Goal: Task Accomplishment & Management: Manage account settings

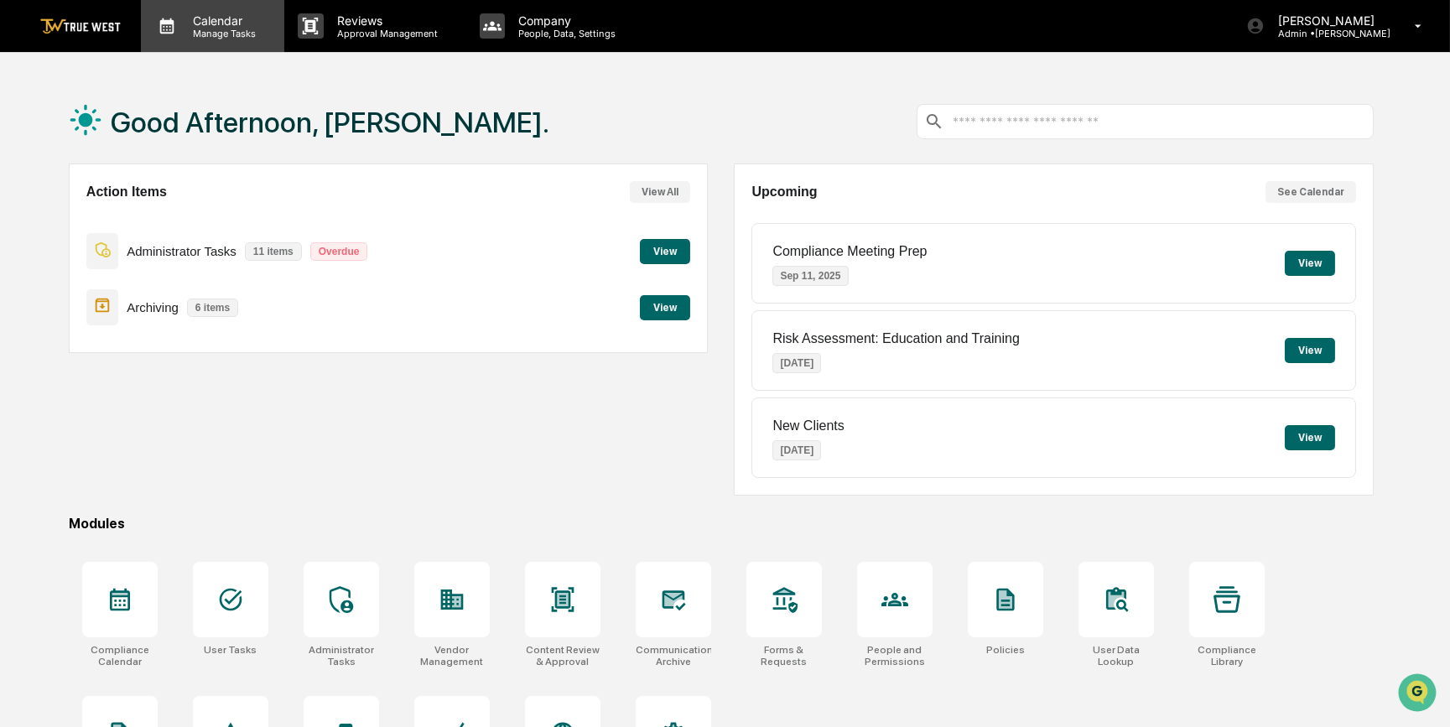
click at [220, 25] on p "Calendar" at bounding box center [221, 20] width 85 height 14
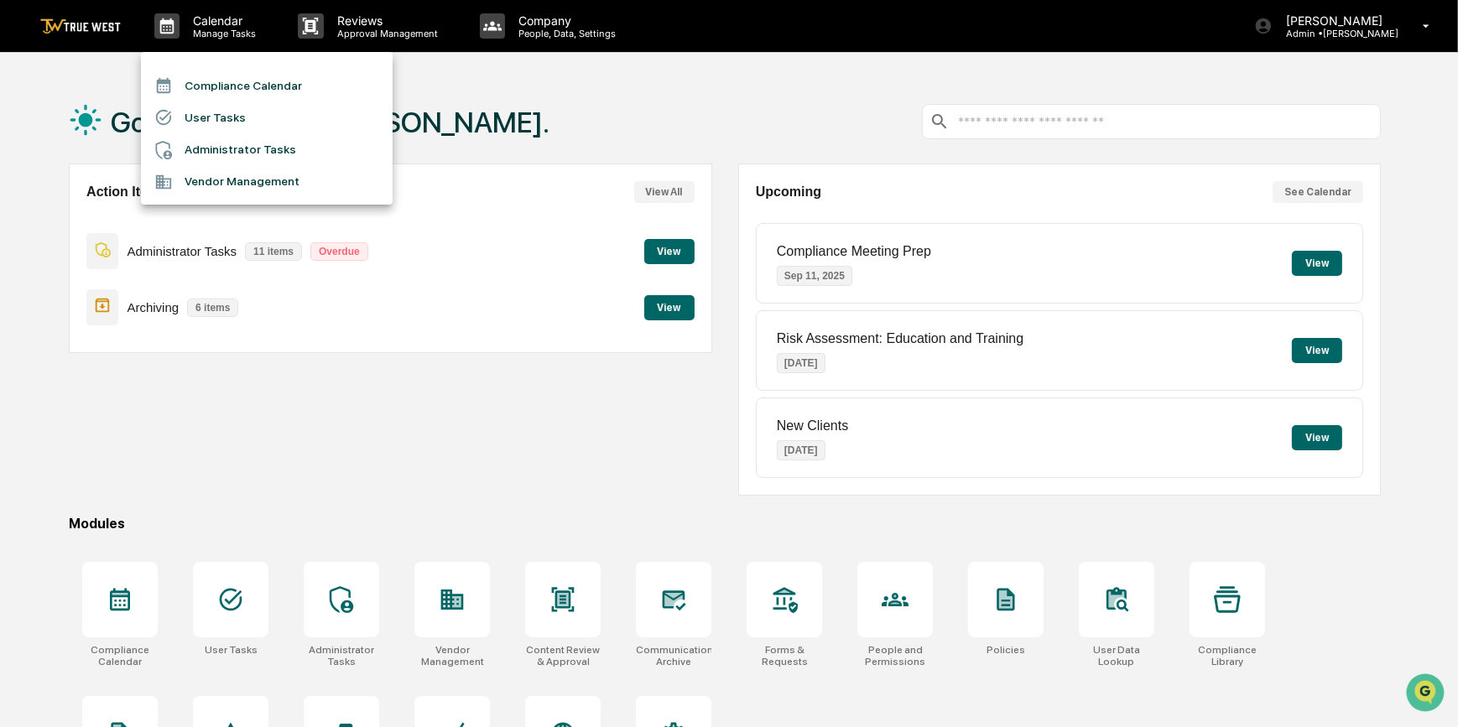
click at [271, 84] on li "Compliance Calendar" at bounding box center [267, 86] width 252 height 32
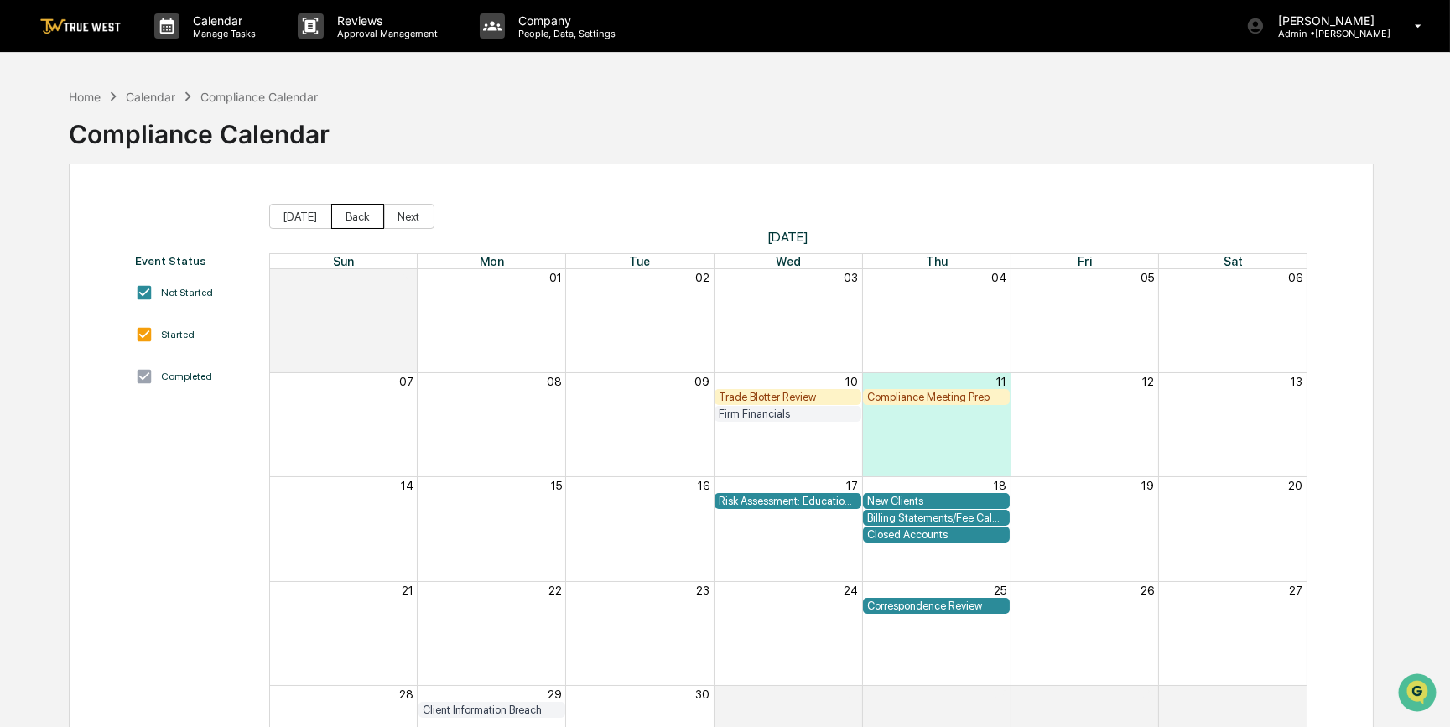
click at [355, 216] on button "Back" at bounding box center [357, 216] width 53 height 25
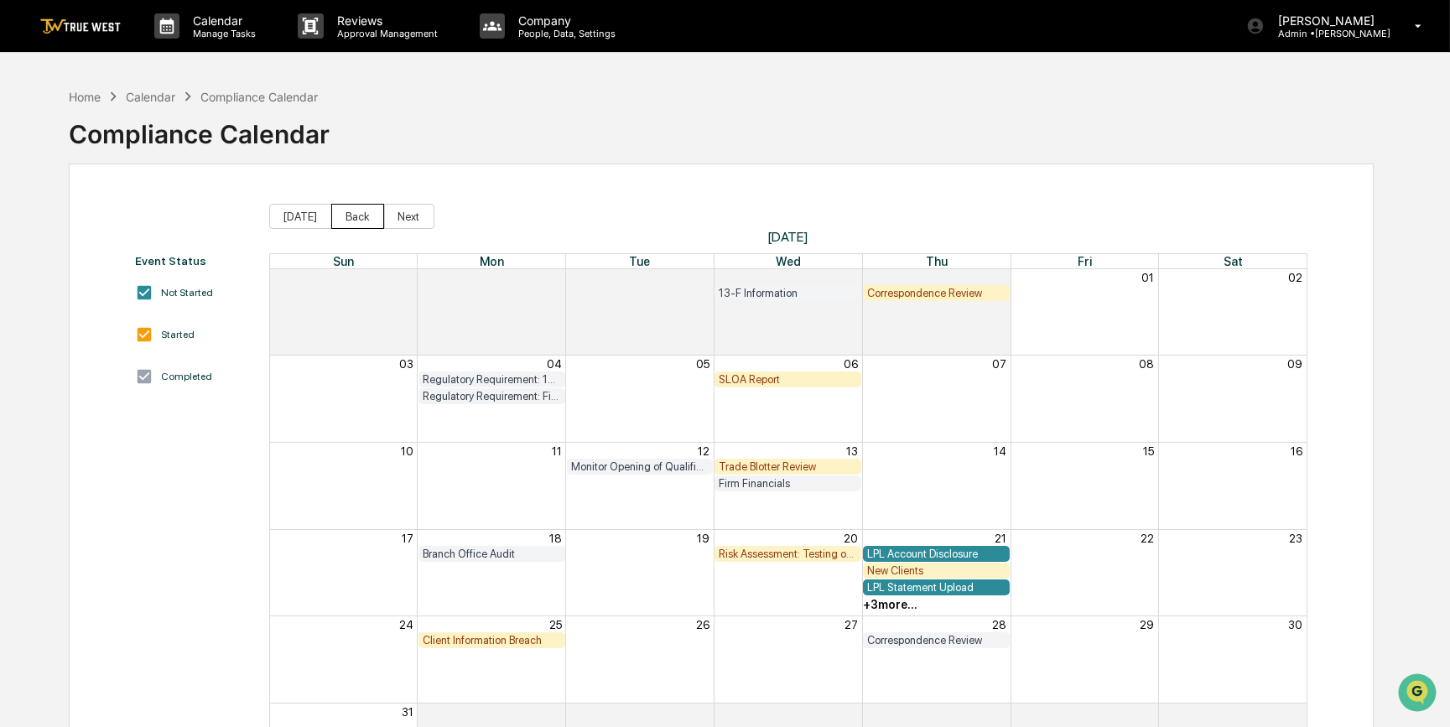
click at [356, 216] on button "Back" at bounding box center [357, 216] width 53 height 25
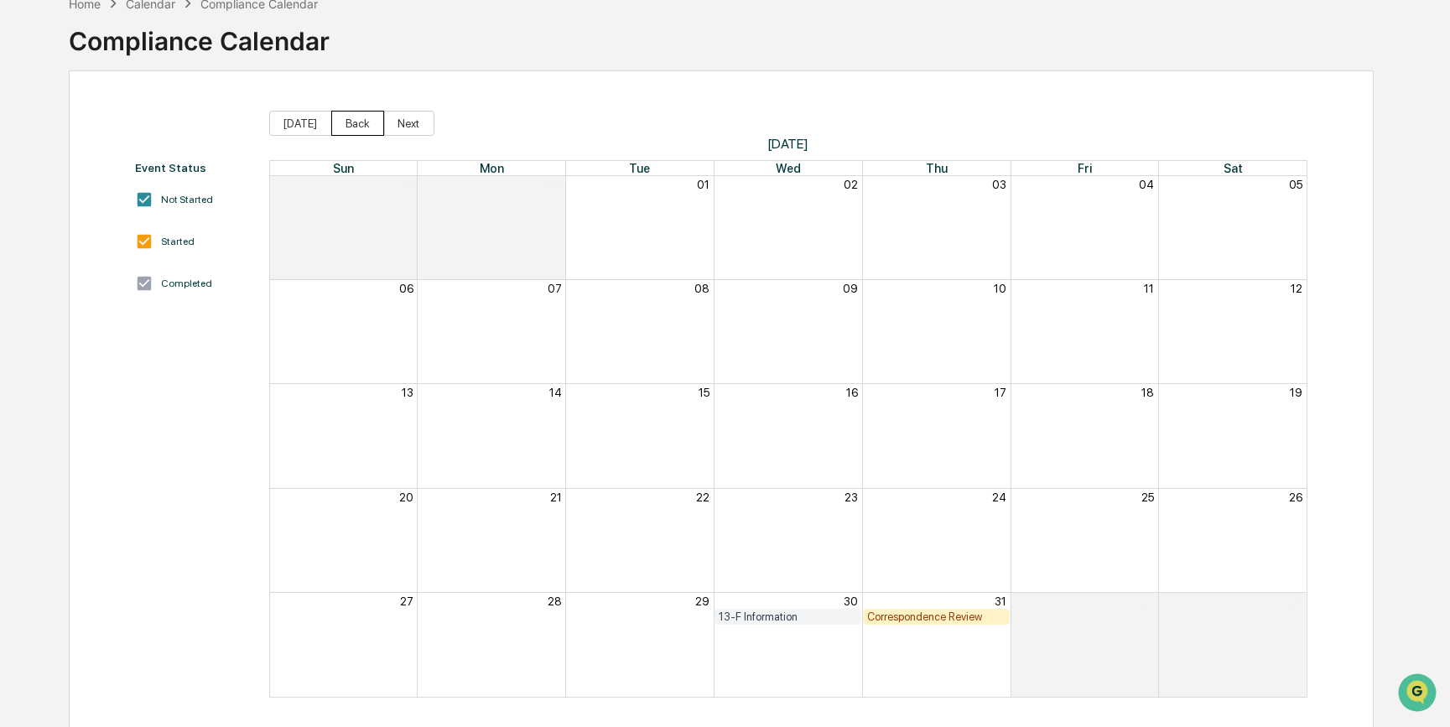
scroll to position [102, 0]
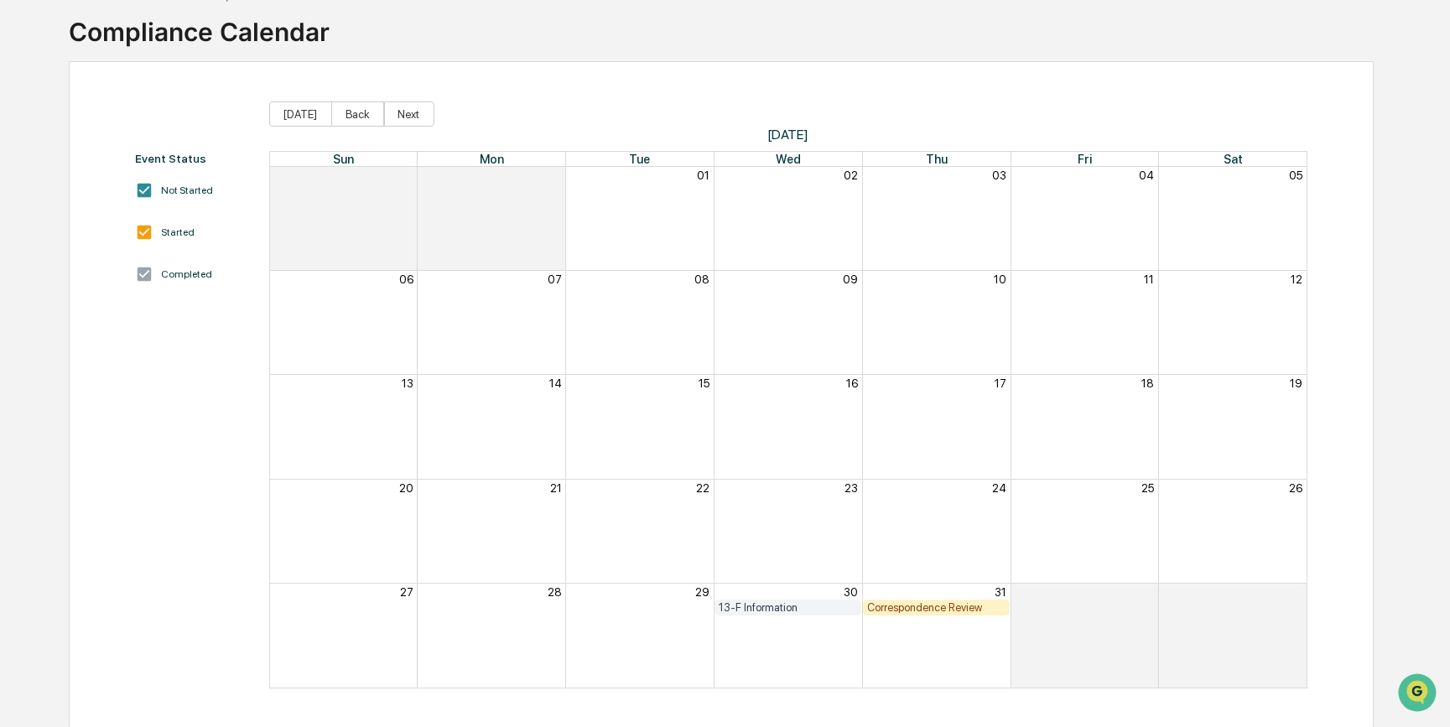
drag, startPoint x: 931, startPoint y: 606, endPoint x: 911, endPoint y: 604, distance: 20.2
click at [911, 604] on div "Correspondence Review" at bounding box center [936, 607] width 138 height 13
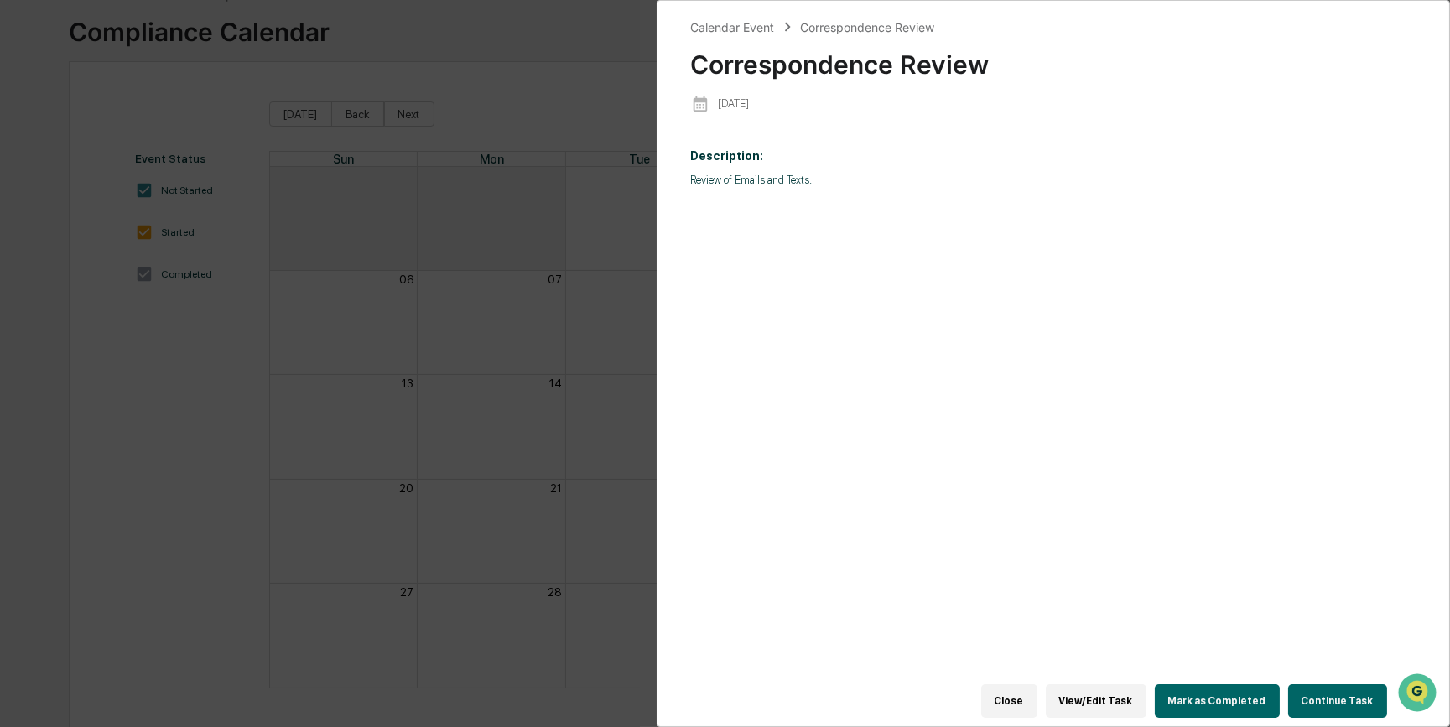
click at [1121, 691] on button "View/Edit Task" at bounding box center [1096, 701] width 101 height 34
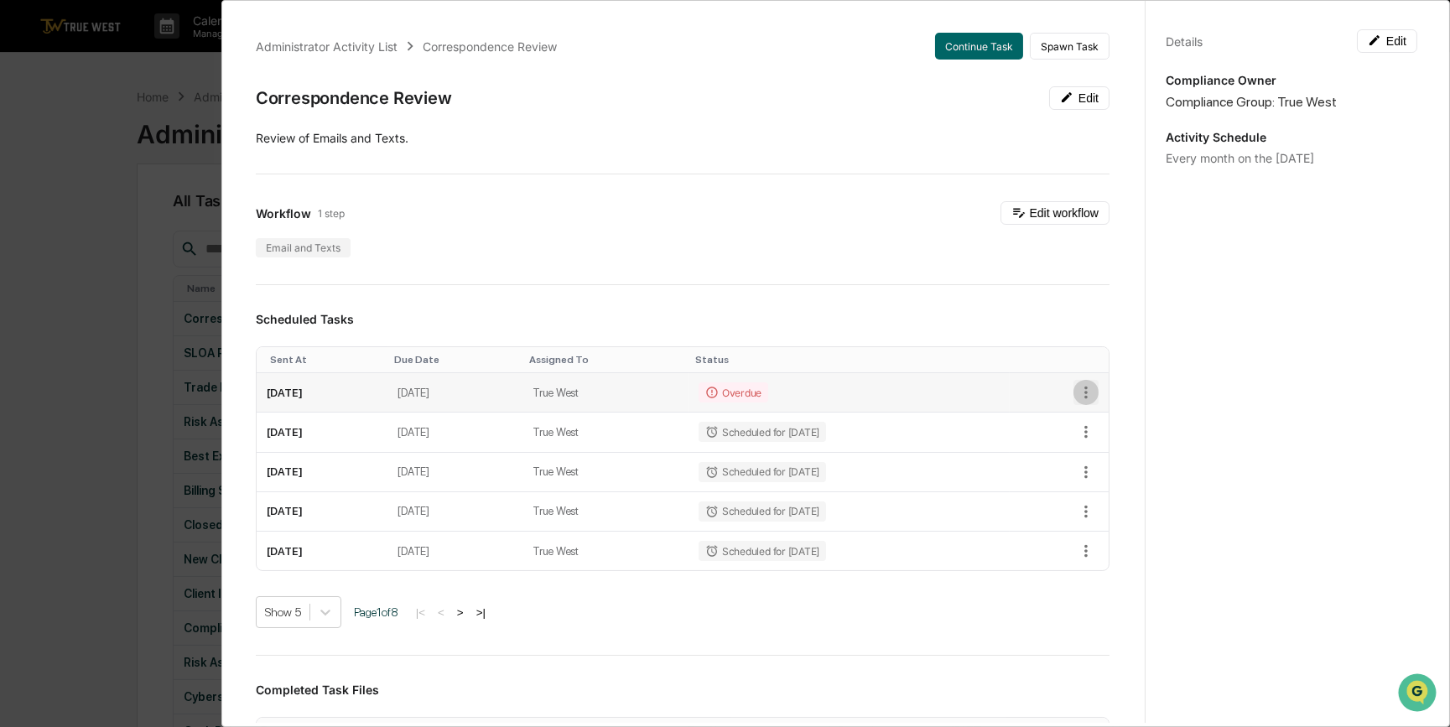
drag, startPoint x: 1067, startPoint y: 396, endPoint x: 1071, endPoint y: 387, distance: 10.1
click at [1084, 387] on icon "button" at bounding box center [1085, 393] width 3 height 13
click at [1105, 449] on li "Delete task" at bounding box center [1136, 452] width 138 height 31
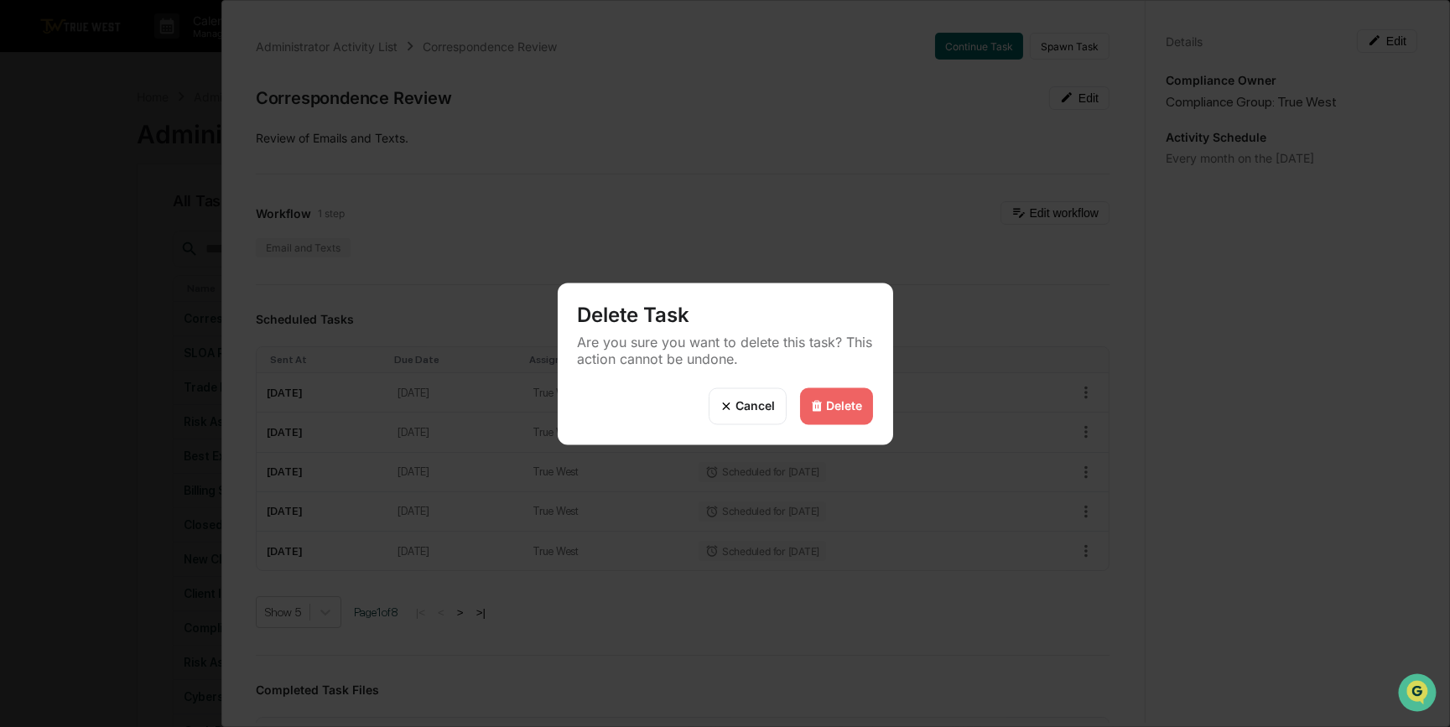
click at [846, 406] on div "Delete" at bounding box center [845, 406] width 36 height 14
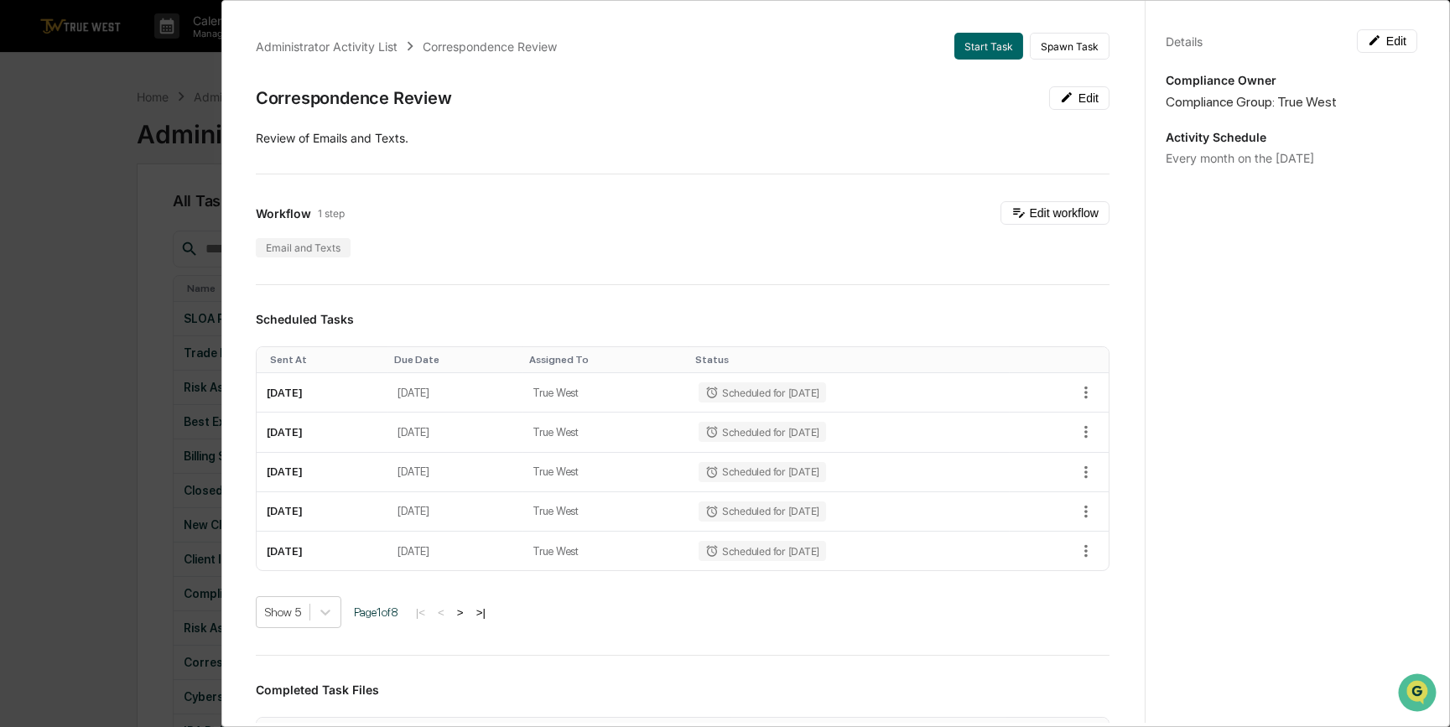
click at [86, 438] on div "Administrator Activity List Correspondence Review Start Task Spawn Task Corresp…" at bounding box center [725, 363] width 1450 height 727
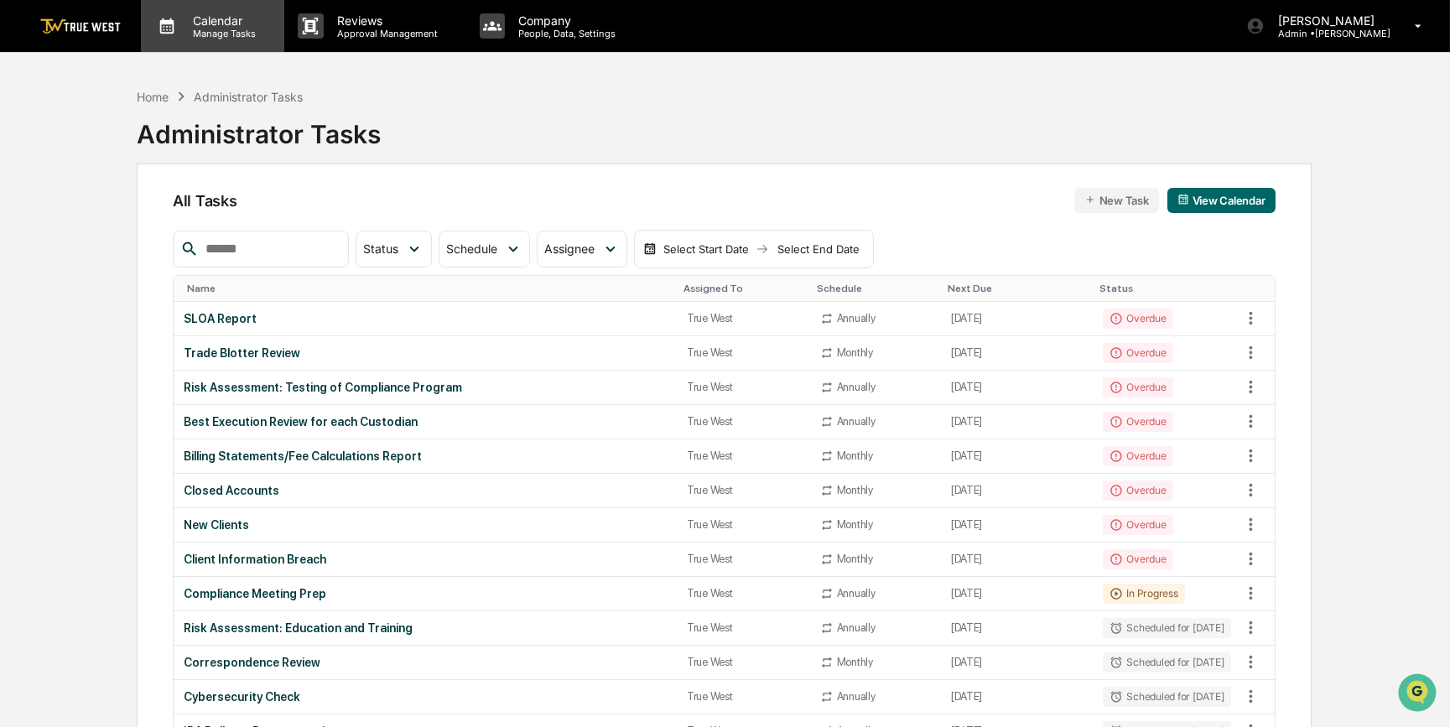
click at [219, 41] on div "Calendar Manage Tasks" at bounding box center [212, 26] width 143 height 52
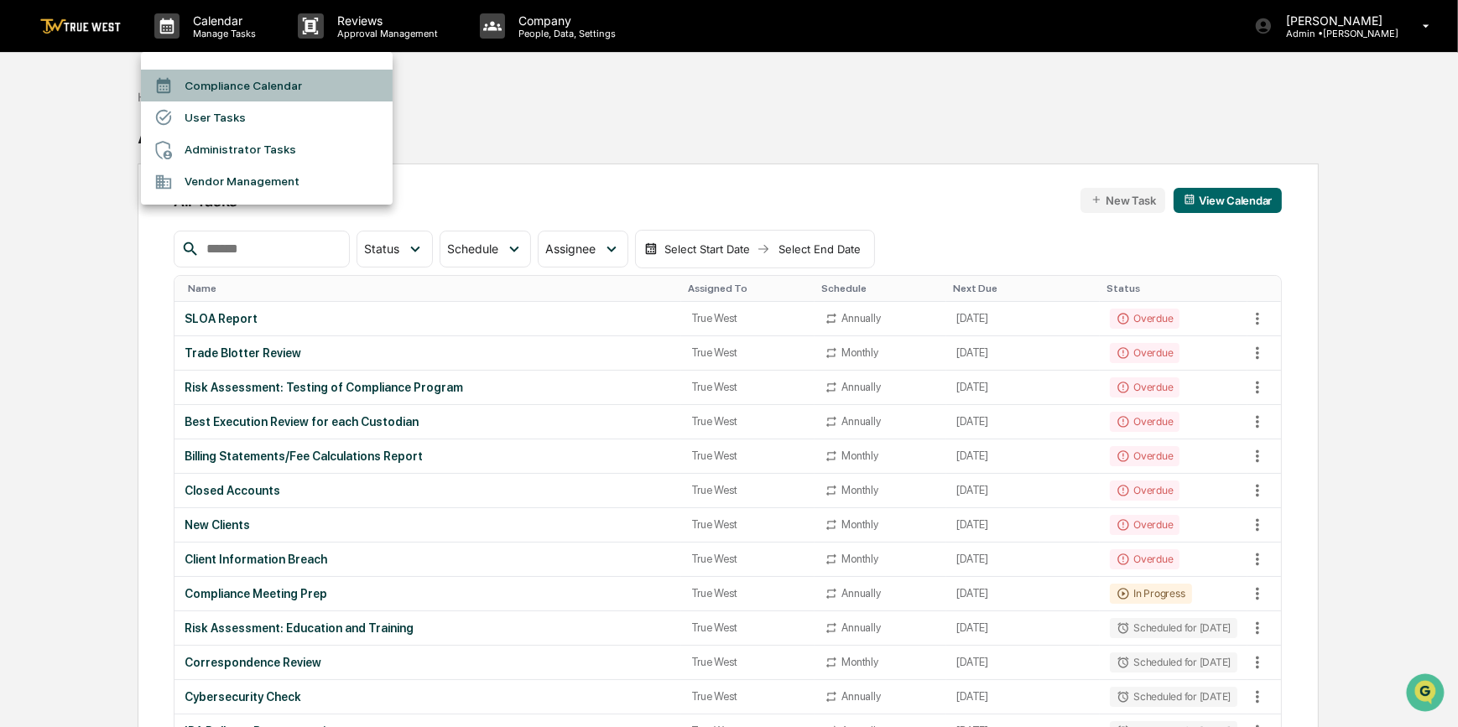
click at [226, 84] on li "Compliance Calendar" at bounding box center [267, 86] width 252 height 32
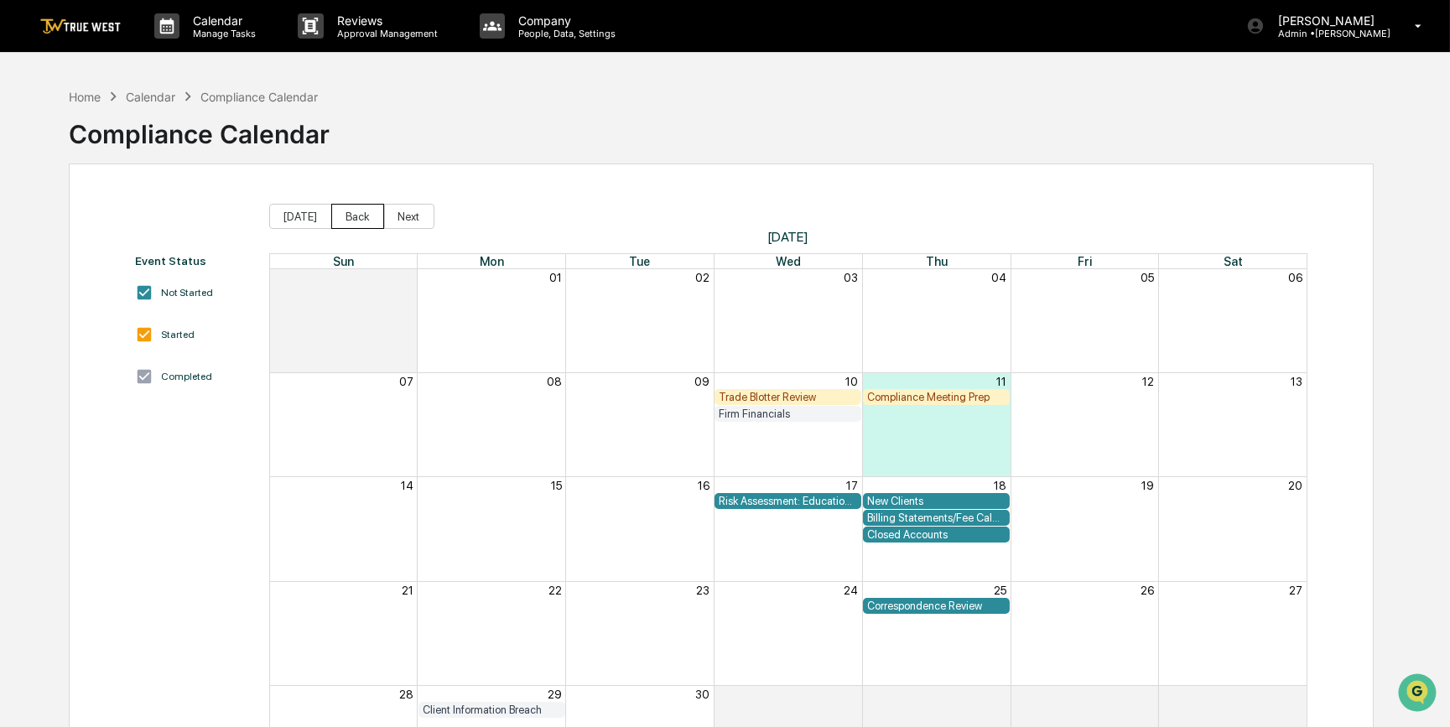
click at [363, 216] on button "Back" at bounding box center [357, 216] width 53 height 25
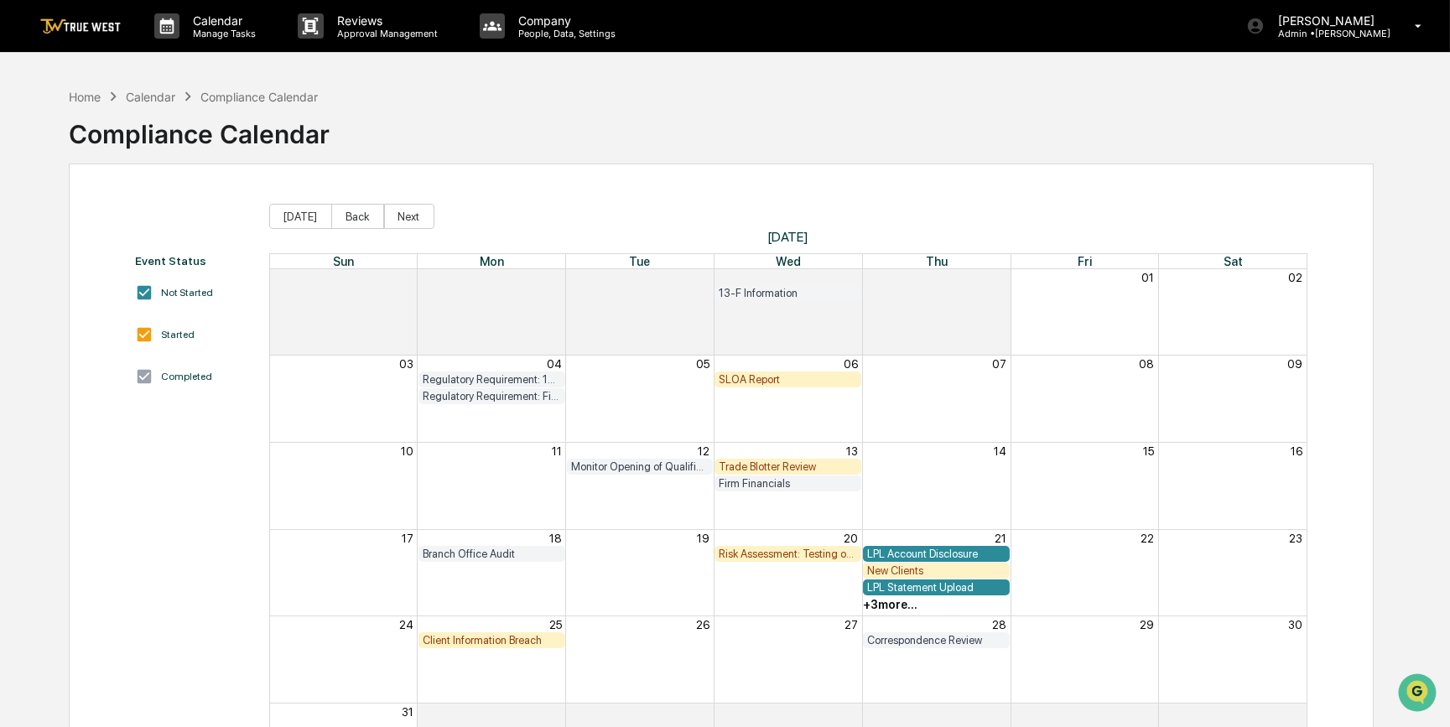
drag, startPoint x: 761, startPoint y: 381, endPoint x: 745, endPoint y: 382, distance: 16.0
click at [745, 382] on div "SLOA Report" at bounding box center [788, 379] width 138 height 13
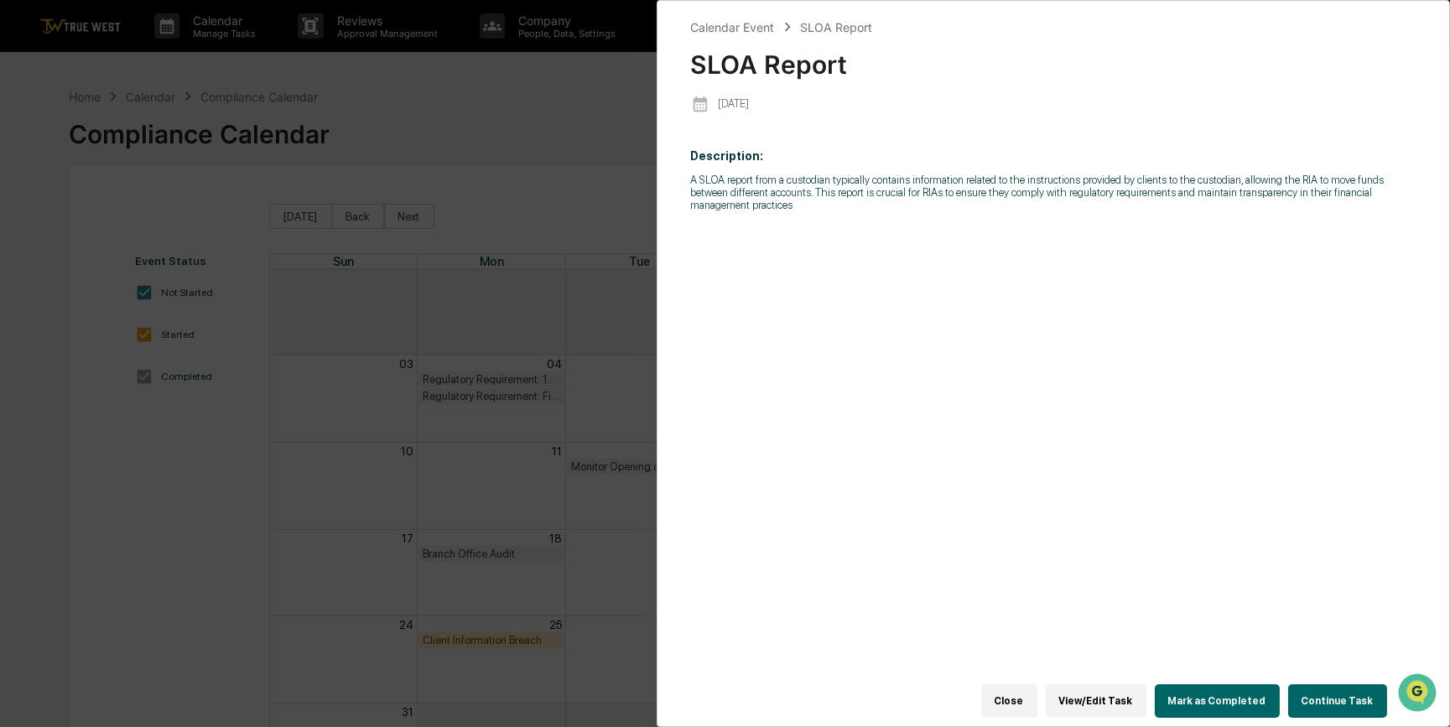
click at [1134, 693] on button "View/Edit Task" at bounding box center [1096, 701] width 101 height 34
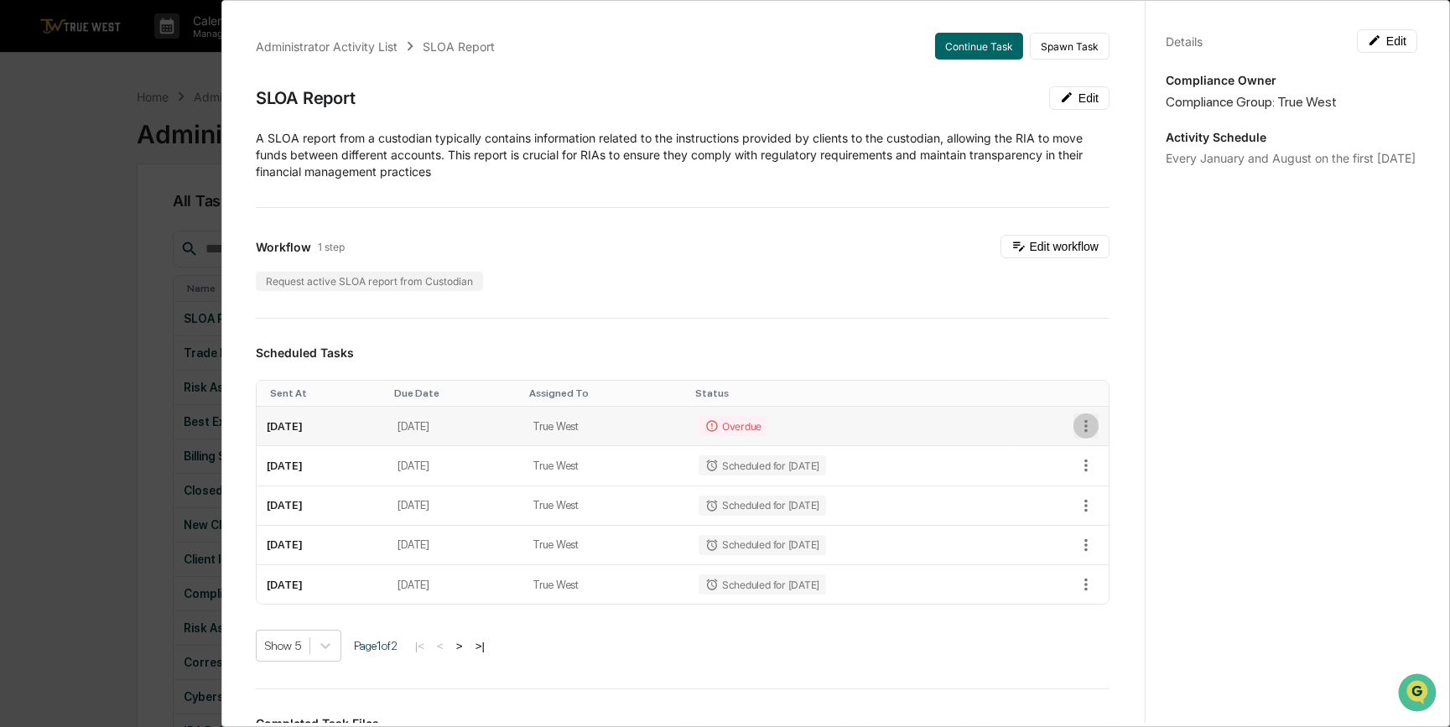
click at [1077, 422] on icon "button" at bounding box center [1086, 426] width 18 height 18
click at [1115, 476] on li "Delete task" at bounding box center [1136, 486] width 138 height 31
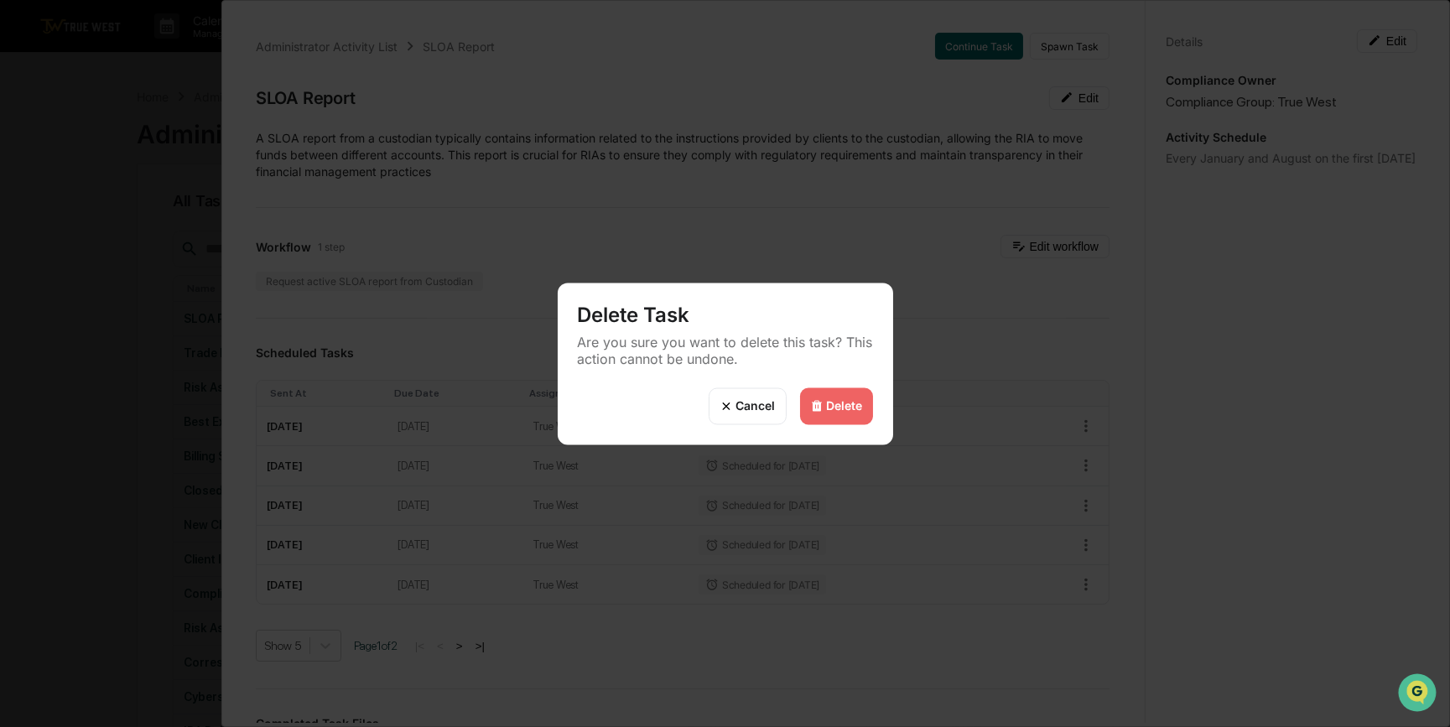
click at [849, 411] on div "Delete" at bounding box center [845, 406] width 36 height 14
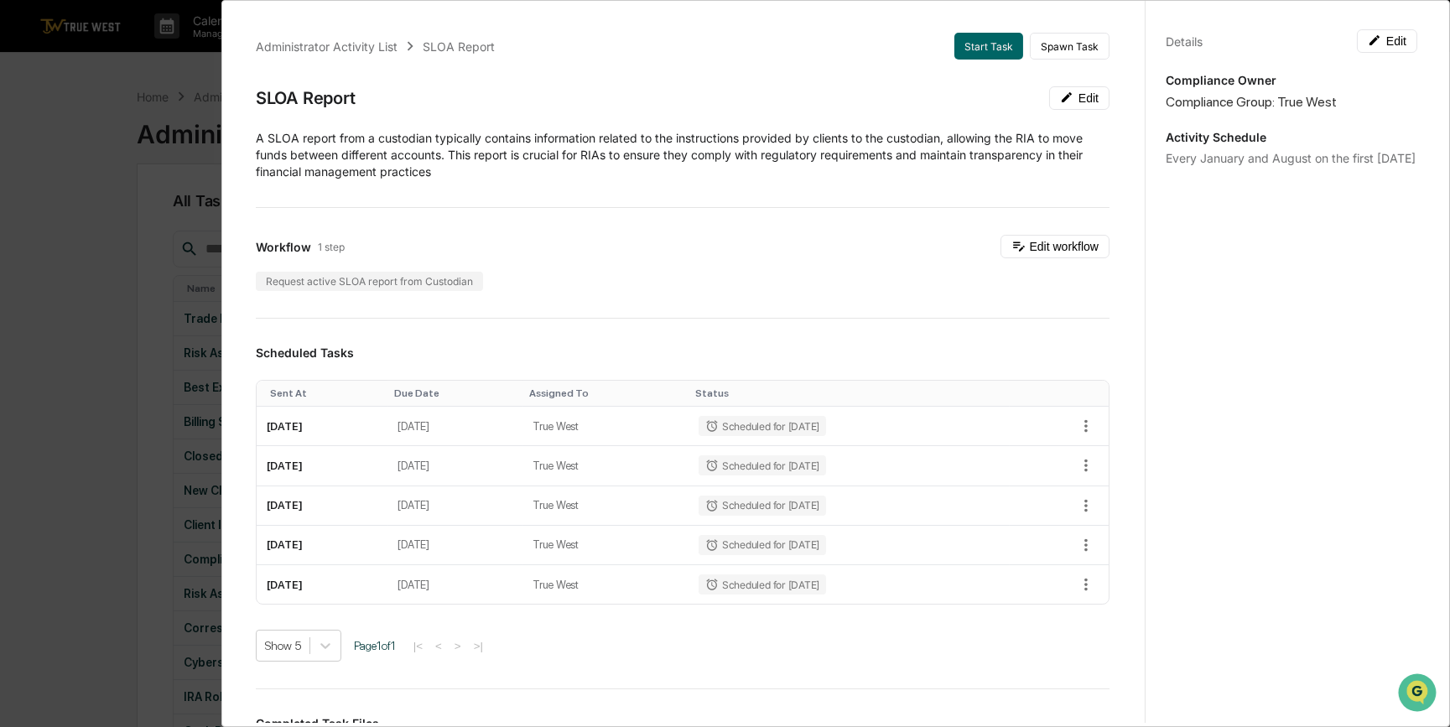
click at [127, 363] on div "Administrator Activity List SLOA Report Start Task Spawn Task SLOA Report Edit …" at bounding box center [725, 363] width 1450 height 727
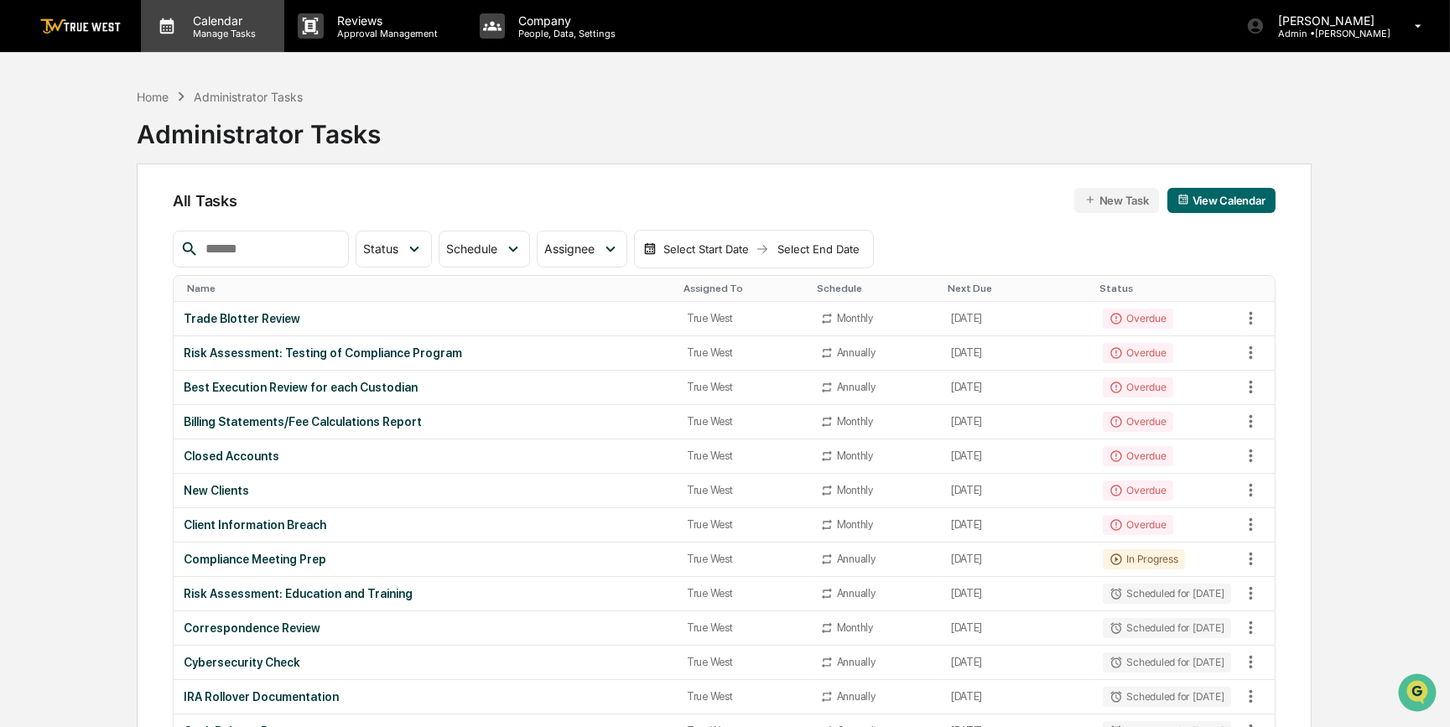
click at [226, 28] on p "Manage Tasks" at bounding box center [221, 34] width 85 height 12
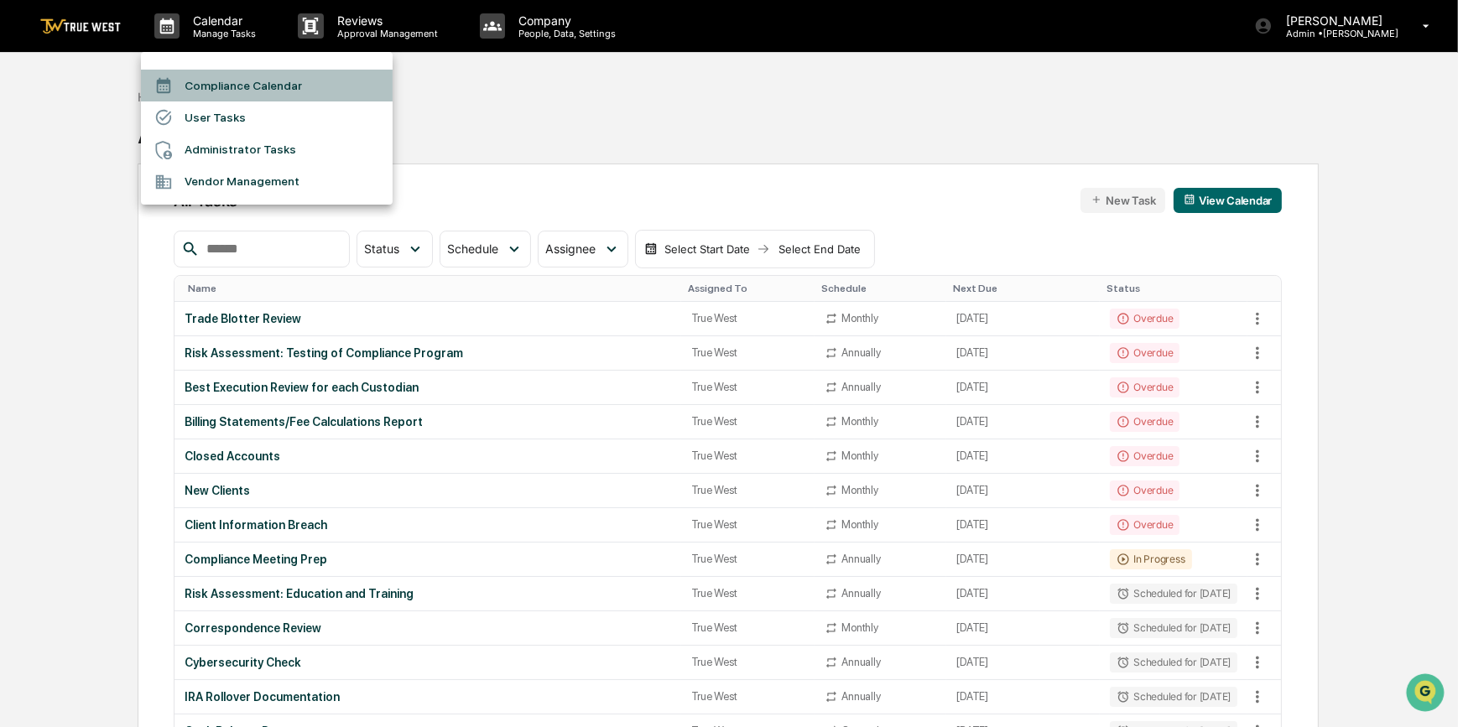
click at [258, 84] on li "Compliance Calendar" at bounding box center [267, 86] width 252 height 32
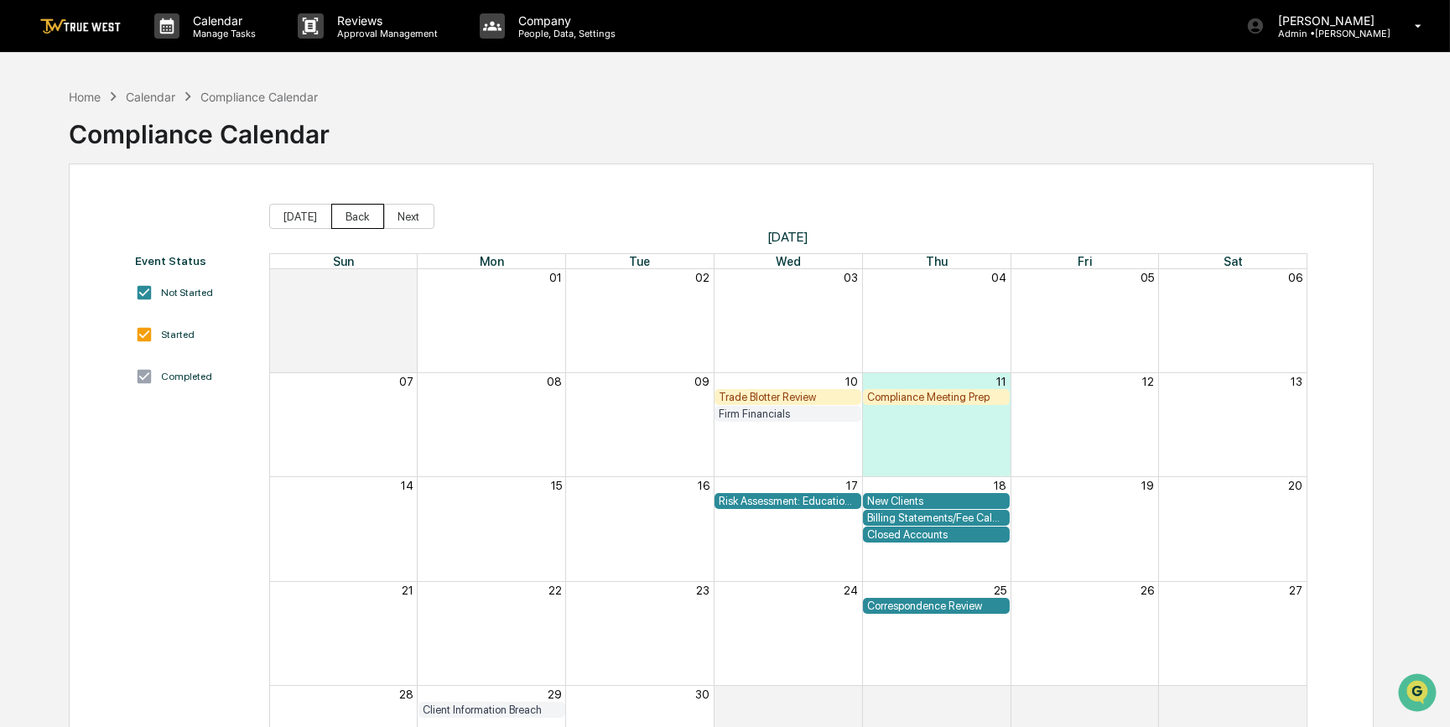
click at [342, 214] on button "Back" at bounding box center [357, 216] width 53 height 25
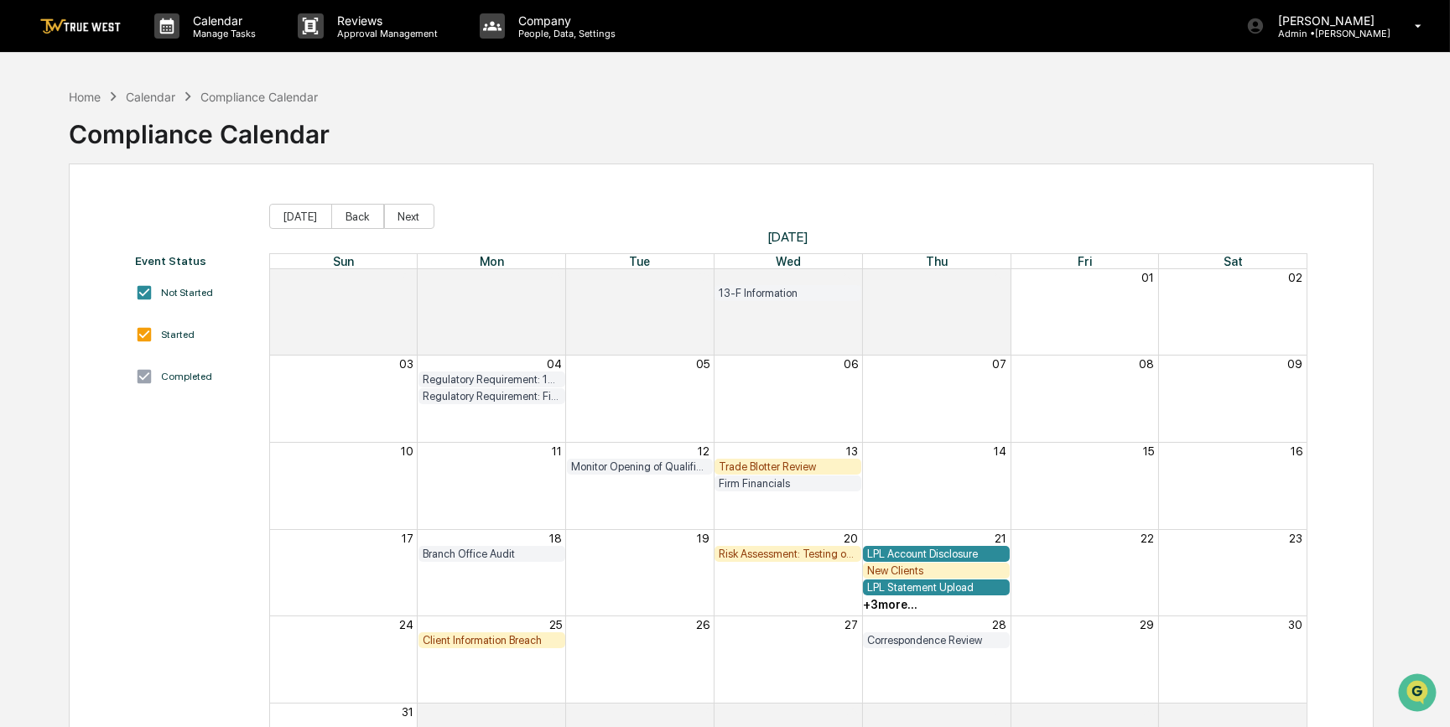
click at [829, 470] on div "Trade Blotter Review" at bounding box center [788, 466] width 138 height 13
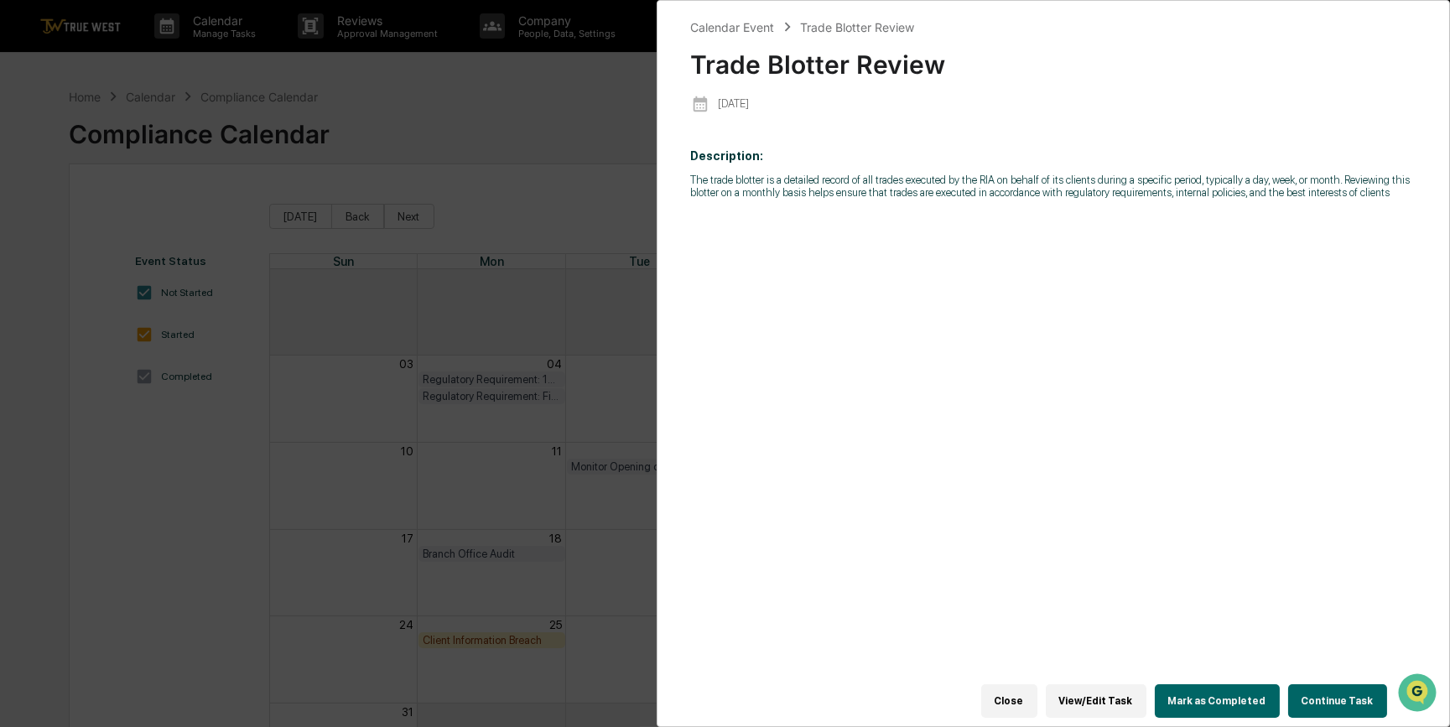
click at [1131, 699] on button "View/Edit Task" at bounding box center [1096, 701] width 101 height 34
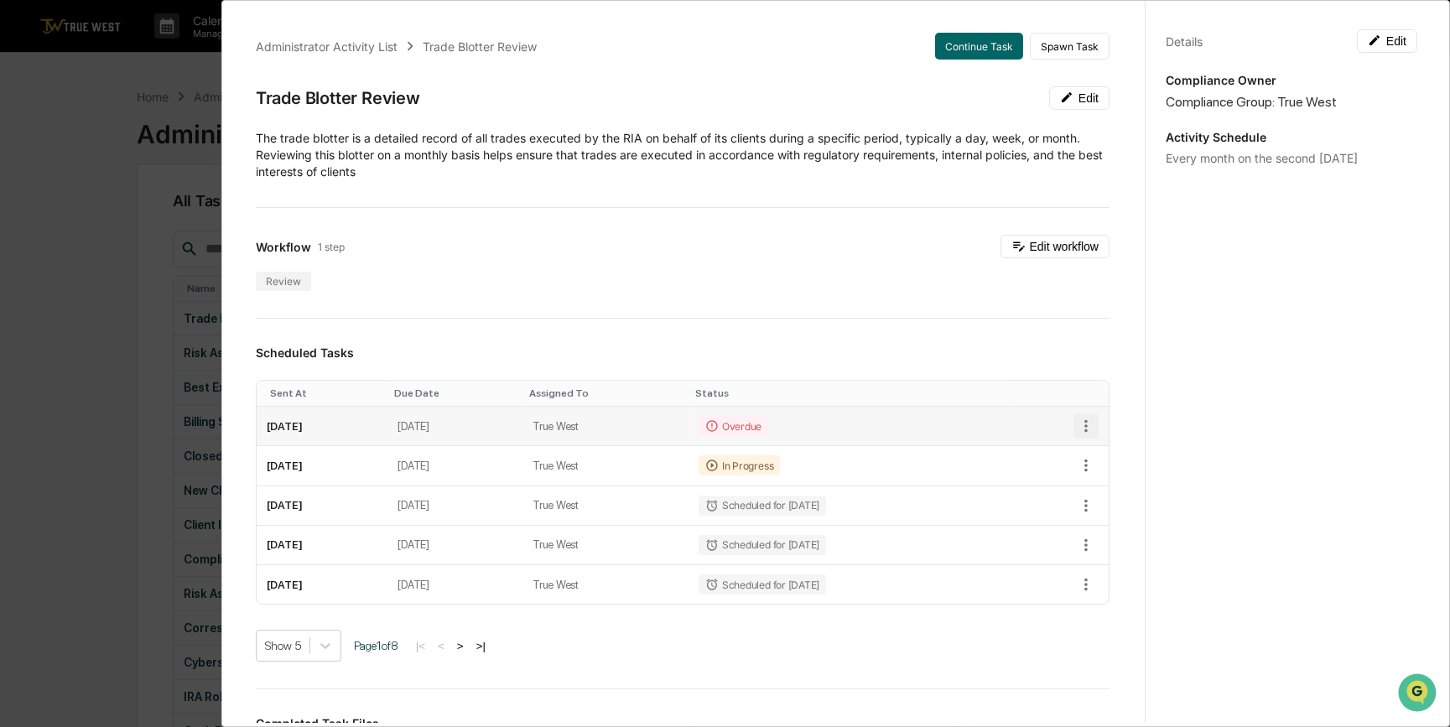
click at [1077, 422] on icon "button" at bounding box center [1086, 426] width 18 height 18
click at [1102, 481] on li "Delete task" at bounding box center [1136, 486] width 138 height 31
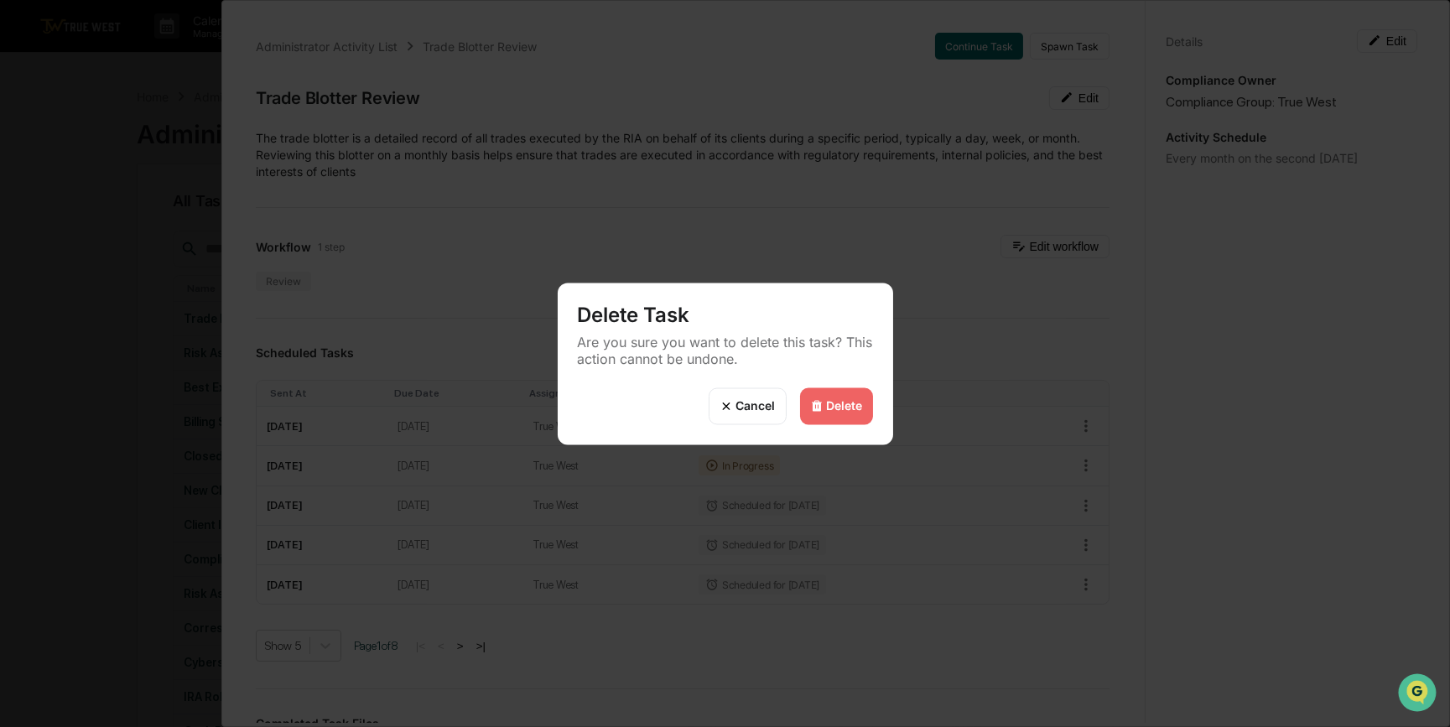
click at [829, 408] on div "Delete" at bounding box center [845, 406] width 36 height 14
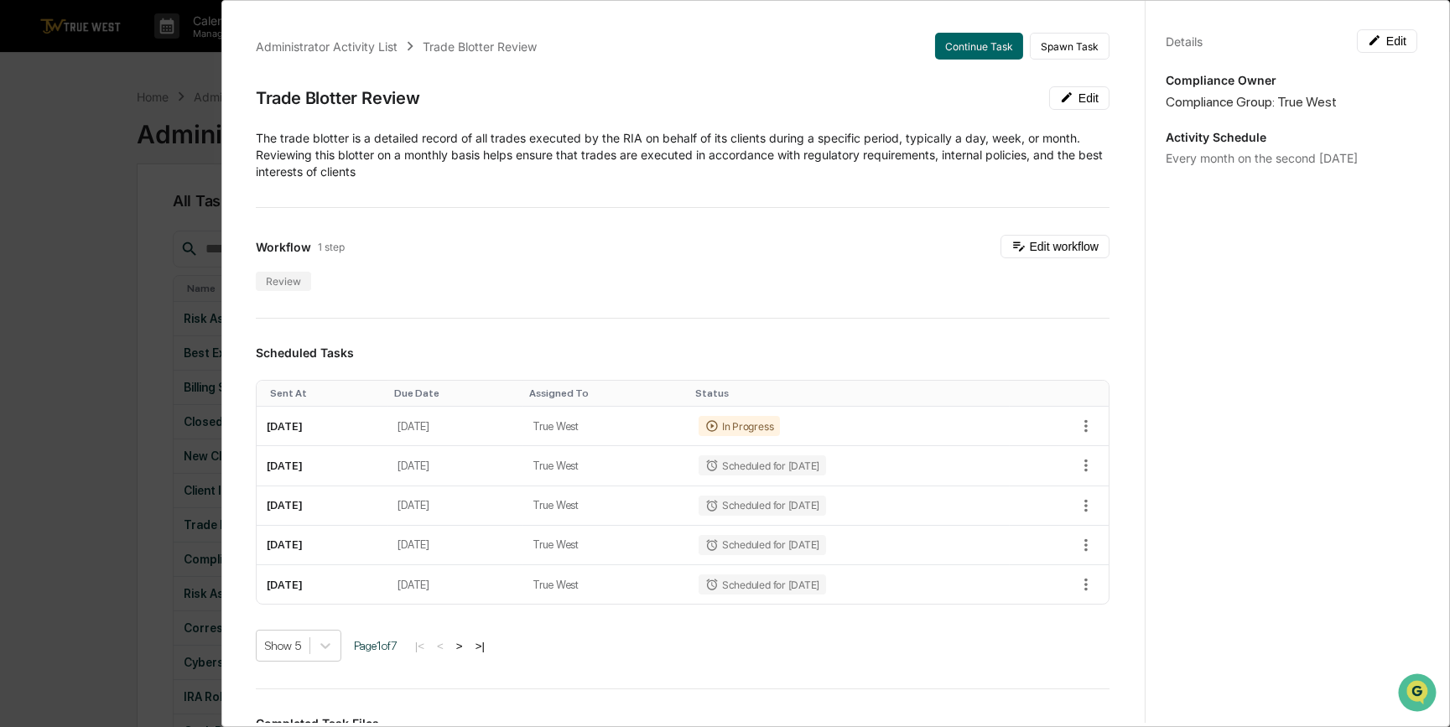
click at [94, 346] on div "Administrator Activity List Trade Blotter Review Continue Task Spawn Task Trade…" at bounding box center [725, 363] width 1450 height 727
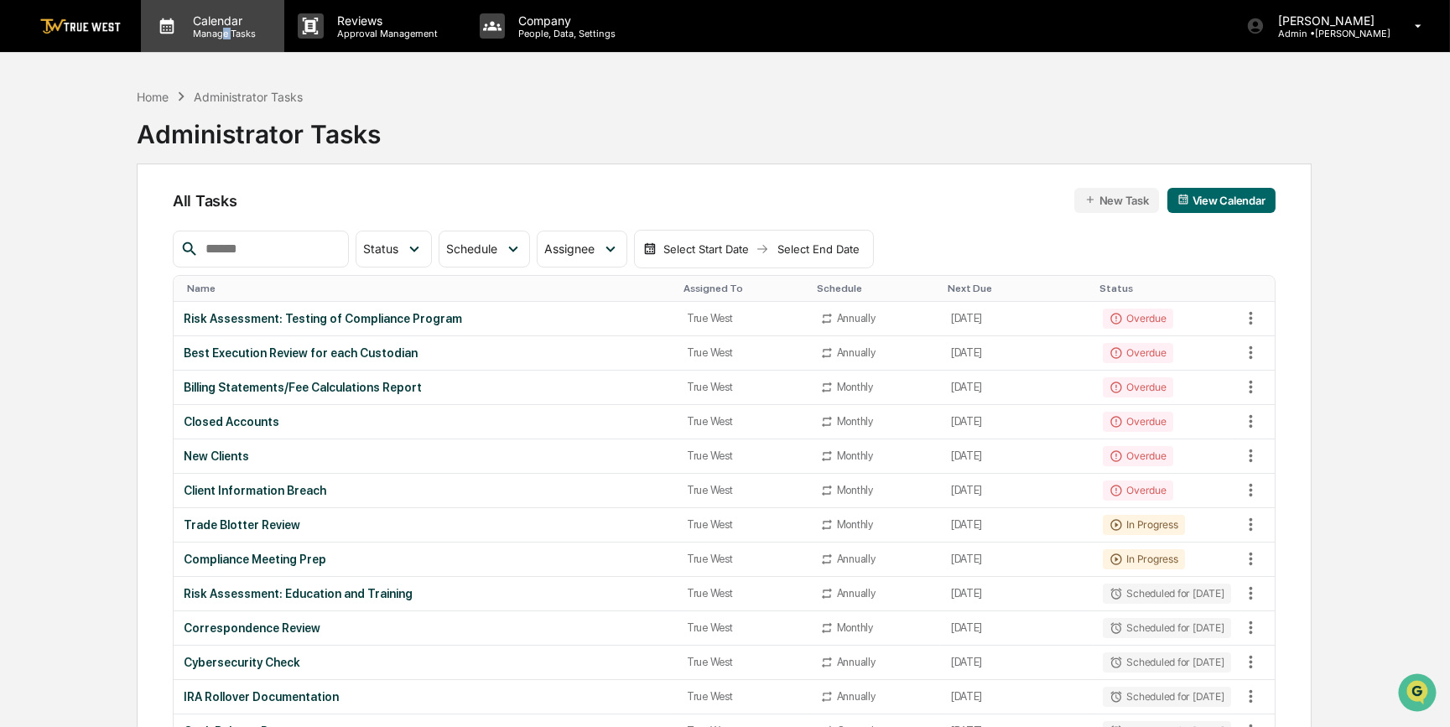
click at [233, 41] on div "Calendar Manage Tasks" at bounding box center [212, 26] width 143 height 52
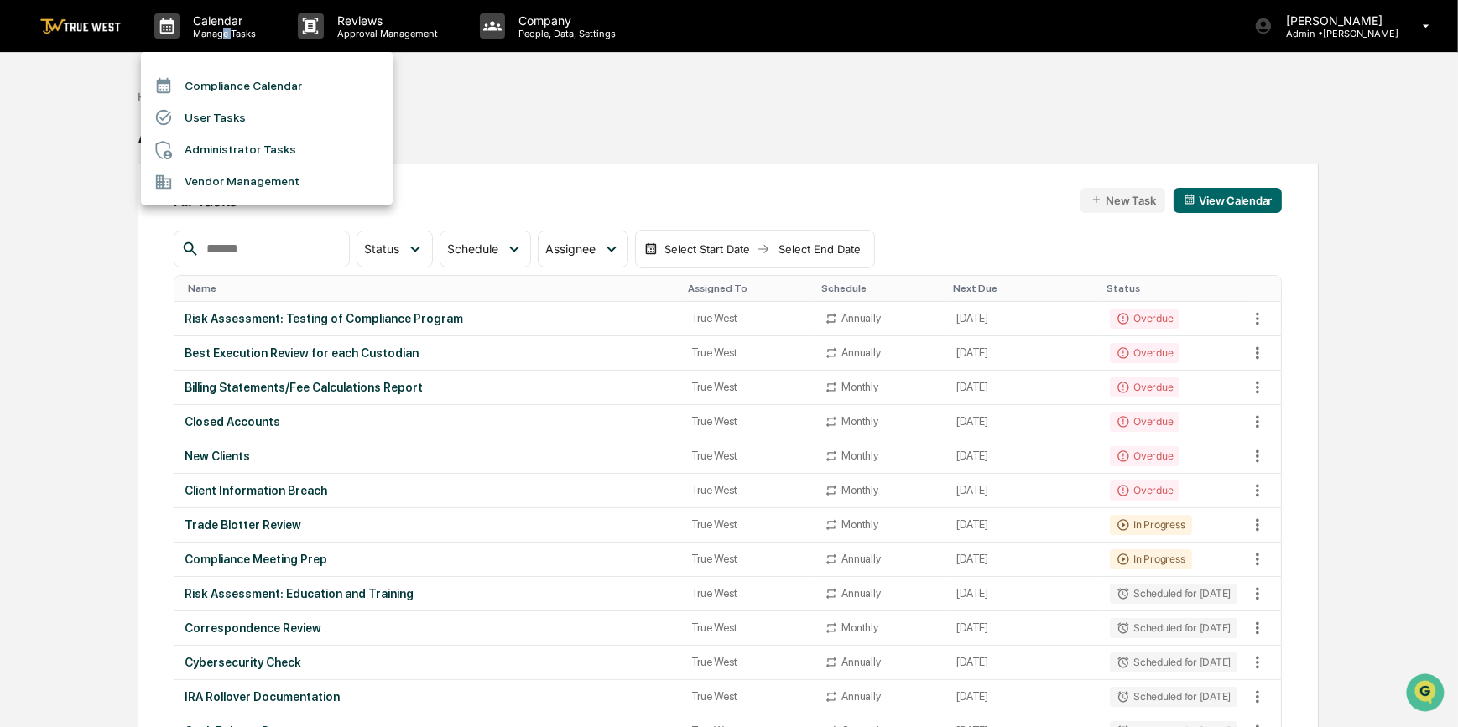
drag, startPoint x: 233, startPoint y: 41, endPoint x: 214, endPoint y: 84, distance: 46.9
click at [214, 84] on li "Compliance Calendar" at bounding box center [267, 86] width 252 height 32
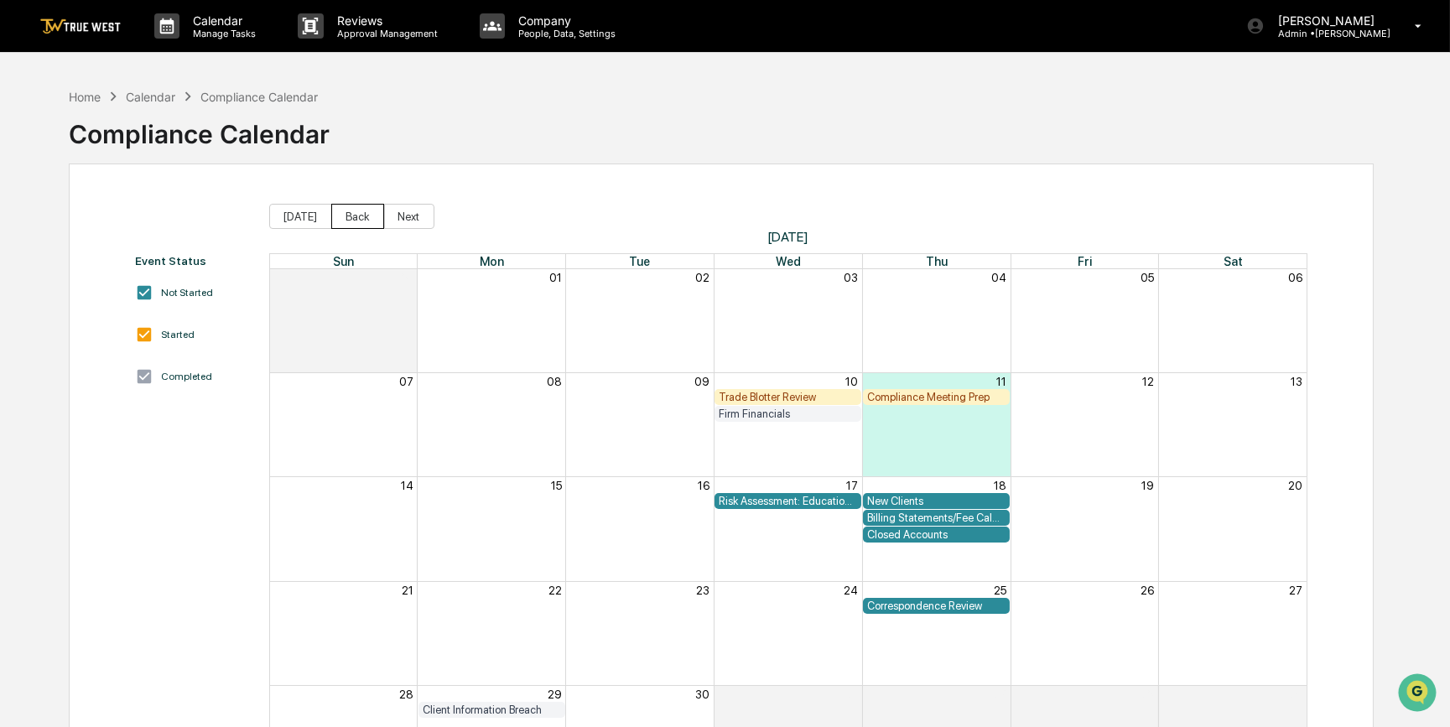
click at [356, 221] on button "Back" at bounding box center [357, 216] width 53 height 25
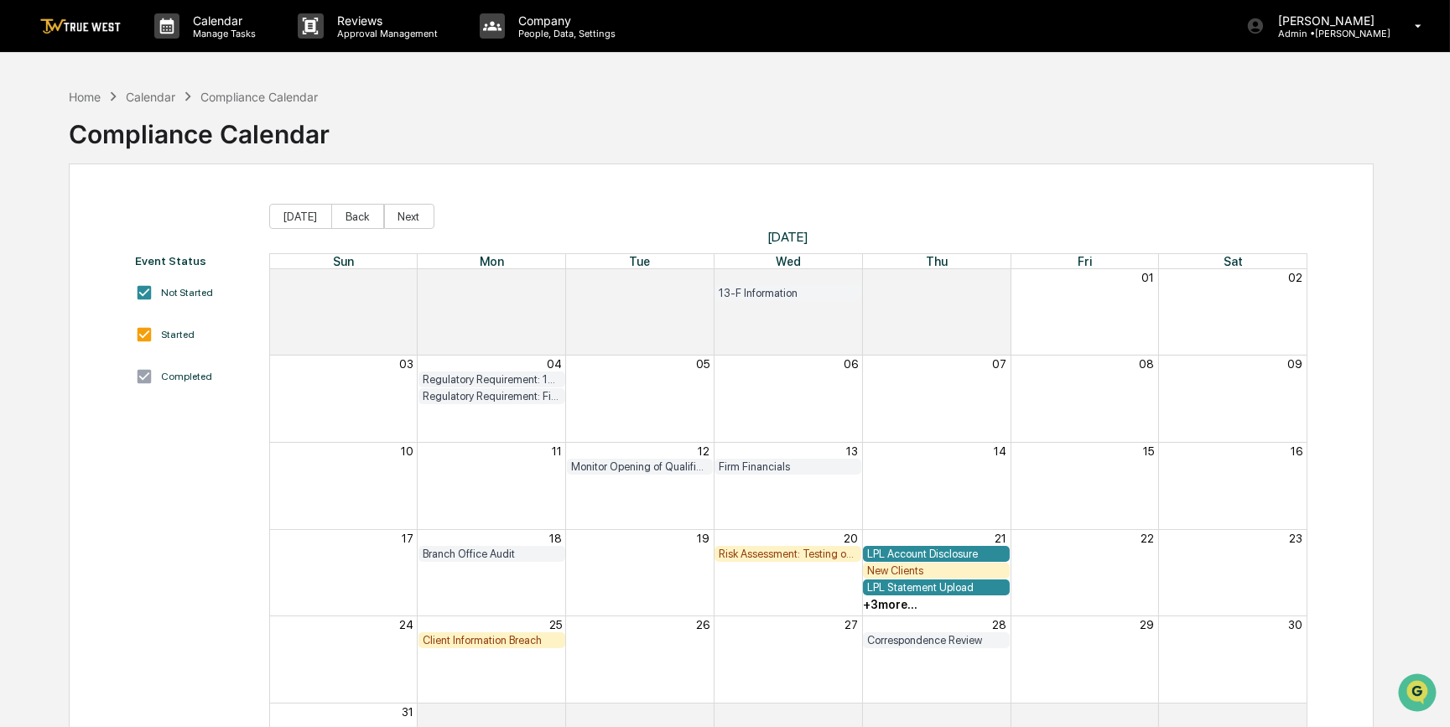
click at [988, 566] on div "New Clients" at bounding box center [936, 570] width 138 height 13
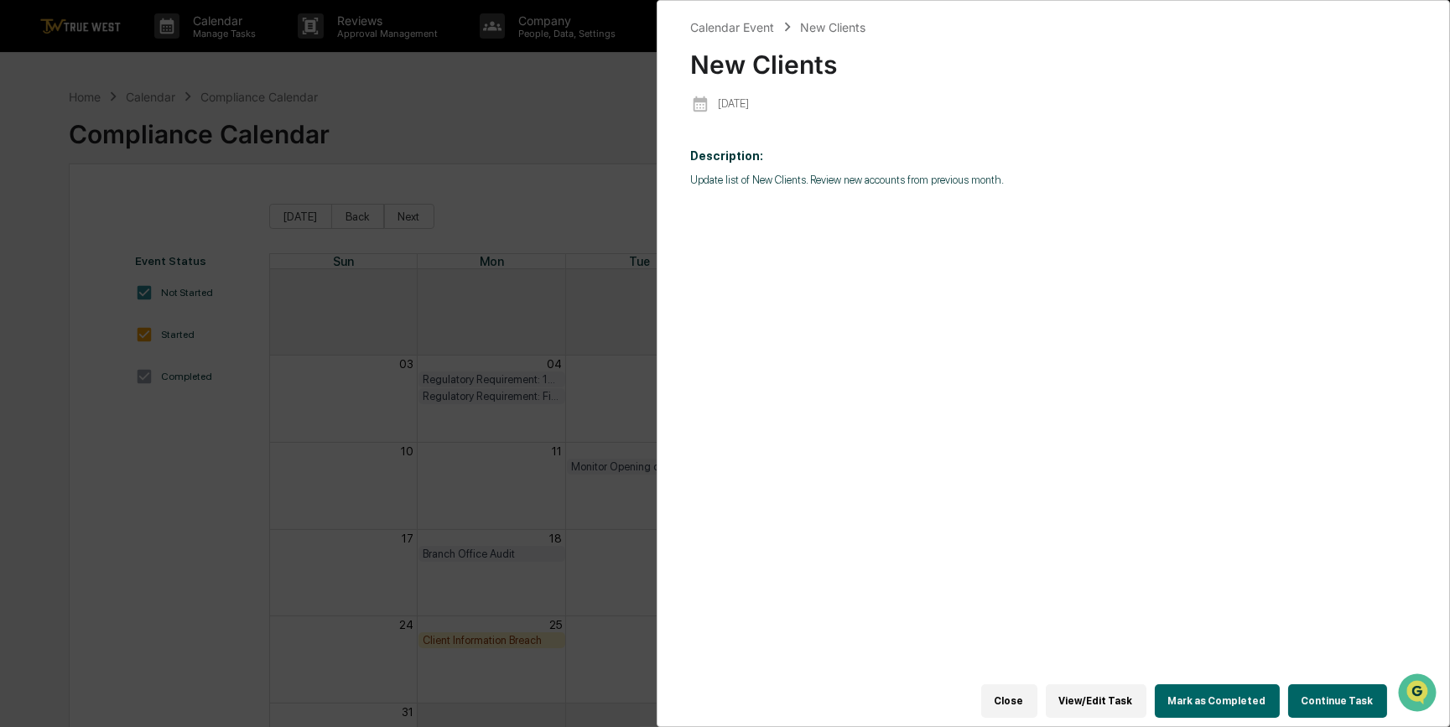
click at [1131, 696] on button "View/Edit Task" at bounding box center [1096, 701] width 101 height 34
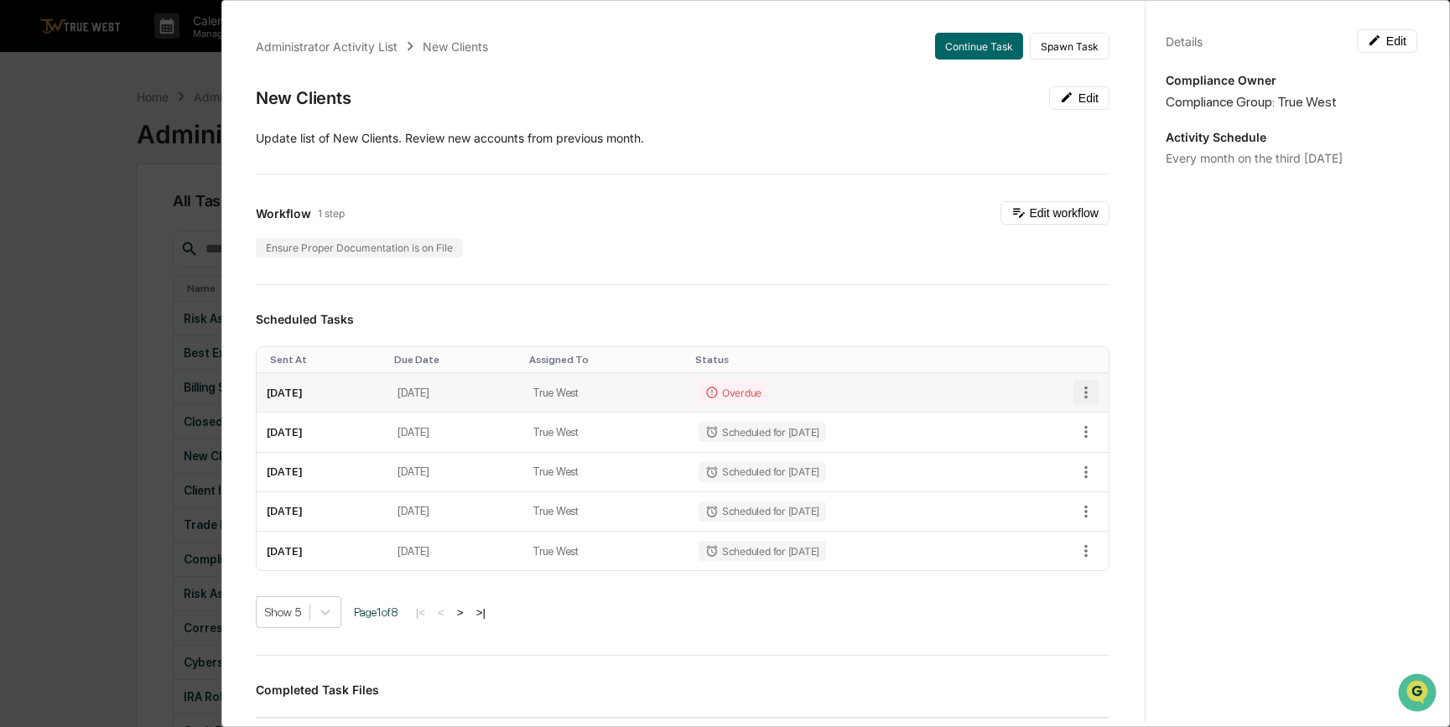
click at [1077, 393] on icon "button" at bounding box center [1086, 392] width 18 height 18
click at [1104, 458] on li "Delete task" at bounding box center [1136, 452] width 138 height 31
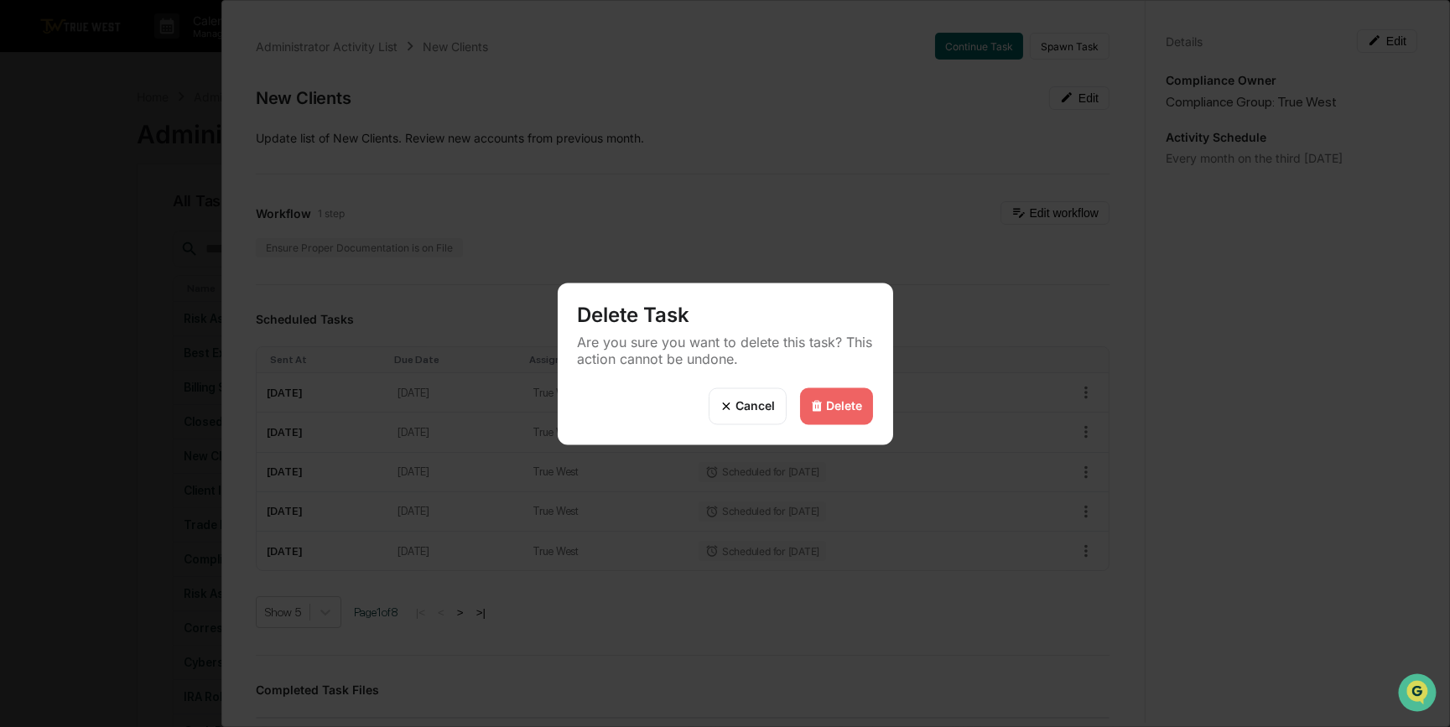
click at [846, 404] on div "Delete" at bounding box center [845, 406] width 36 height 14
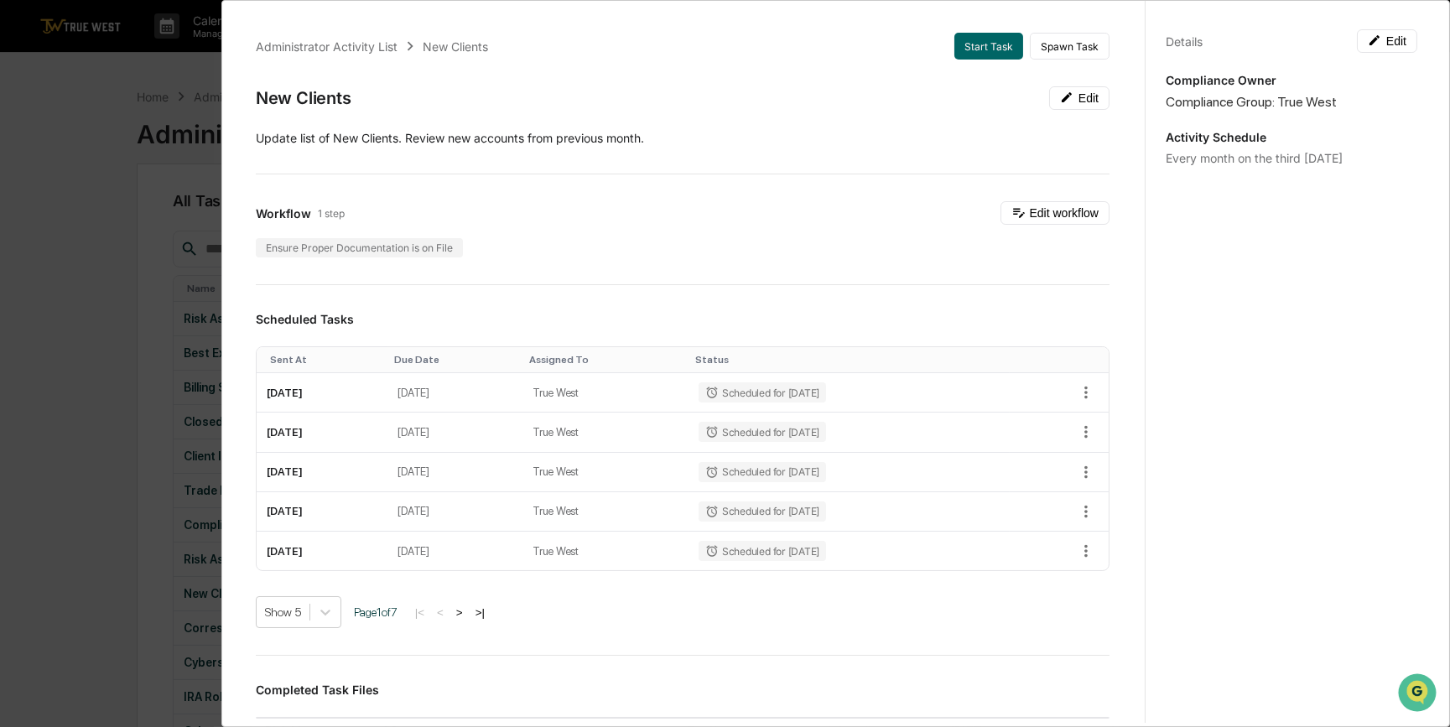
click at [66, 402] on div "Administrator Activity List New Clients Start Task Spawn Task New Clients Edit …" at bounding box center [725, 363] width 1450 height 727
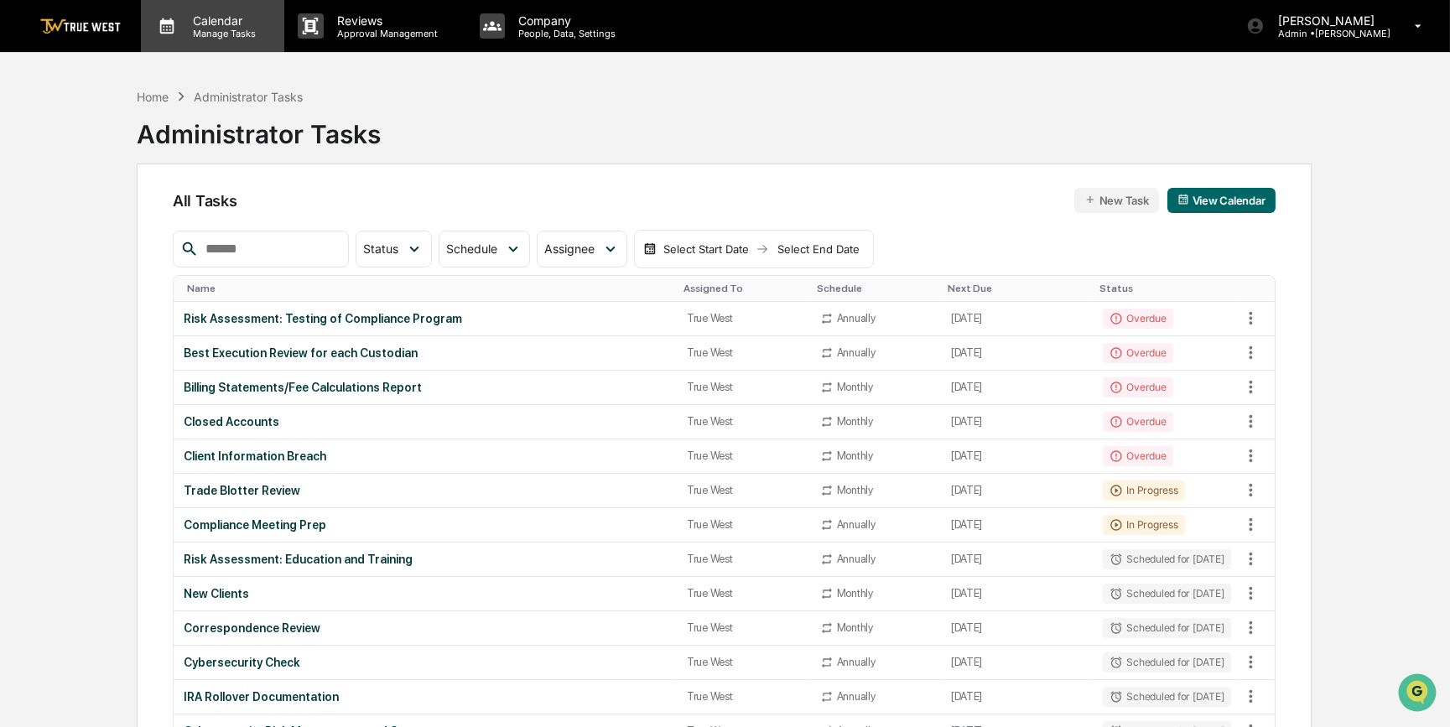
click at [214, 24] on p "Calendar" at bounding box center [221, 20] width 85 height 14
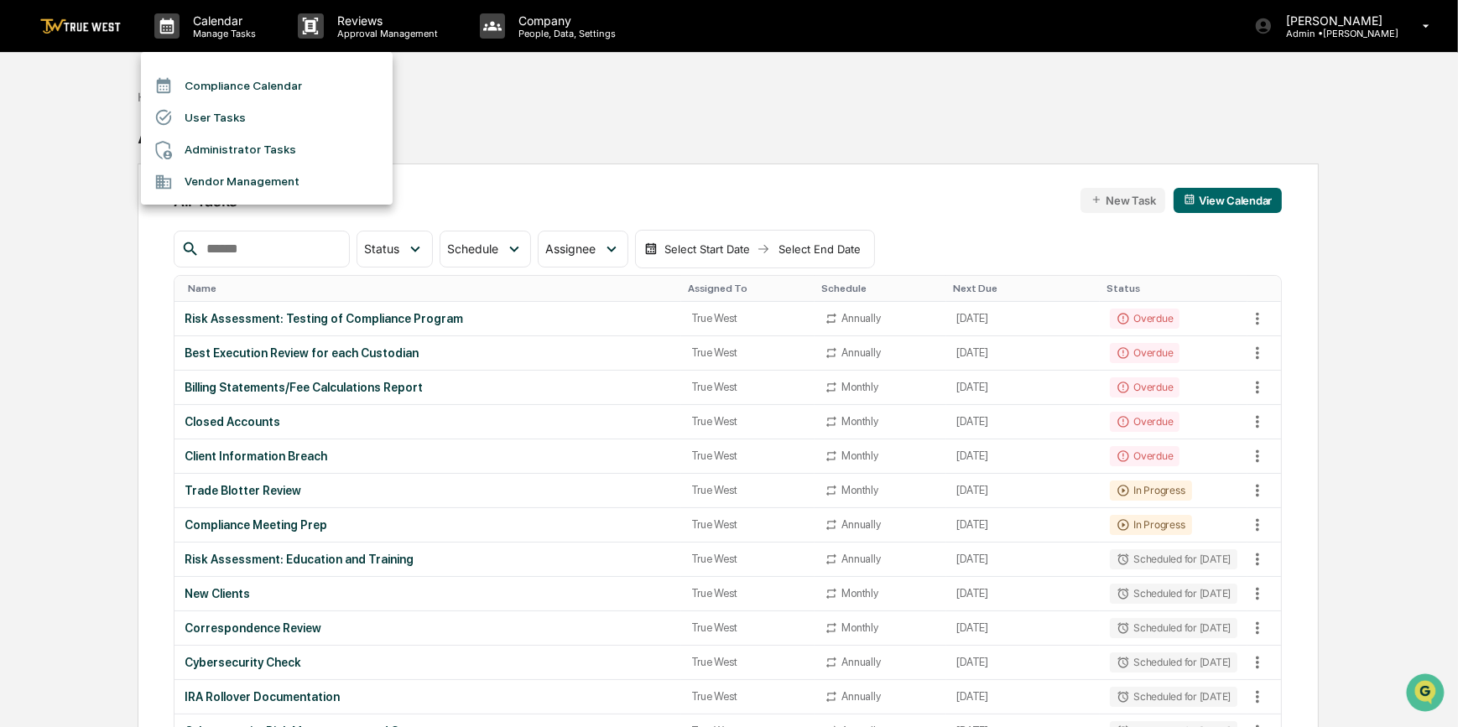
click at [220, 90] on li "Compliance Calendar" at bounding box center [267, 86] width 252 height 32
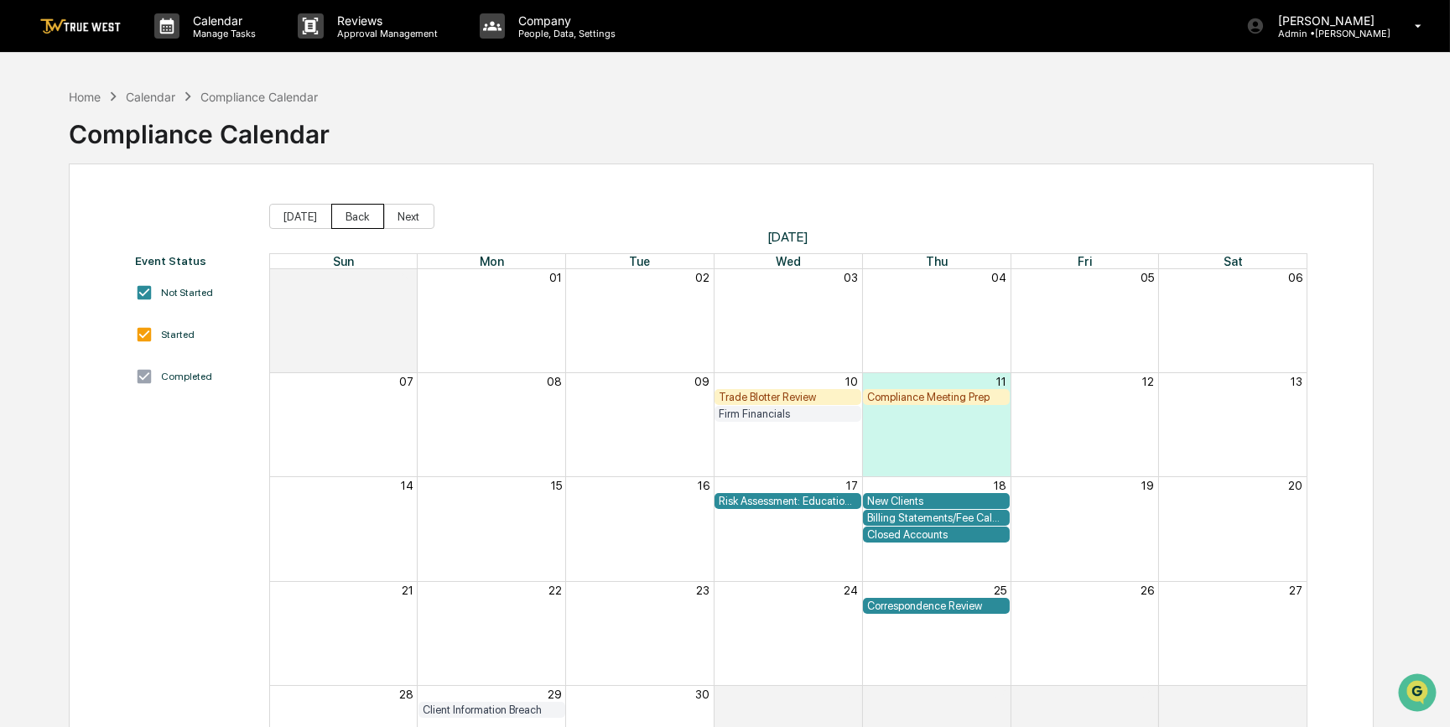
click at [344, 216] on button "Back" at bounding box center [357, 216] width 53 height 25
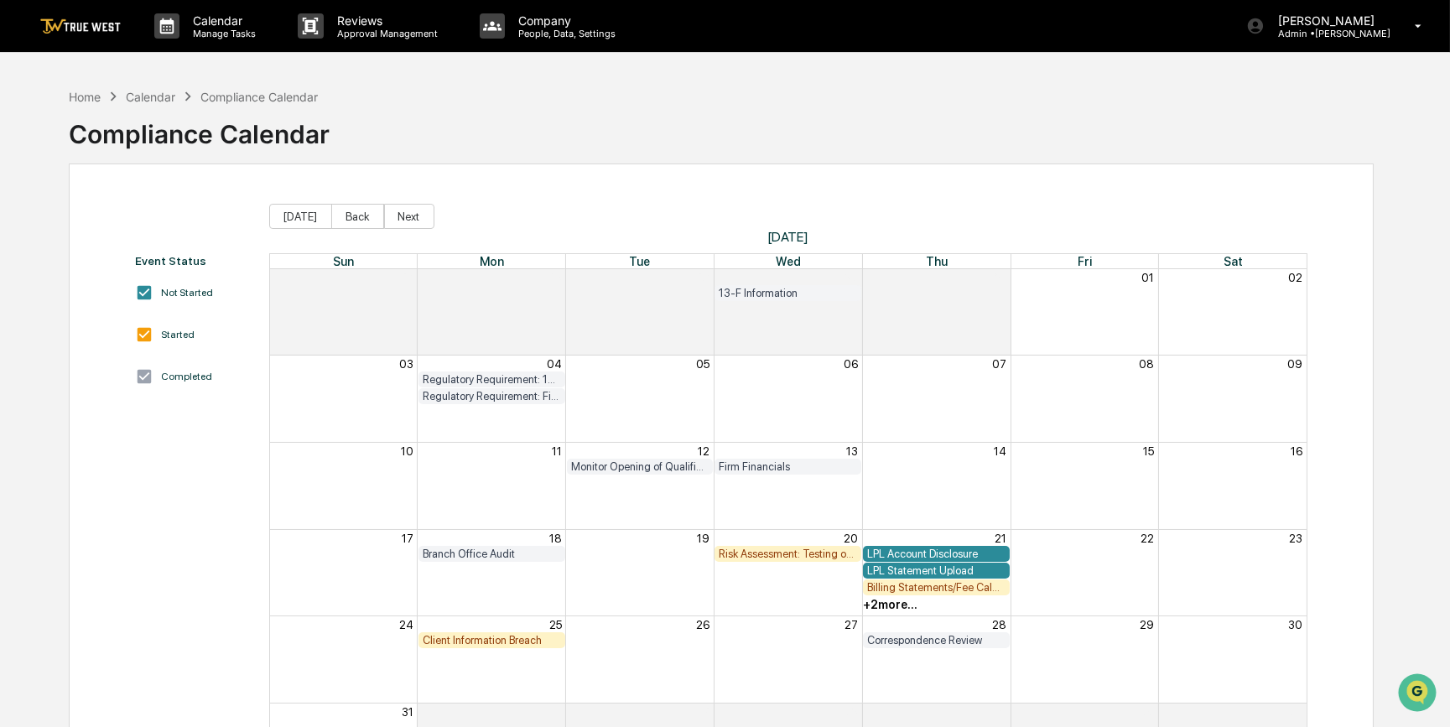
click at [923, 588] on div "Billing Statements/Fee Calculations Report" at bounding box center [936, 587] width 138 height 13
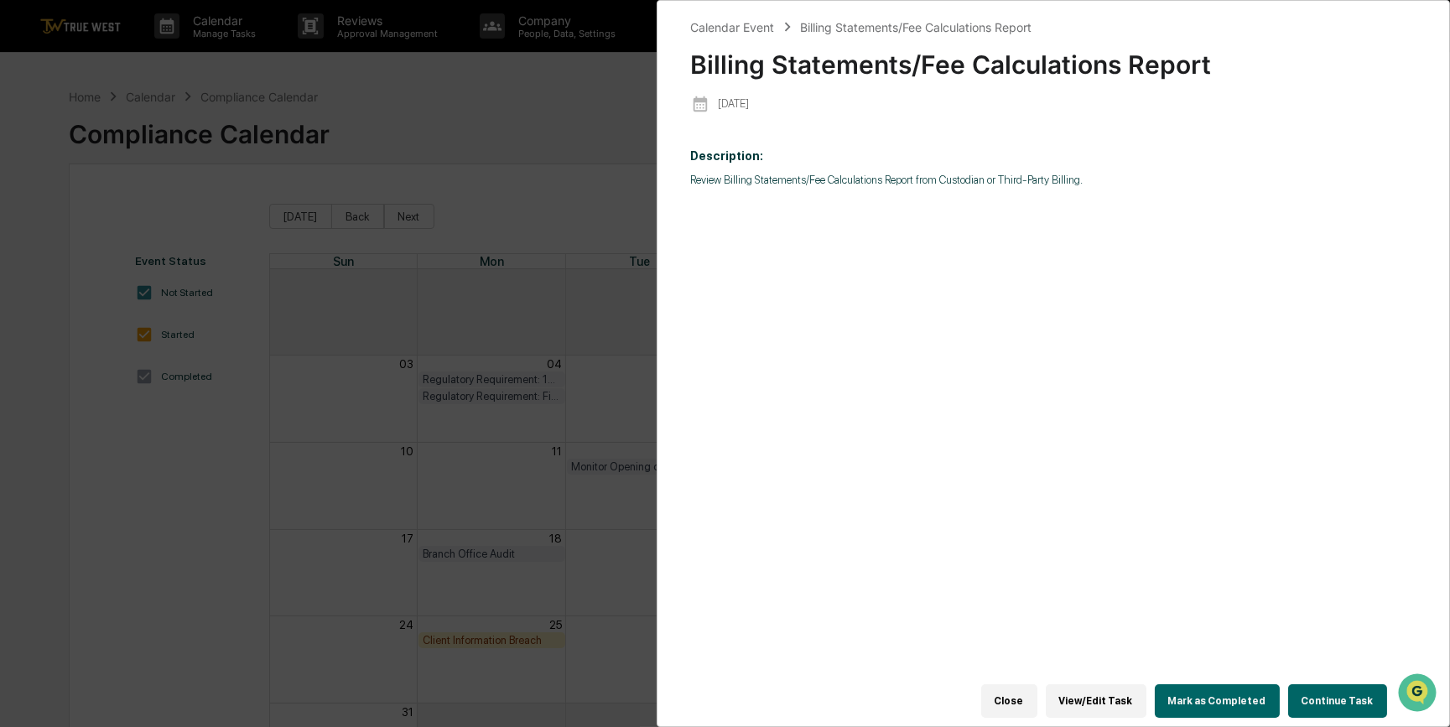
click at [1115, 698] on button "View/Edit Task" at bounding box center [1096, 701] width 101 height 34
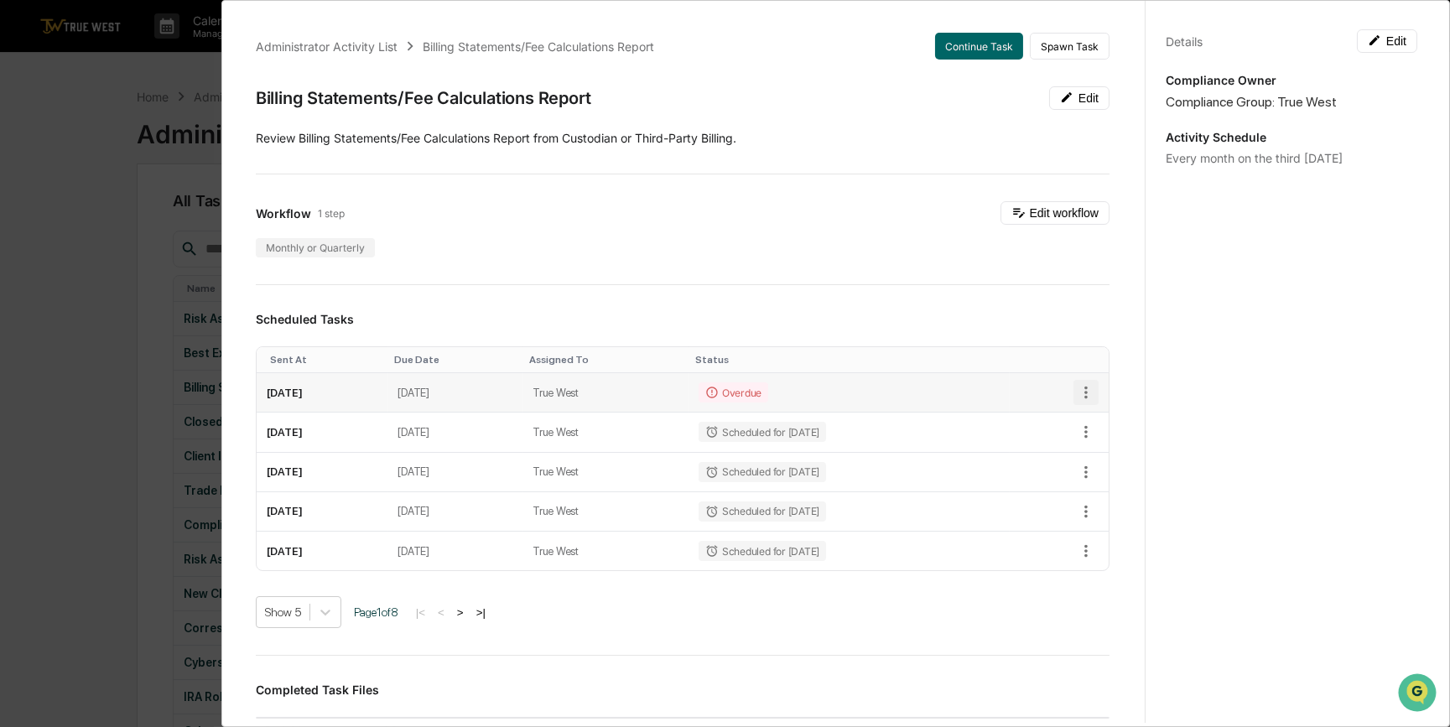
click at [1077, 395] on icon "button" at bounding box center [1086, 392] width 18 height 18
click at [1109, 453] on li "Delete task" at bounding box center [1136, 452] width 138 height 31
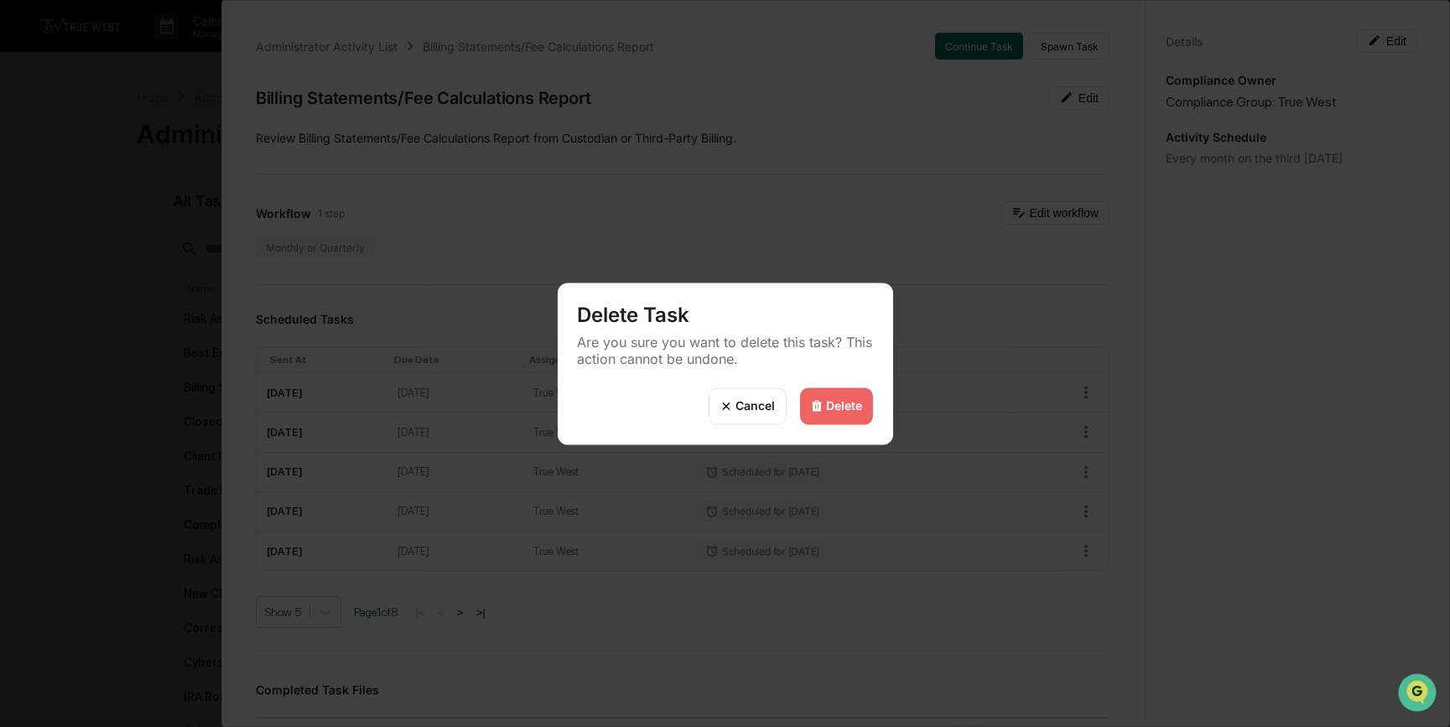
click at [842, 399] on div "Delete" at bounding box center [845, 406] width 36 height 14
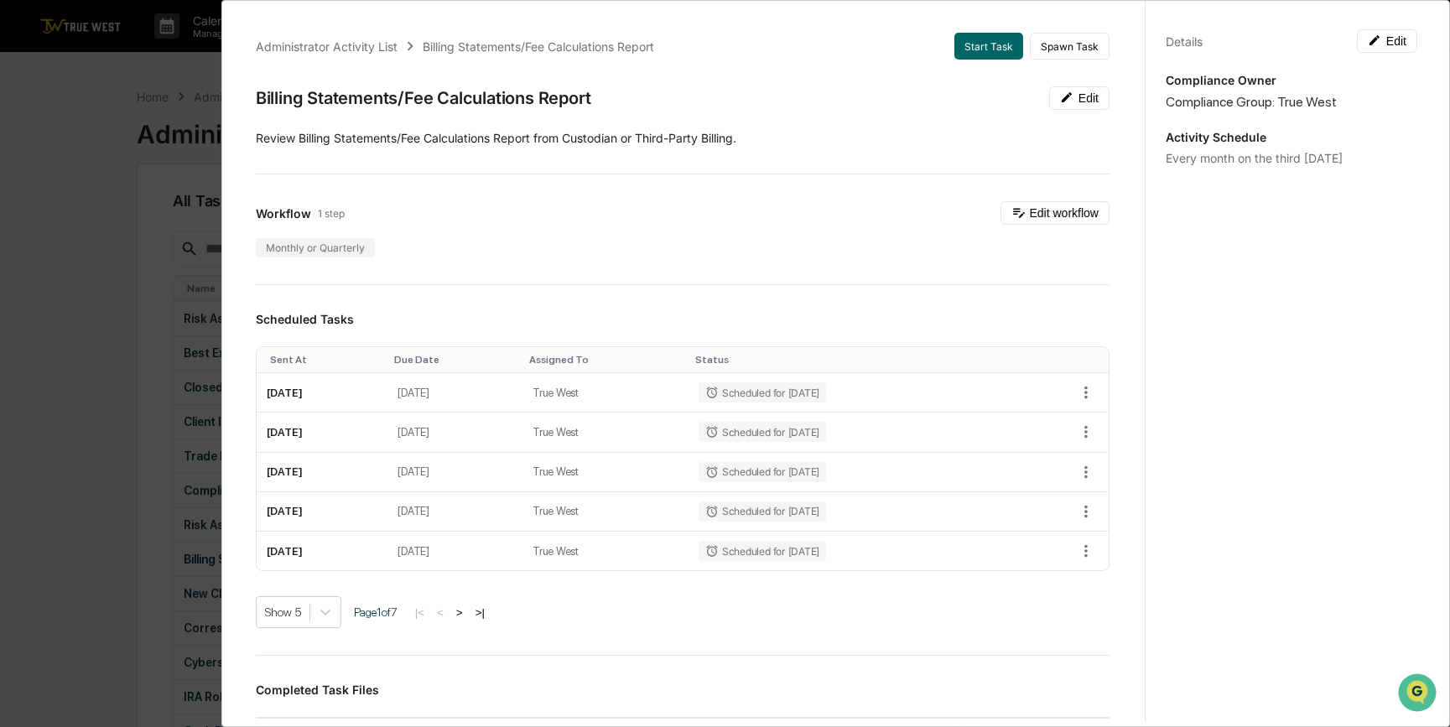
click at [23, 372] on div "Administrator Activity List Billing Statements/Fee Calculations Report Start Ta…" at bounding box center [725, 363] width 1450 height 727
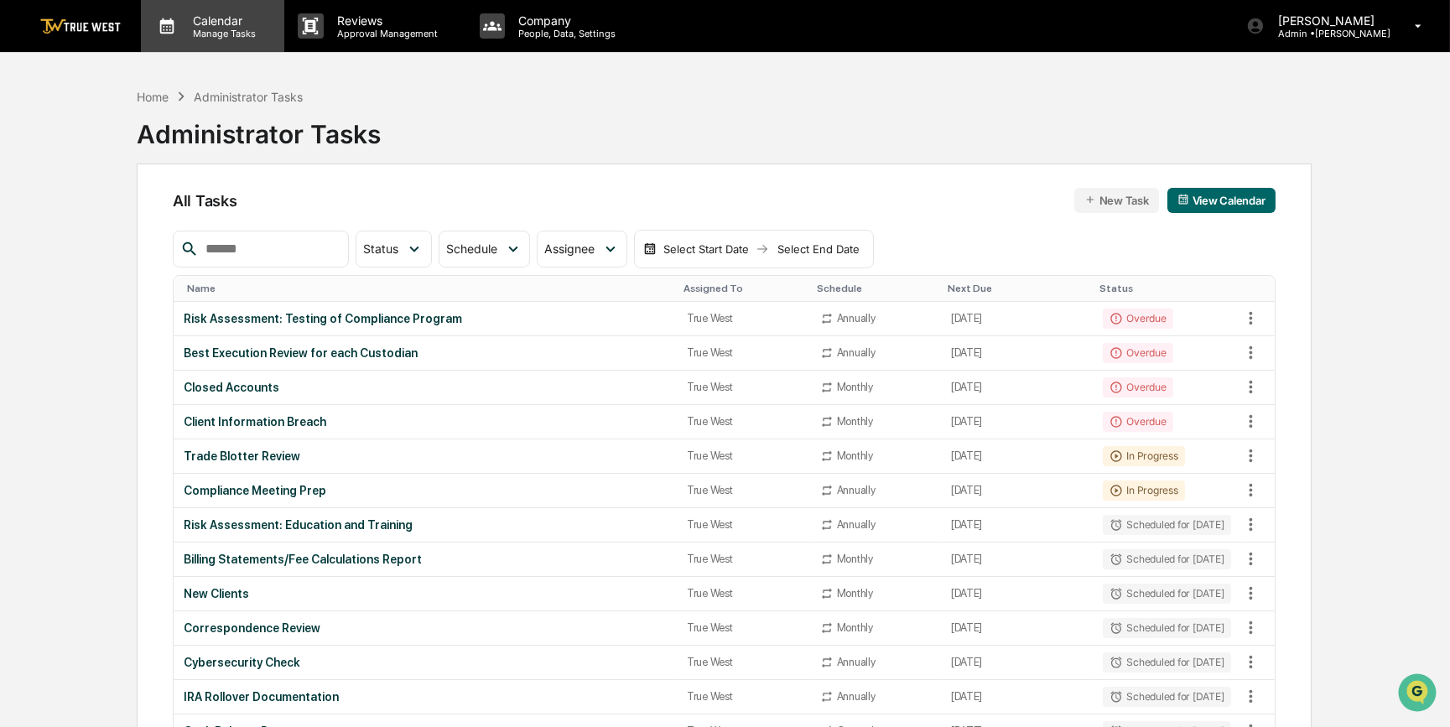
click at [212, 25] on p "Calendar" at bounding box center [221, 20] width 85 height 14
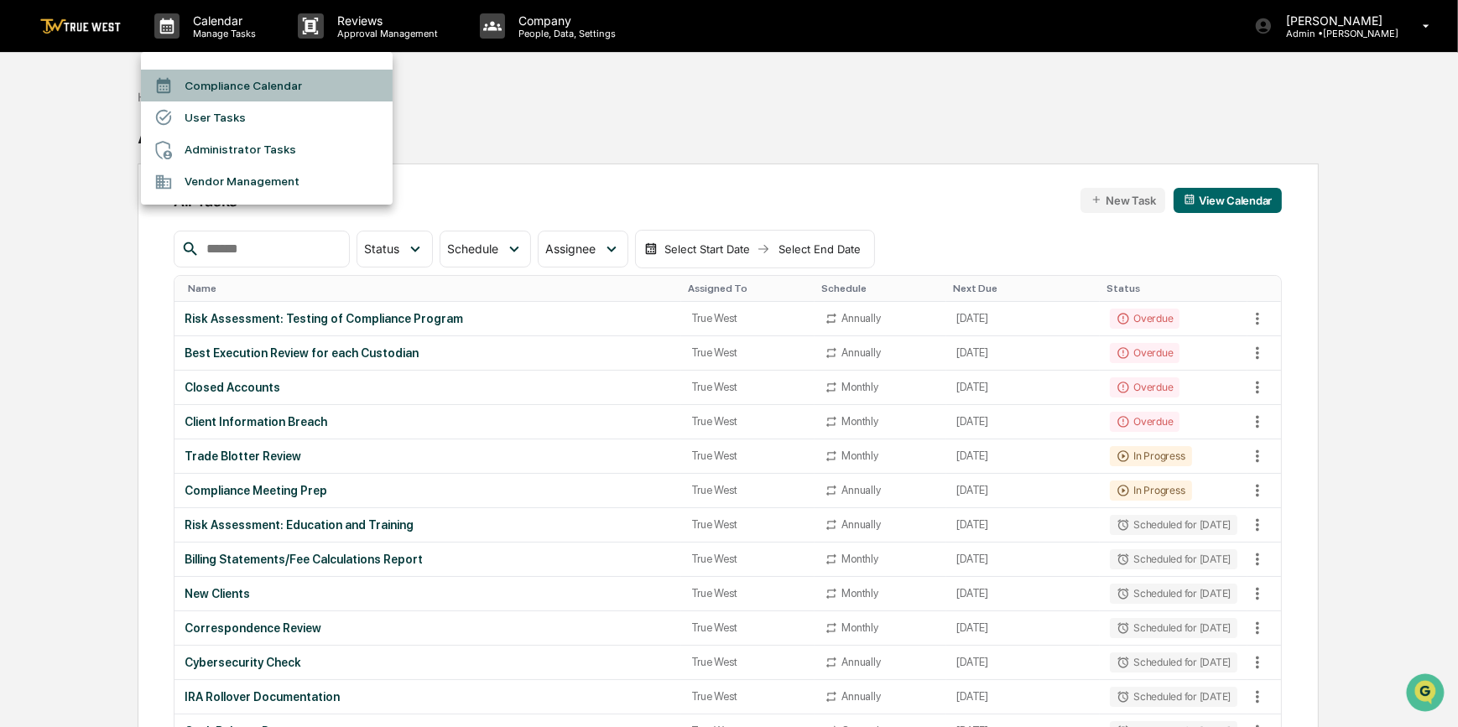
click at [221, 85] on li "Compliance Calendar" at bounding box center [267, 86] width 252 height 32
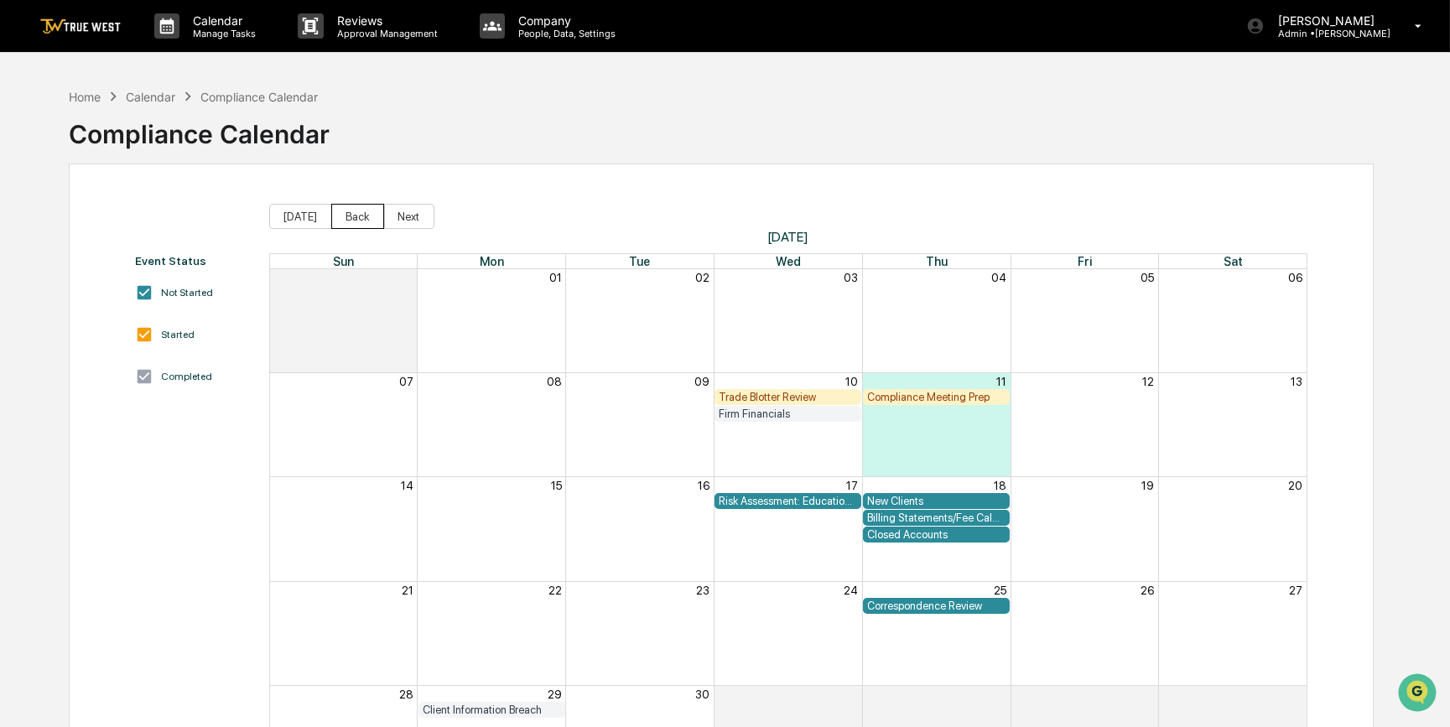
click at [368, 216] on button "Back" at bounding box center [357, 216] width 53 height 25
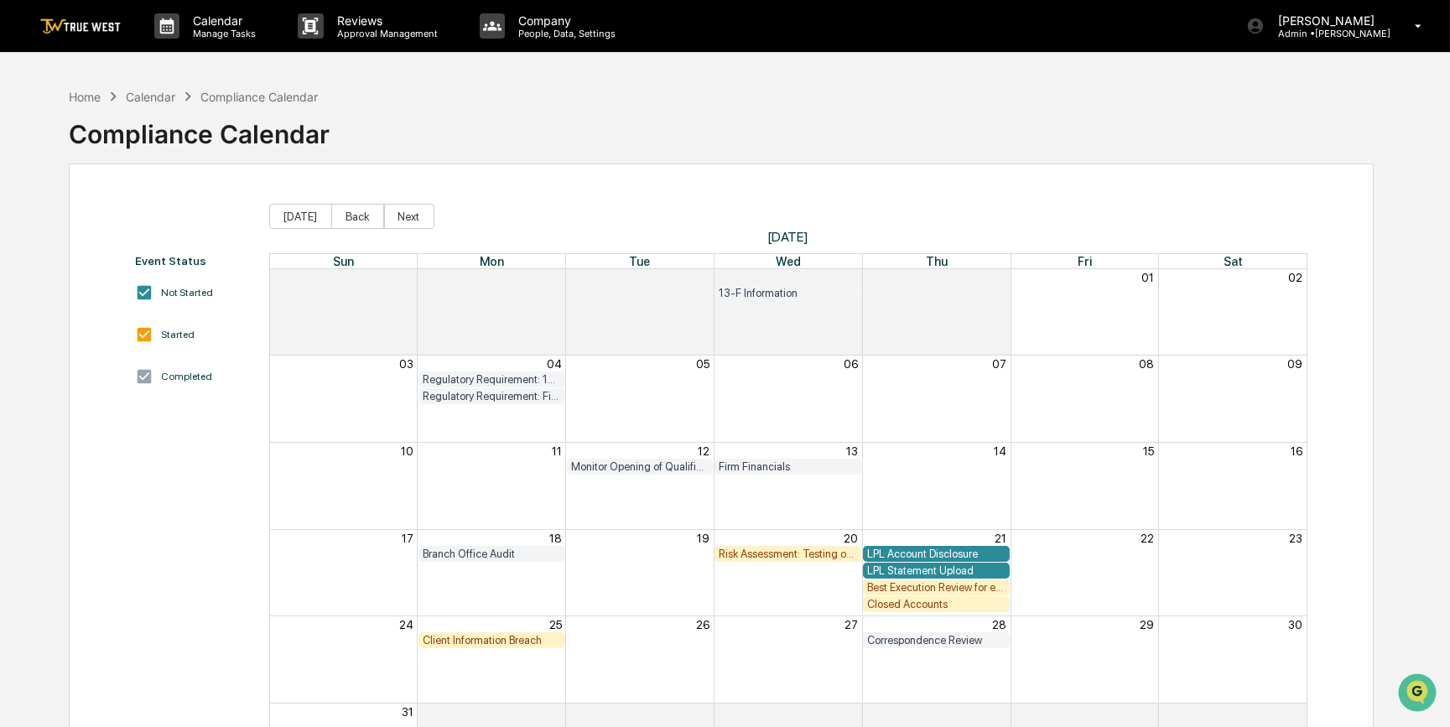
click at [470, 639] on div "Client Information Breach" at bounding box center [492, 640] width 138 height 13
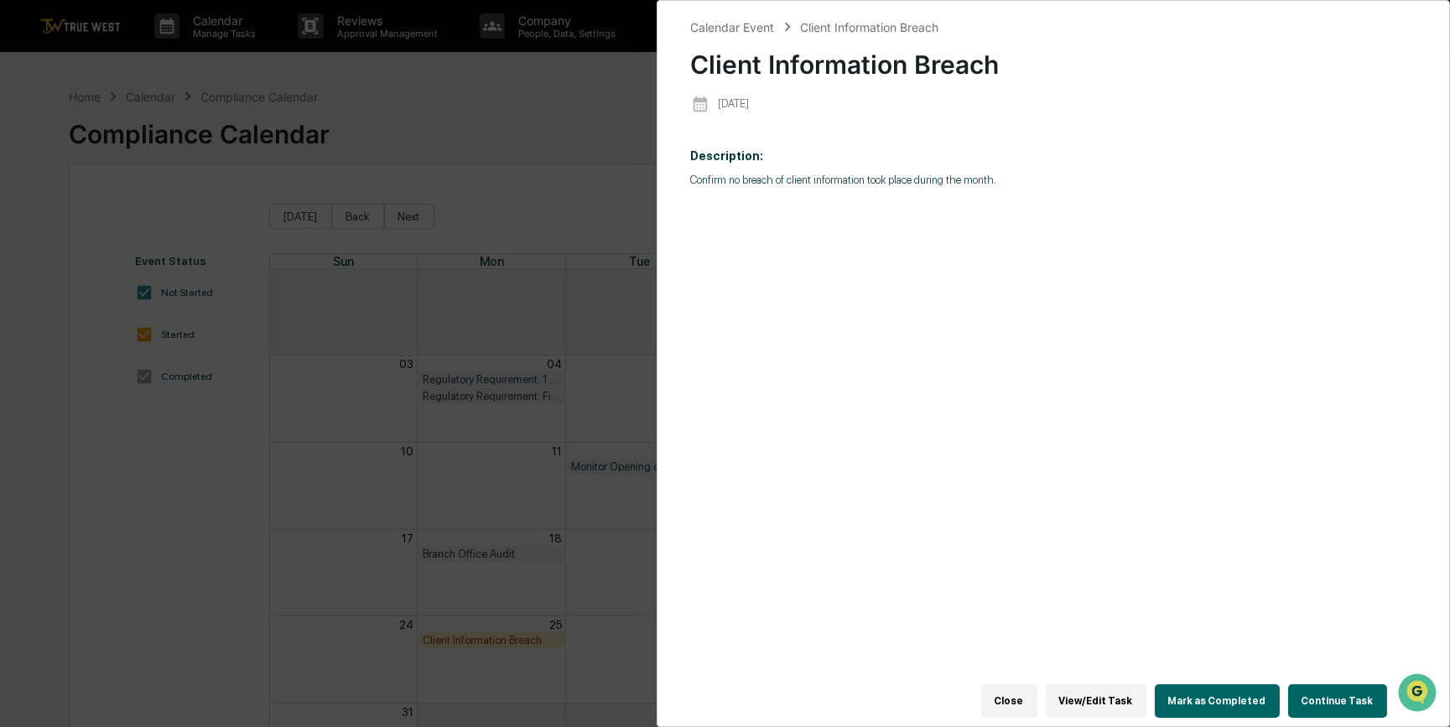
click at [1141, 696] on button "View/Edit Task" at bounding box center [1096, 701] width 101 height 34
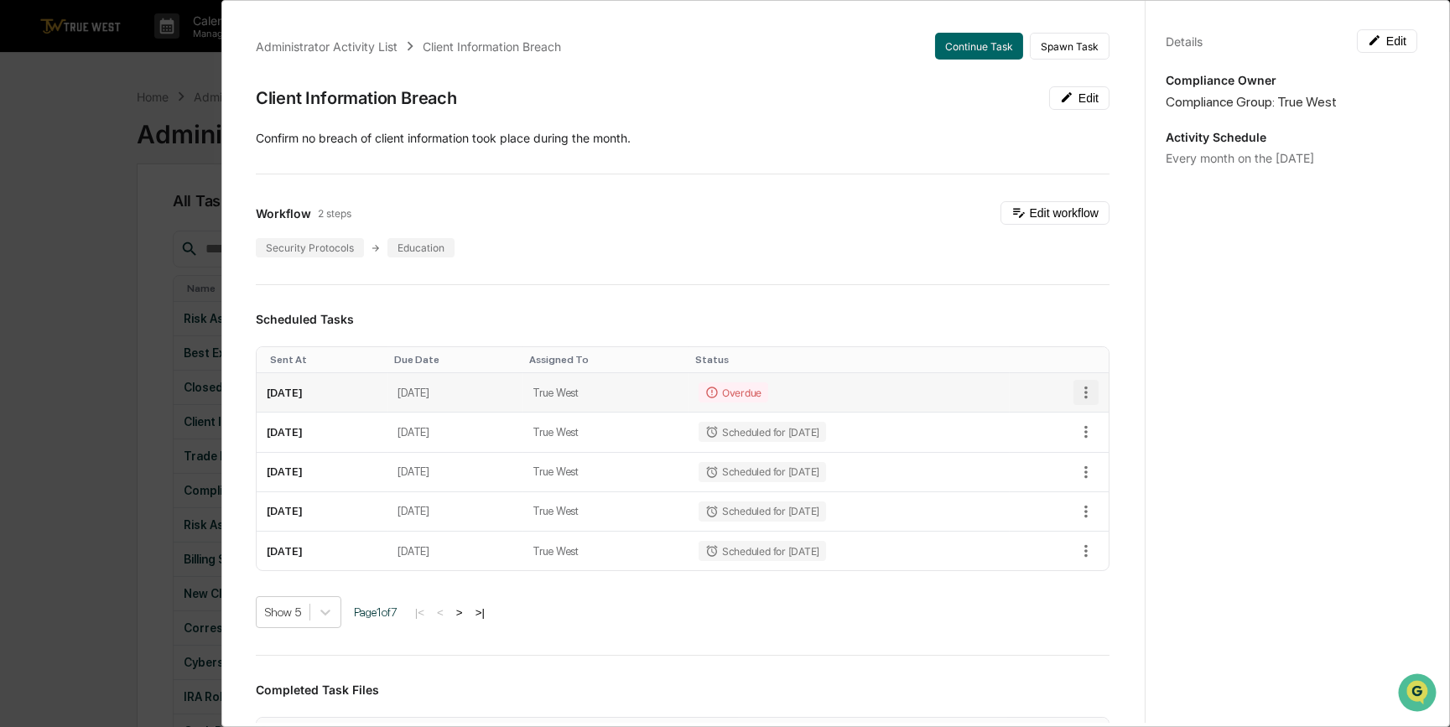
click at [1077, 387] on icon "button" at bounding box center [1086, 392] width 18 height 18
click at [1096, 449] on li "Delete task" at bounding box center [1136, 452] width 138 height 31
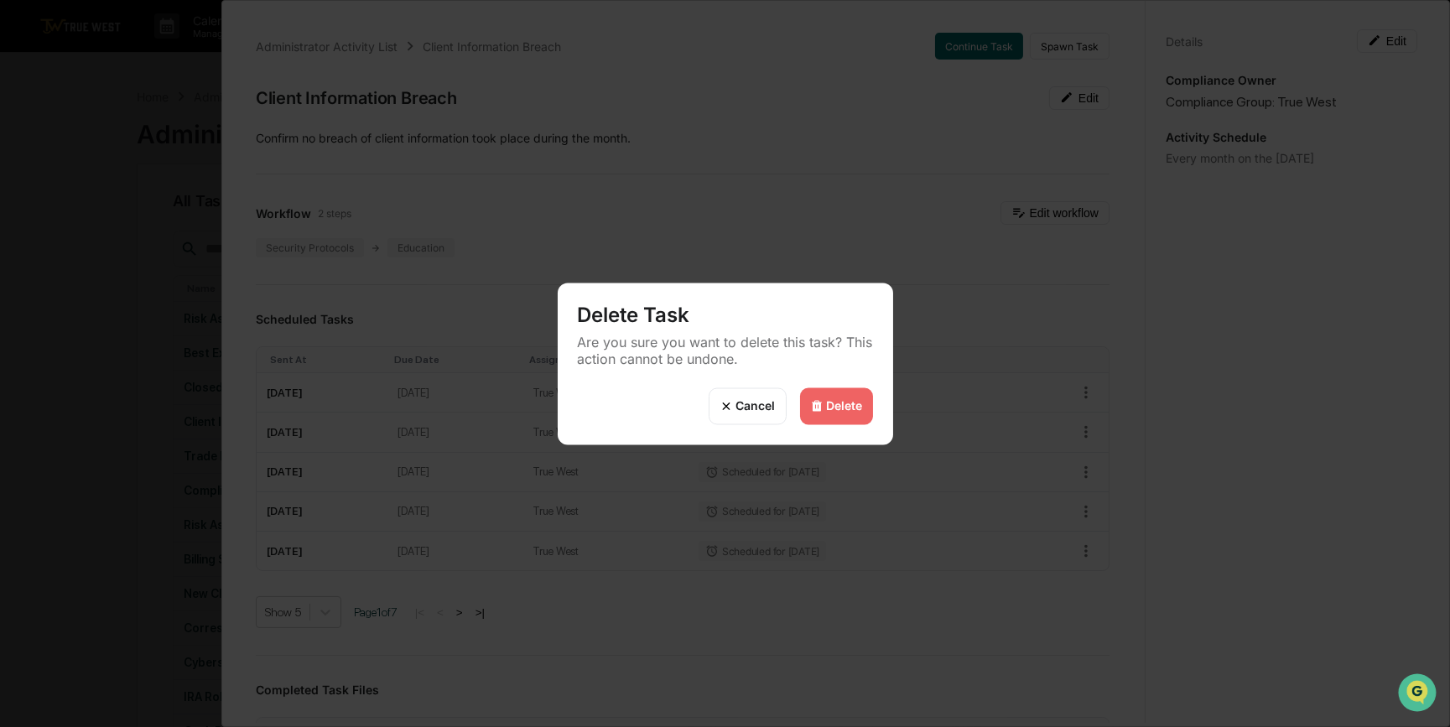
click at [821, 402] on img at bounding box center [816, 405] width 13 height 13
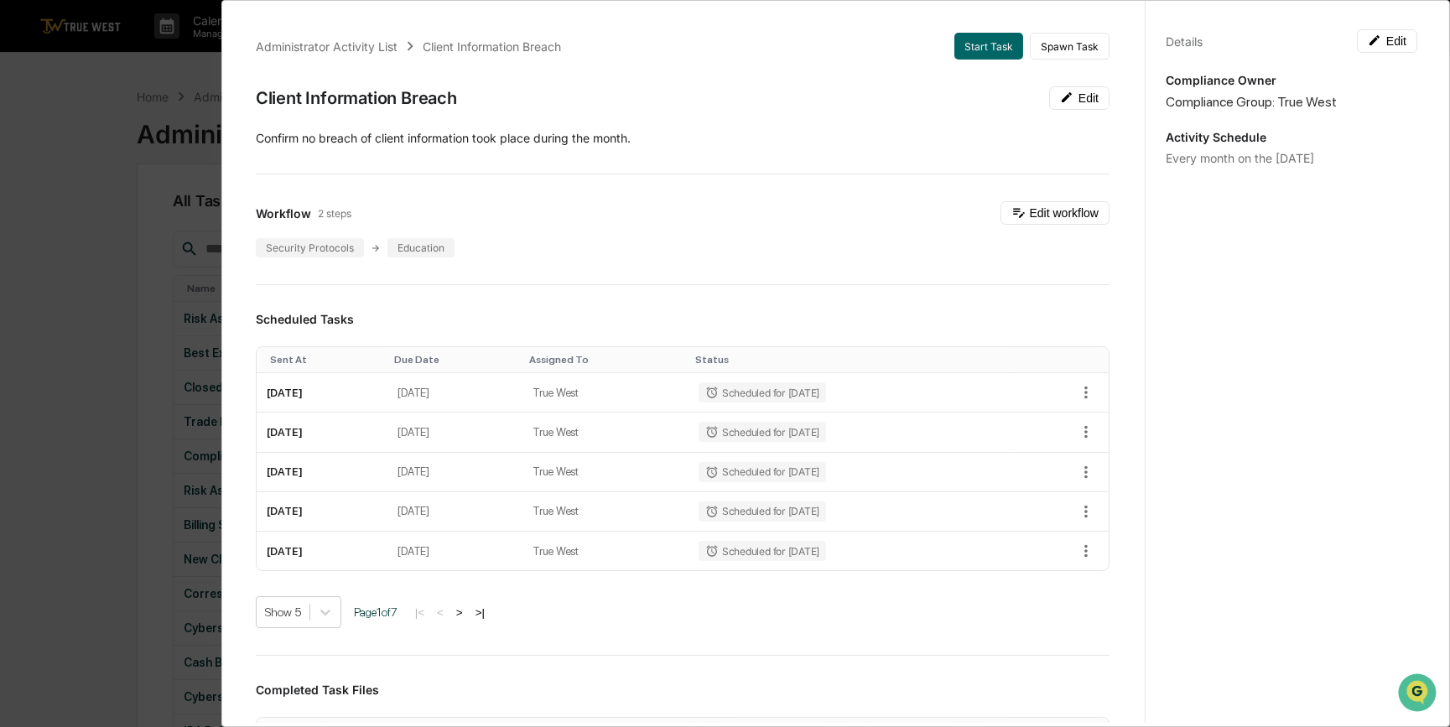
click at [81, 386] on div "Administrator Activity List Client Information Breach Start Task Spawn Task Cli…" at bounding box center [725, 363] width 1450 height 727
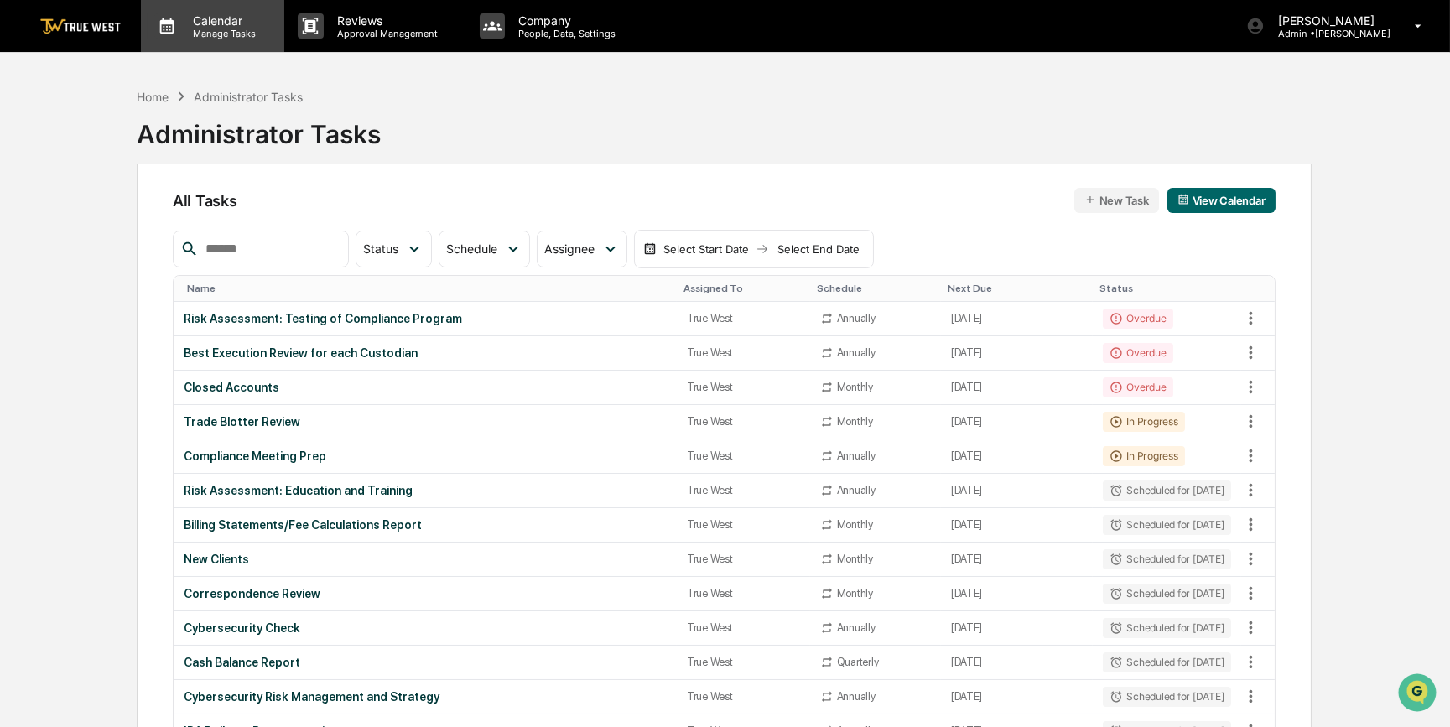
click at [189, 24] on p "Calendar" at bounding box center [221, 20] width 85 height 14
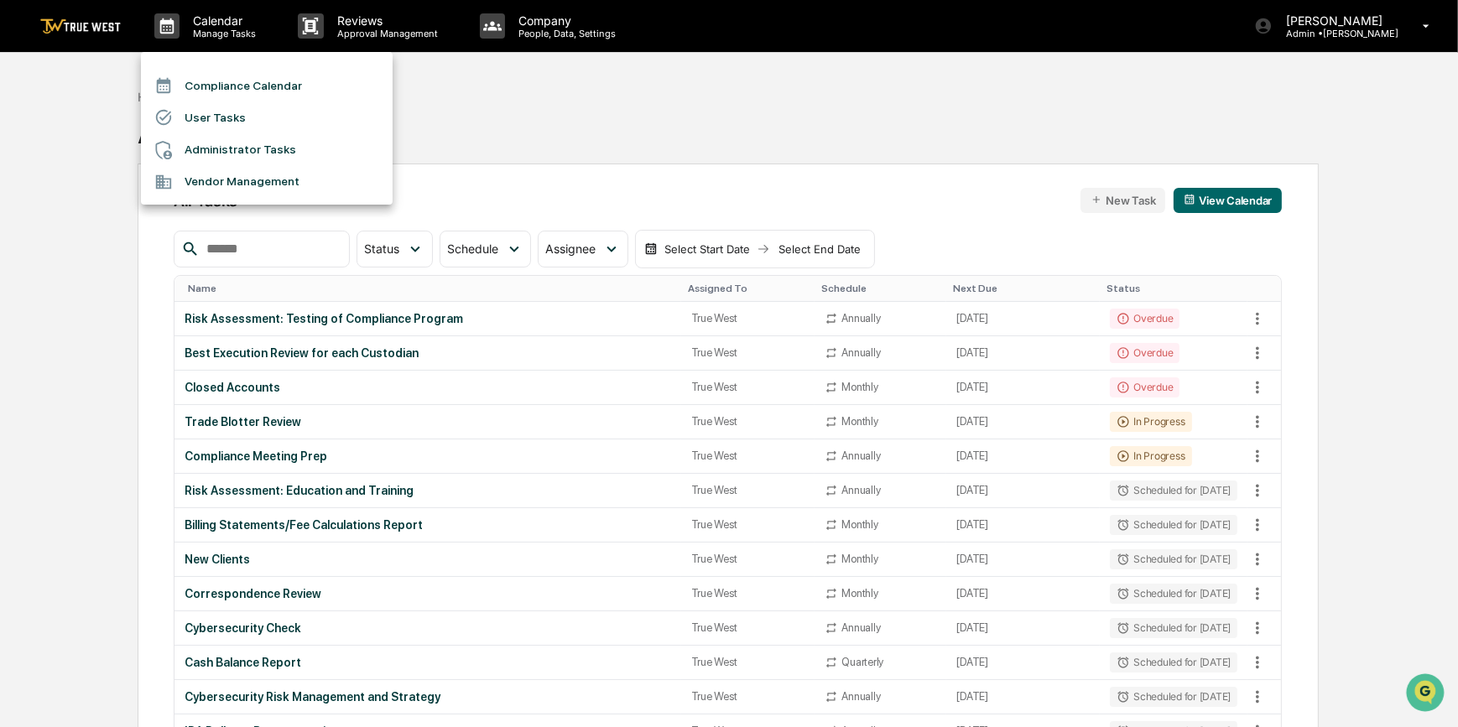
click at [195, 93] on li "Compliance Calendar" at bounding box center [267, 86] width 252 height 32
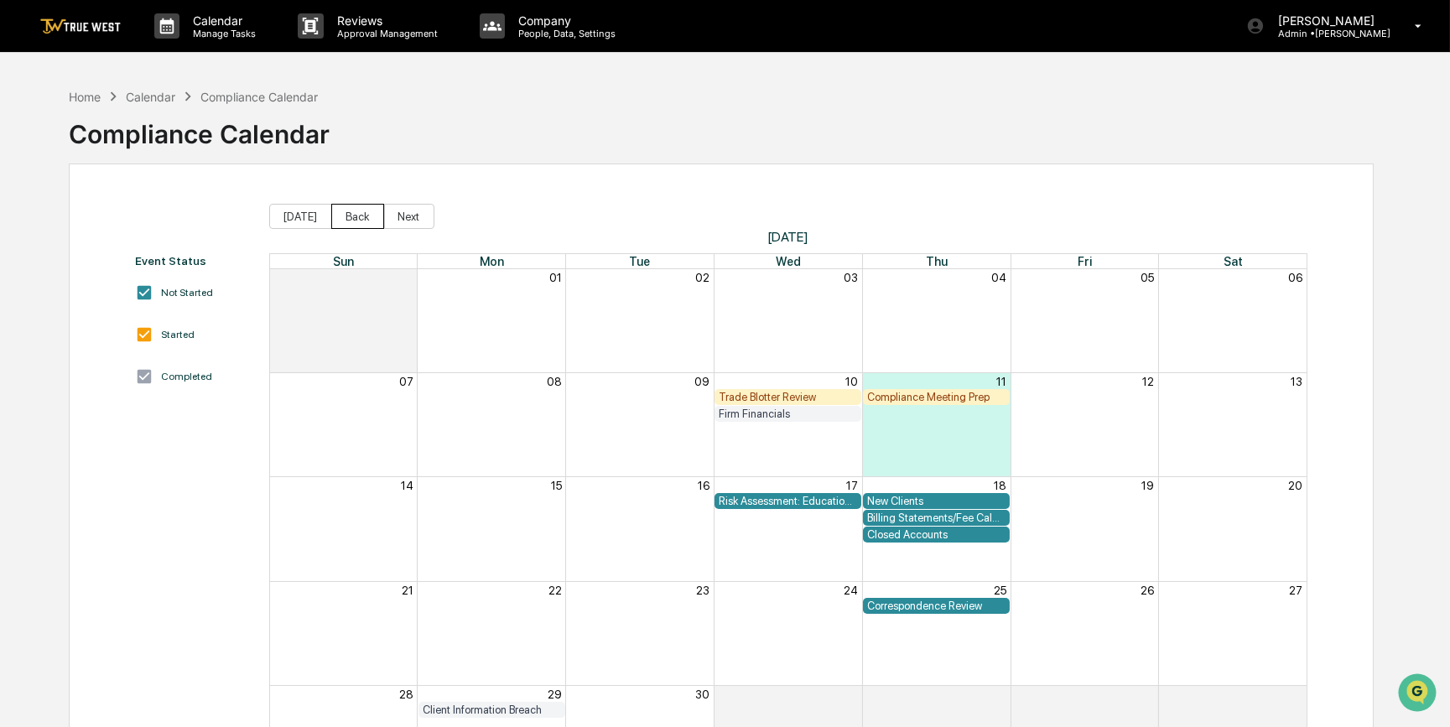
click at [360, 219] on button "Back" at bounding box center [357, 216] width 53 height 25
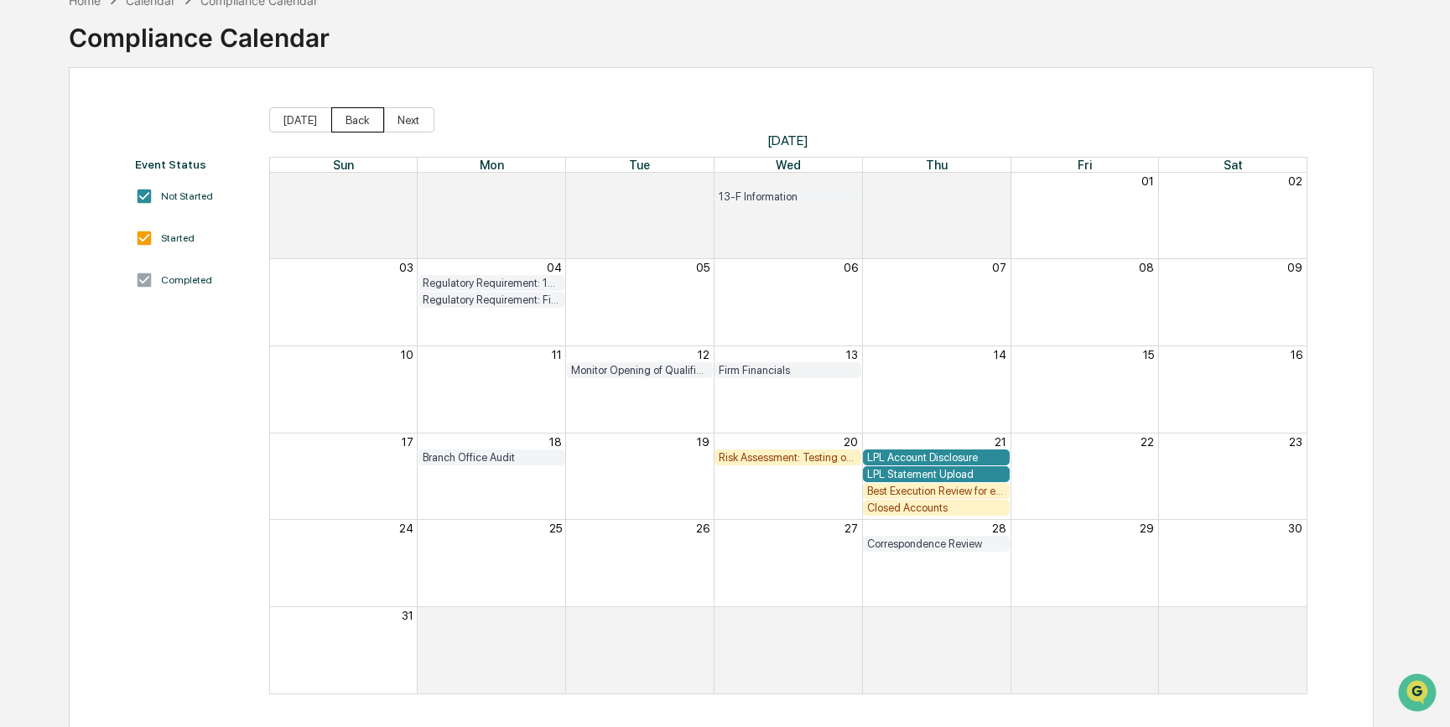
scroll to position [102, 0]
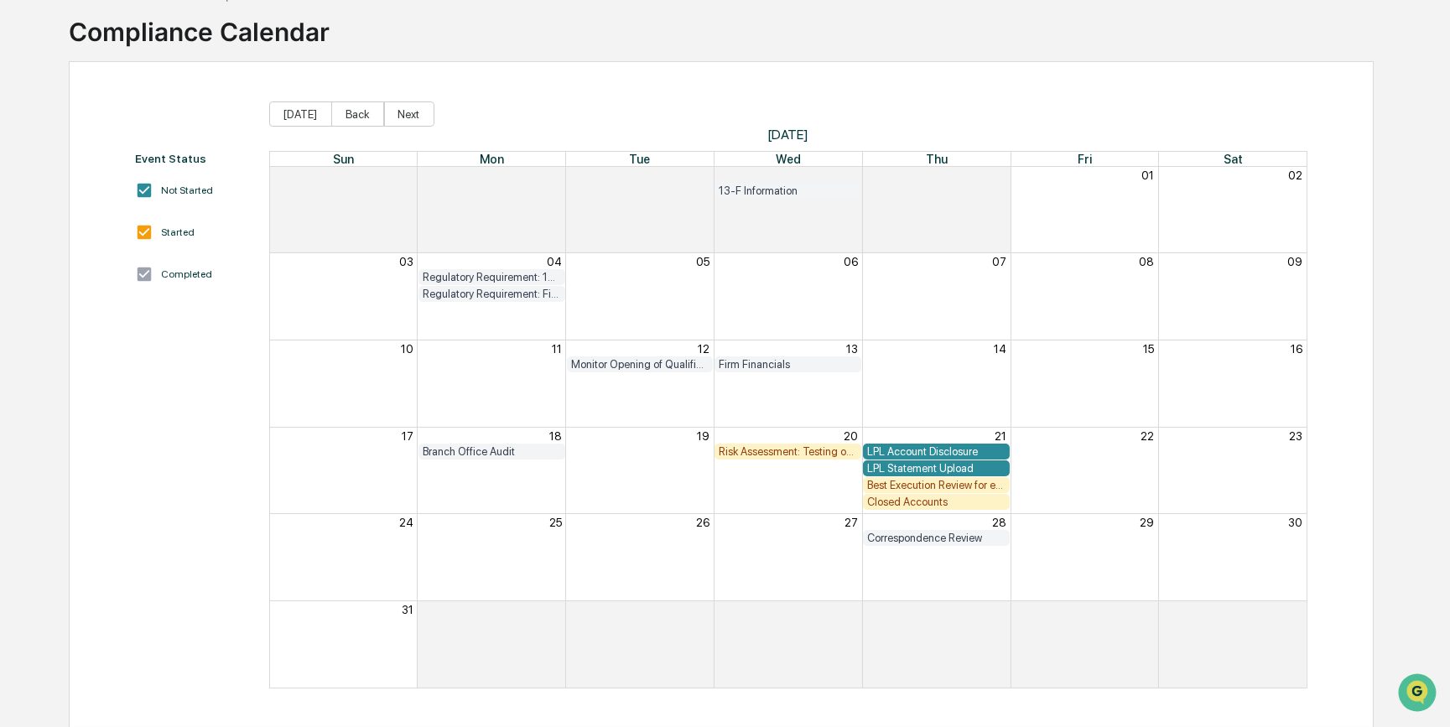
click at [904, 502] on div "Closed Accounts" at bounding box center [936, 502] width 138 height 13
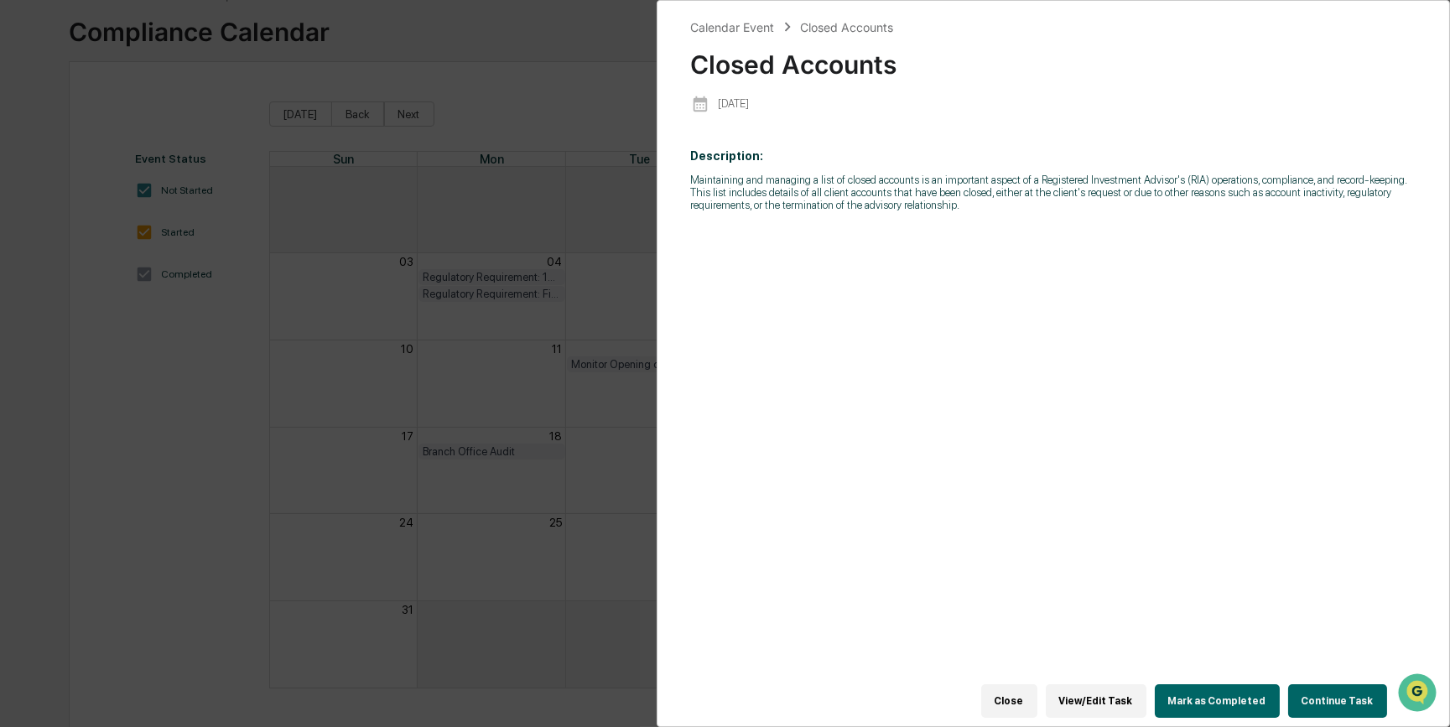
click at [1109, 694] on button "View/Edit Task" at bounding box center [1096, 701] width 101 height 34
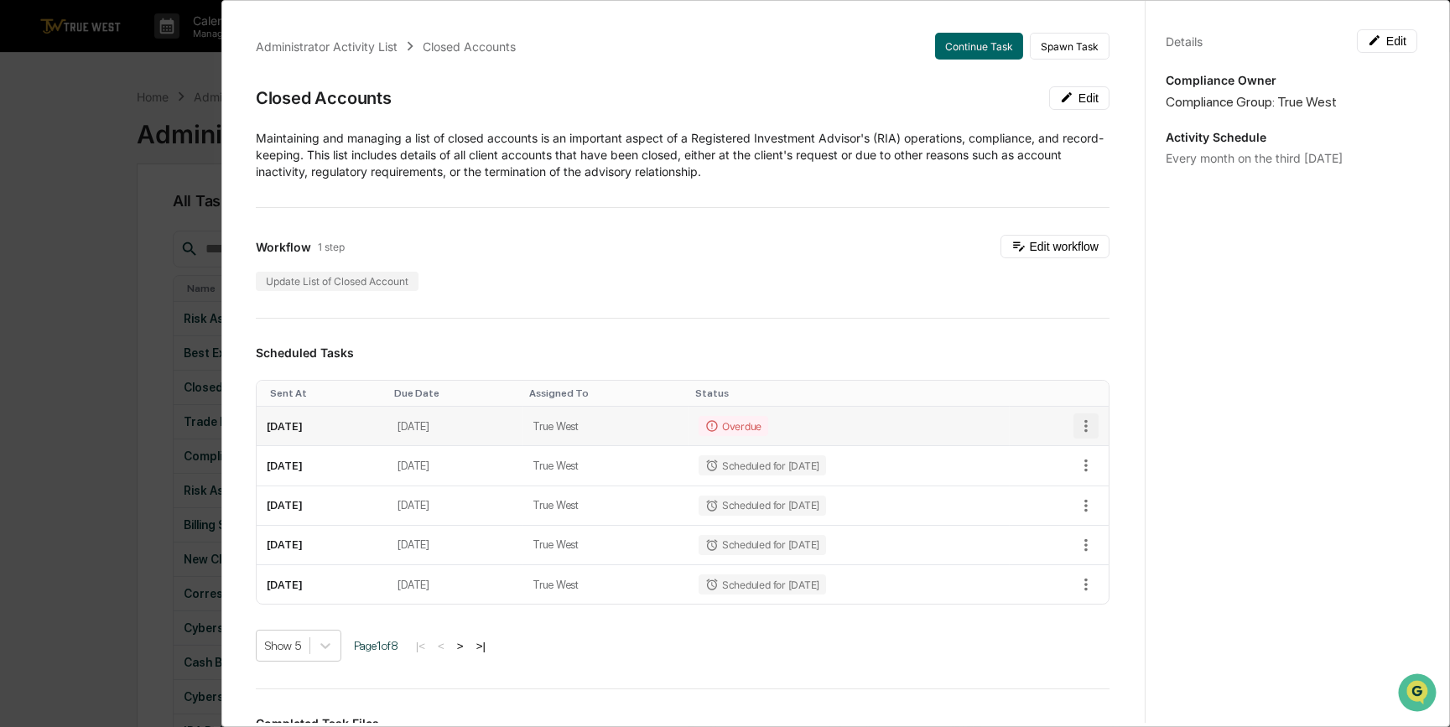
click at [1077, 429] on icon "button" at bounding box center [1086, 426] width 18 height 18
click at [1094, 484] on li "Delete task" at bounding box center [1136, 486] width 138 height 31
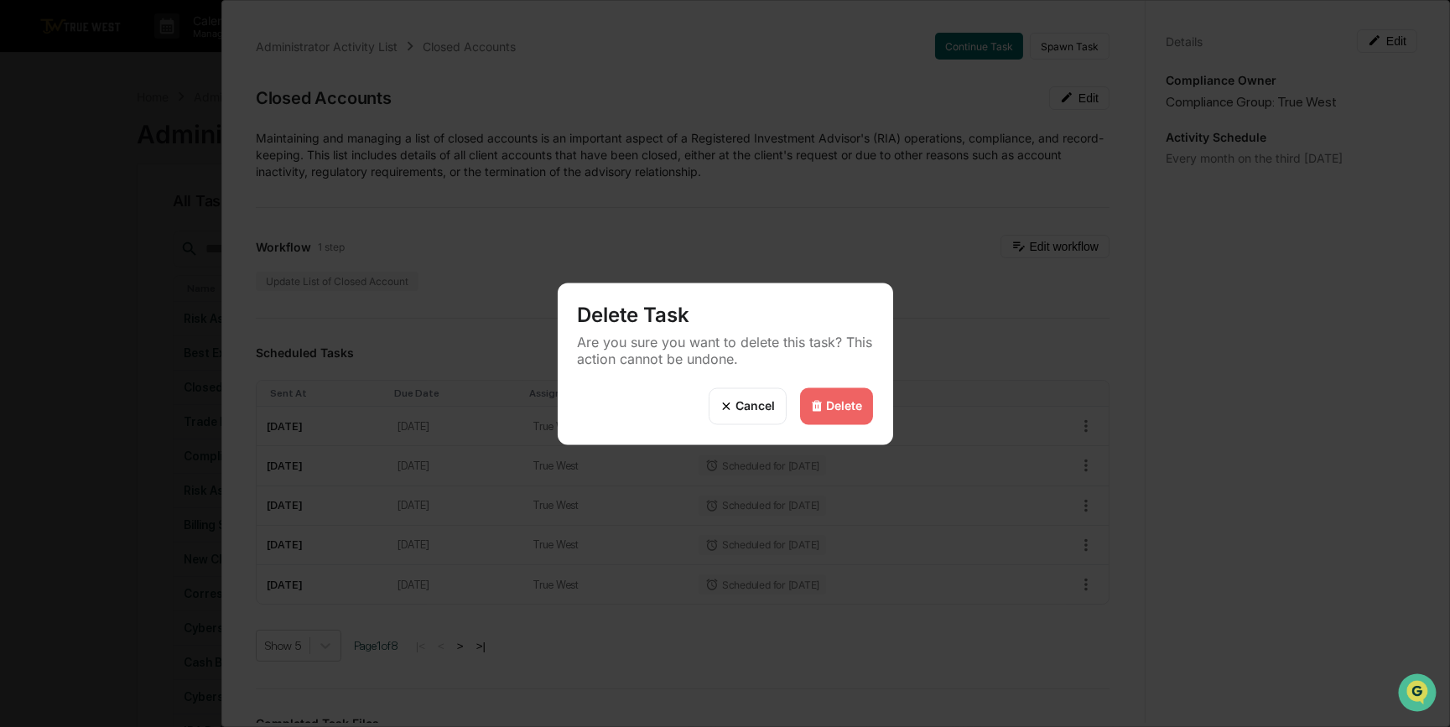
click at [850, 409] on div "Delete" at bounding box center [845, 406] width 36 height 14
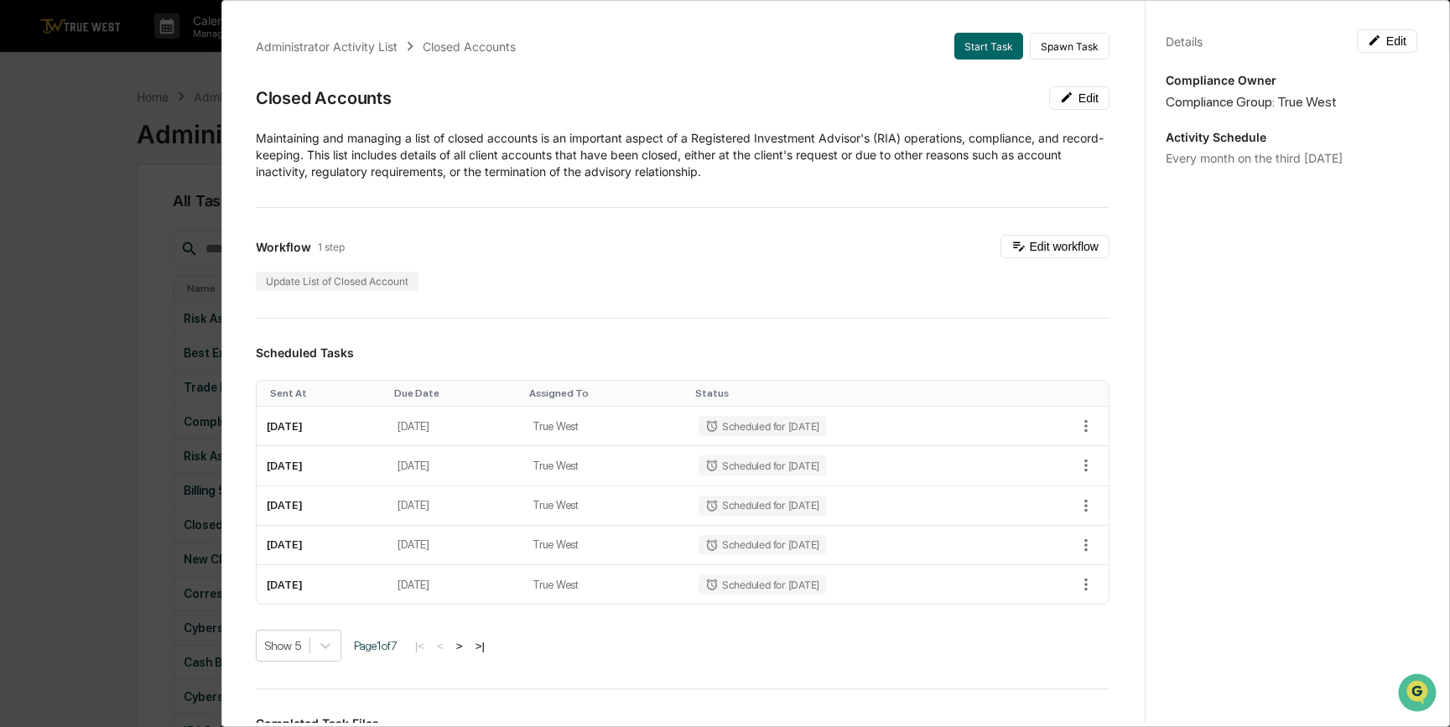
click at [25, 290] on div "Administrator Activity List Closed Accounts Start Task Spawn Task Closed Accoun…" at bounding box center [725, 363] width 1450 height 727
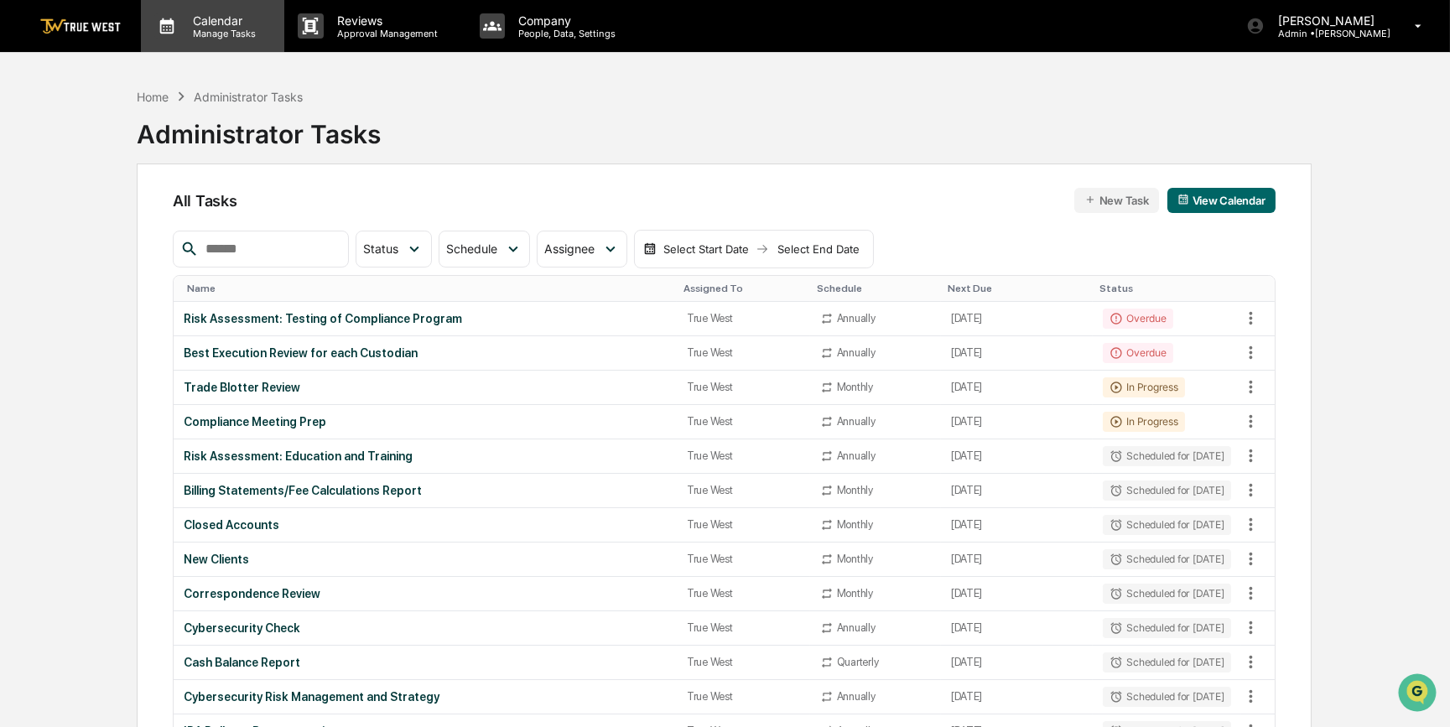
click at [218, 40] on div "Calendar Manage Tasks" at bounding box center [212, 26] width 143 height 52
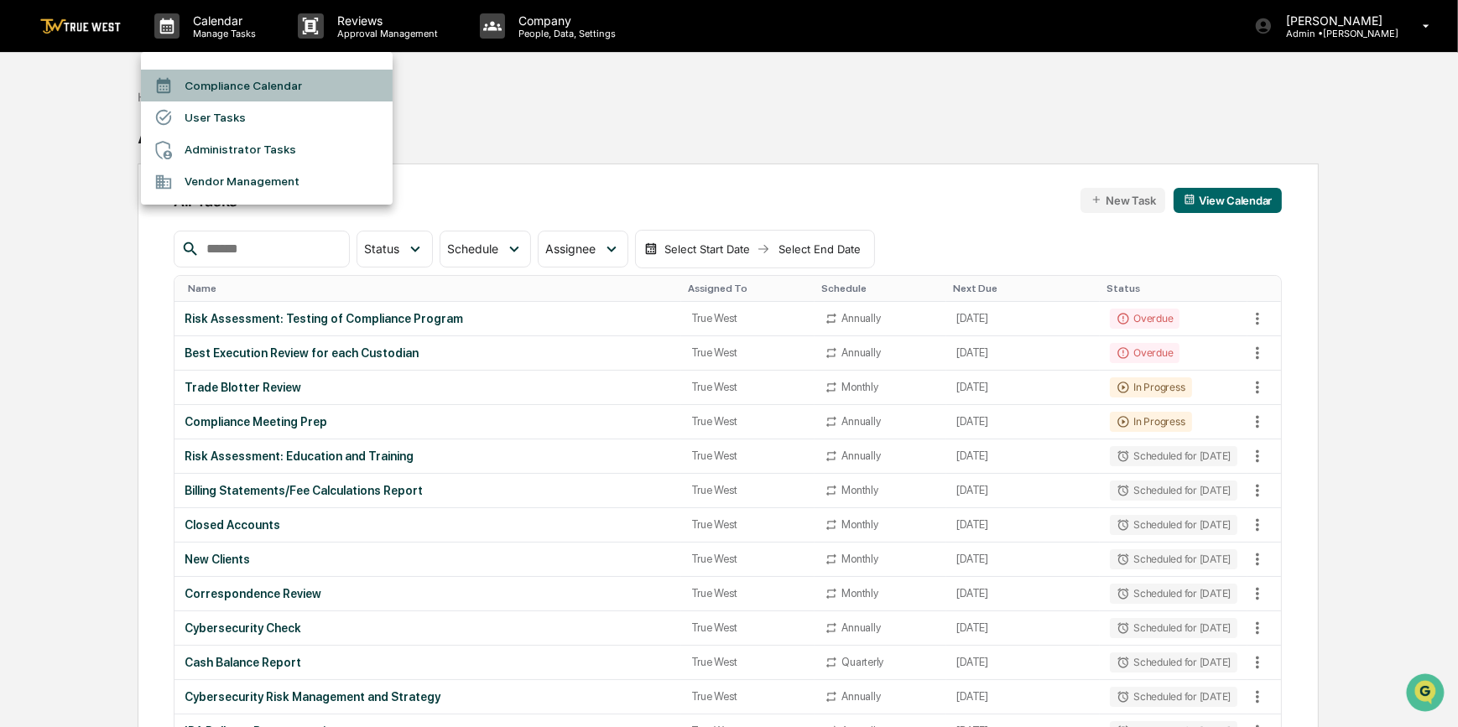
click at [228, 88] on li "Compliance Calendar" at bounding box center [267, 86] width 252 height 32
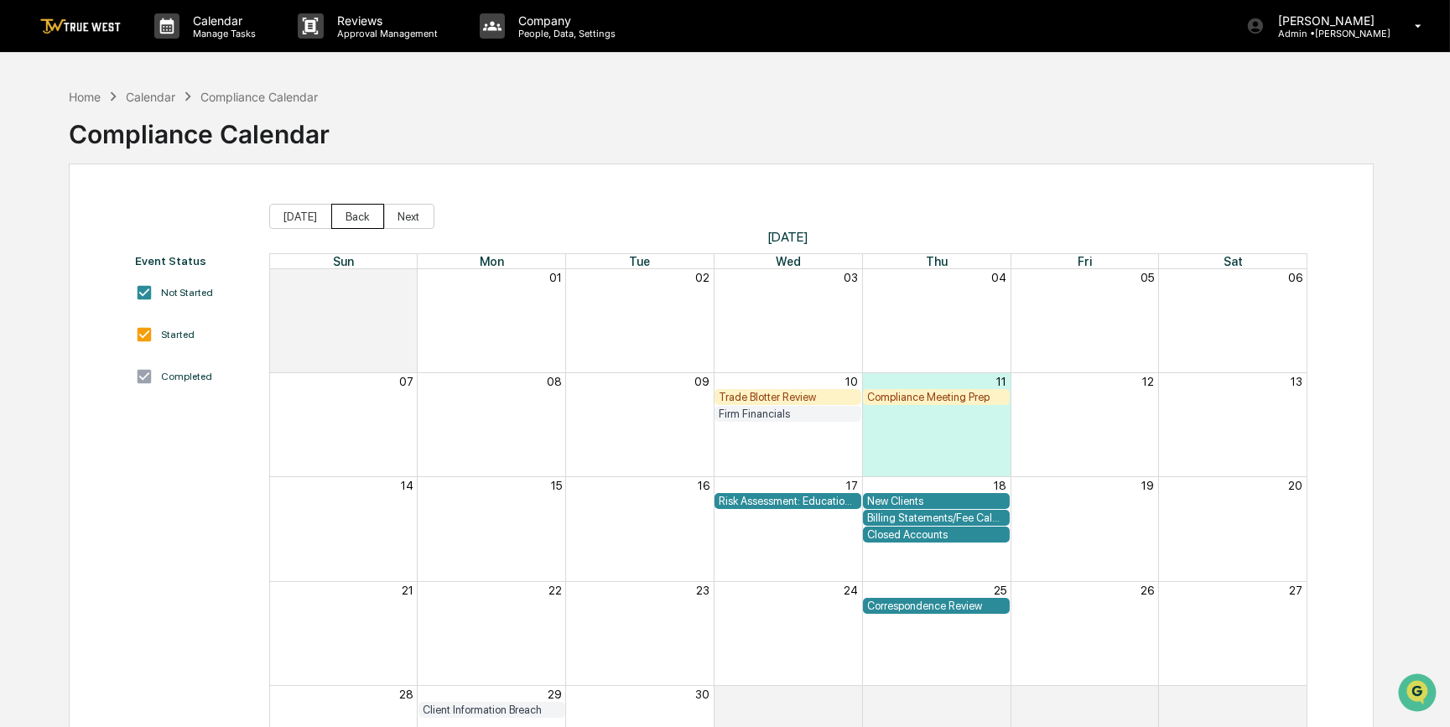
click at [356, 216] on button "Back" at bounding box center [357, 216] width 53 height 25
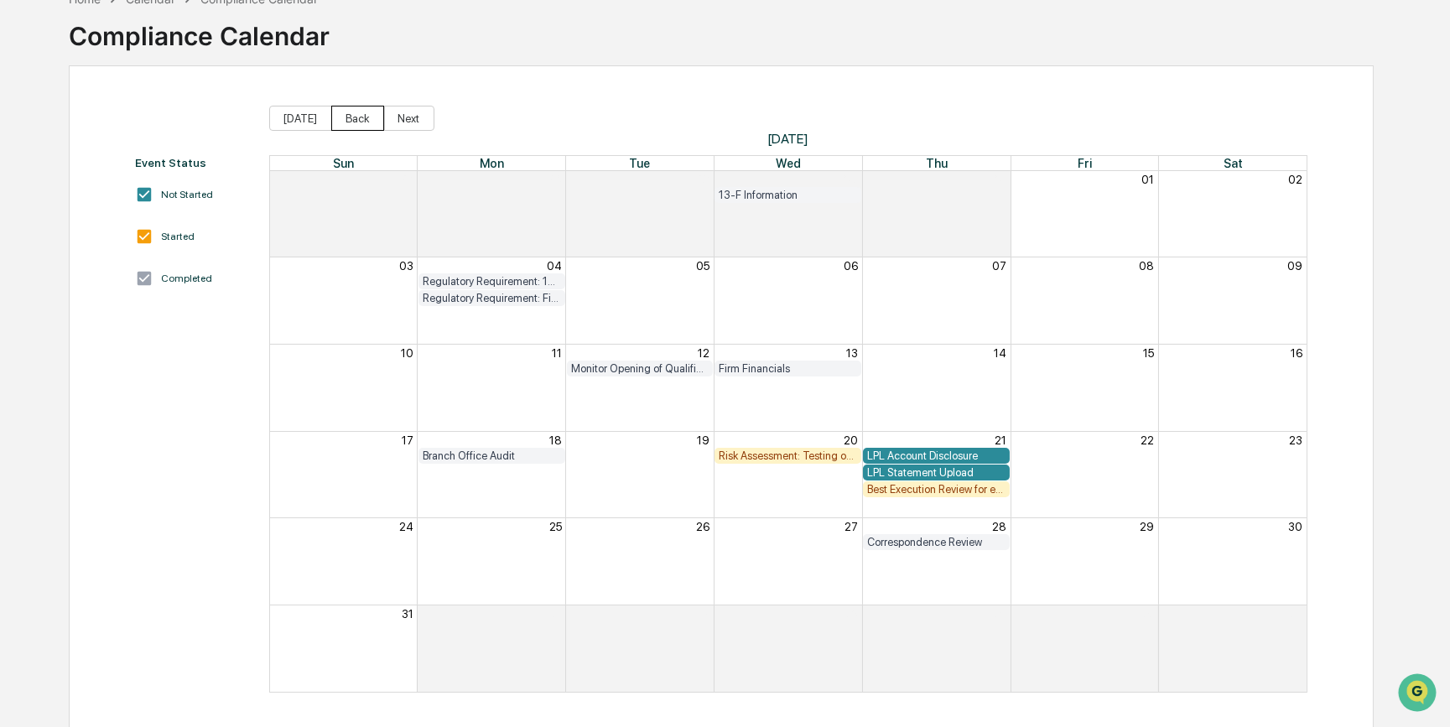
scroll to position [102, 0]
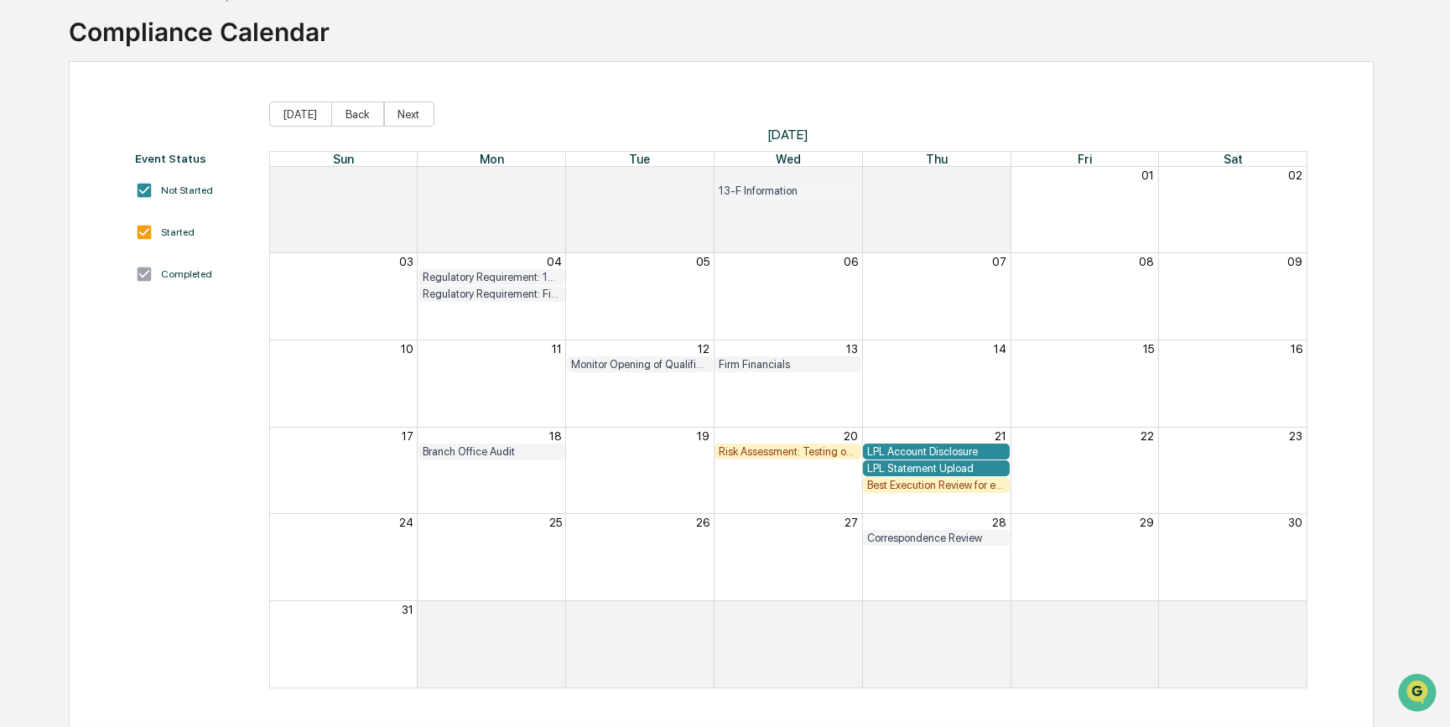
click at [511, 455] on div "Branch Office Audit" at bounding box center [492, 451] width 138 height 13
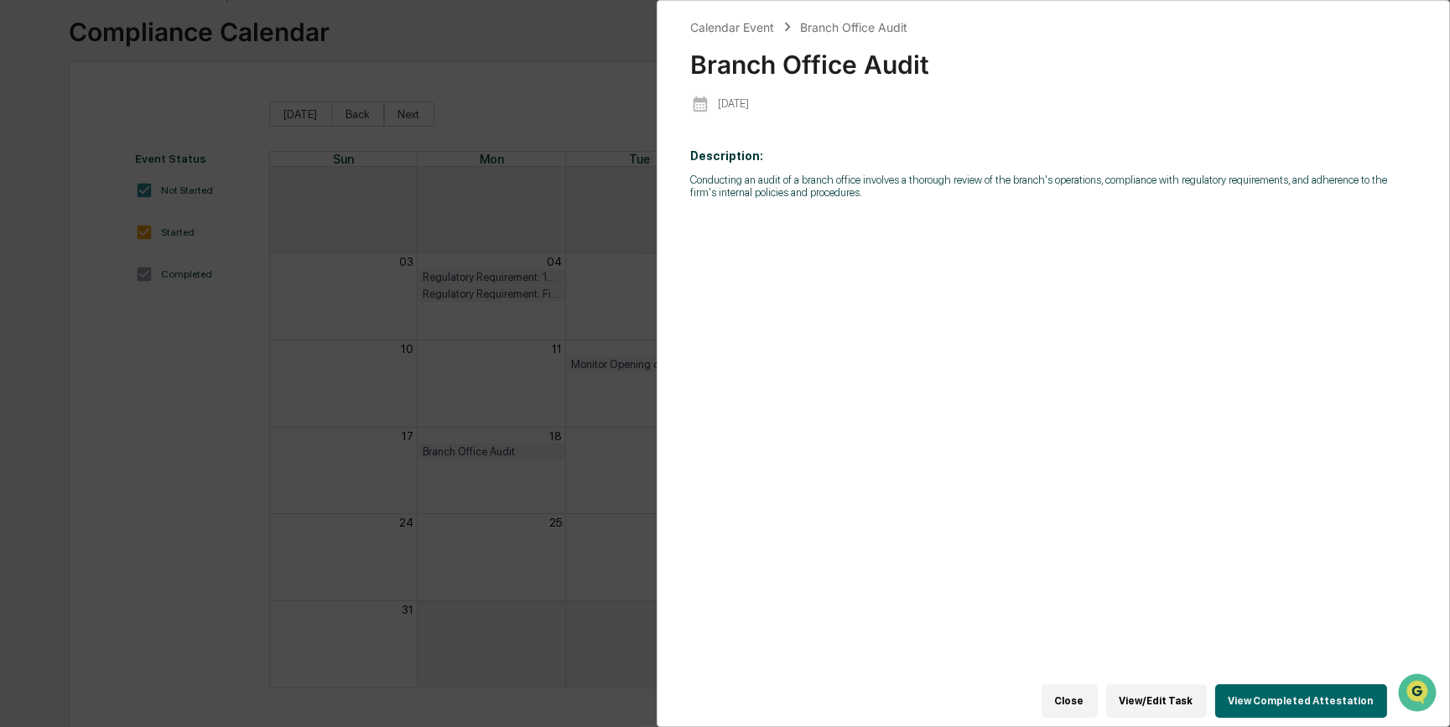
click at [1278, 694] on button "View Completed Attestation" at bounding box center [1301, 701] width 172 height 34
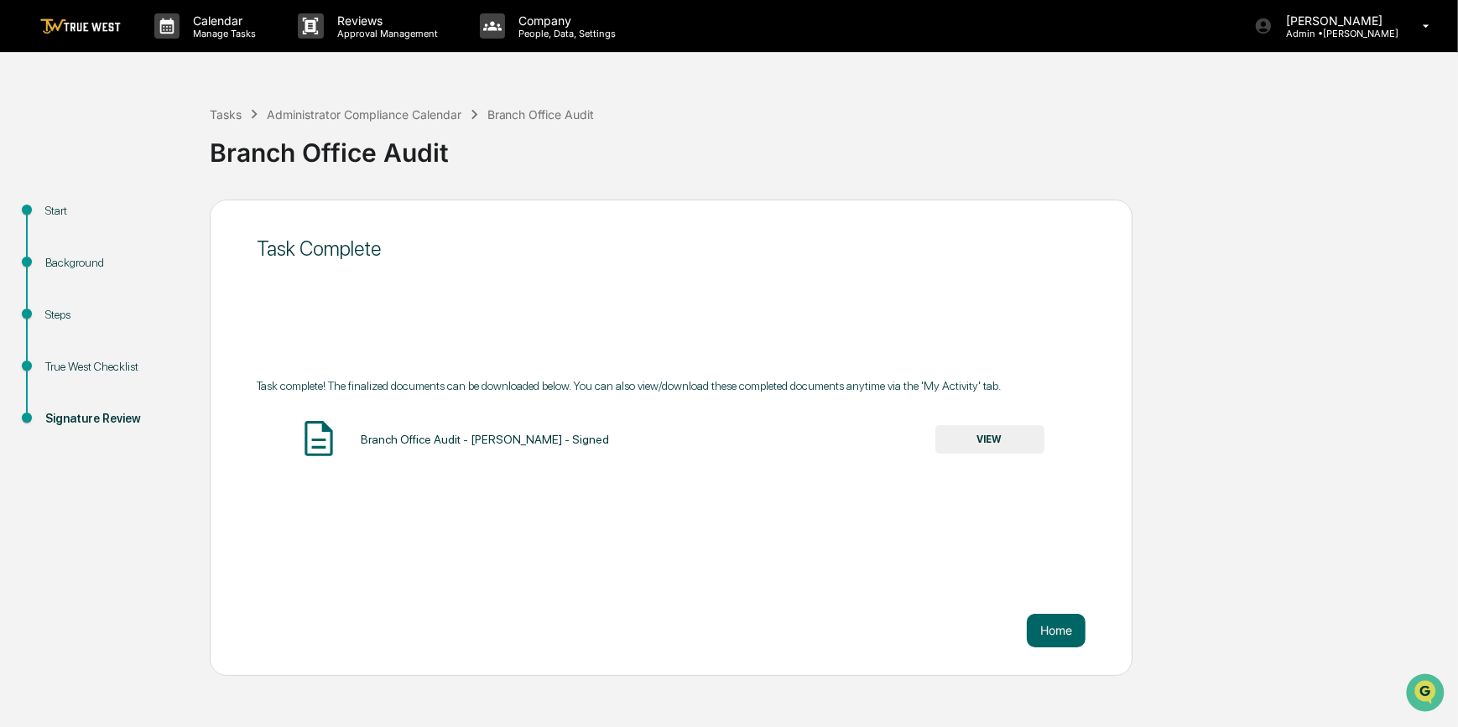
click at [942, 443] on button "VIEW" at bounding box center [989, 439] width 109 height 29
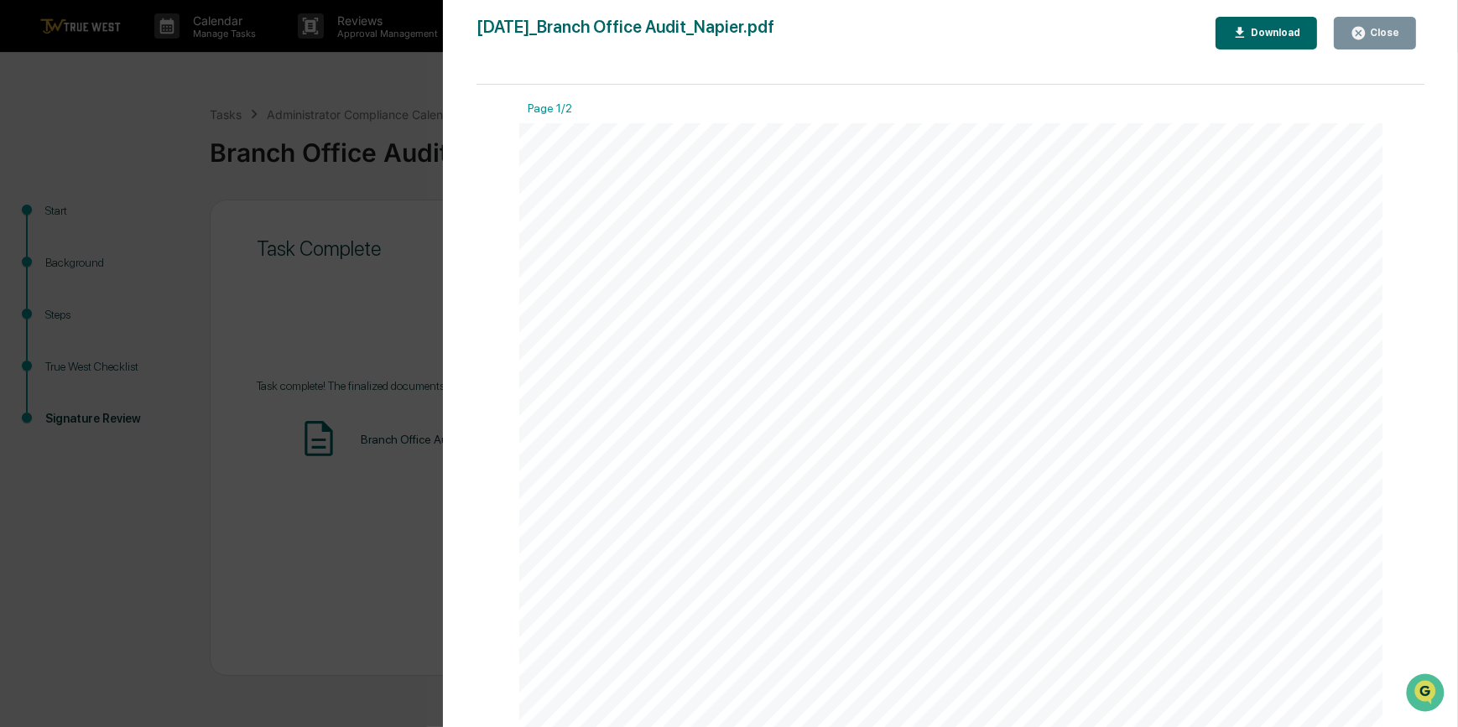
click at [183, 164] on div "Version History [DATE] 08:45 PM [PERSON_NAME] [DATE]_Branch Office Audit_Napier…" at bounding box center [729, 363] width 1458 height 727
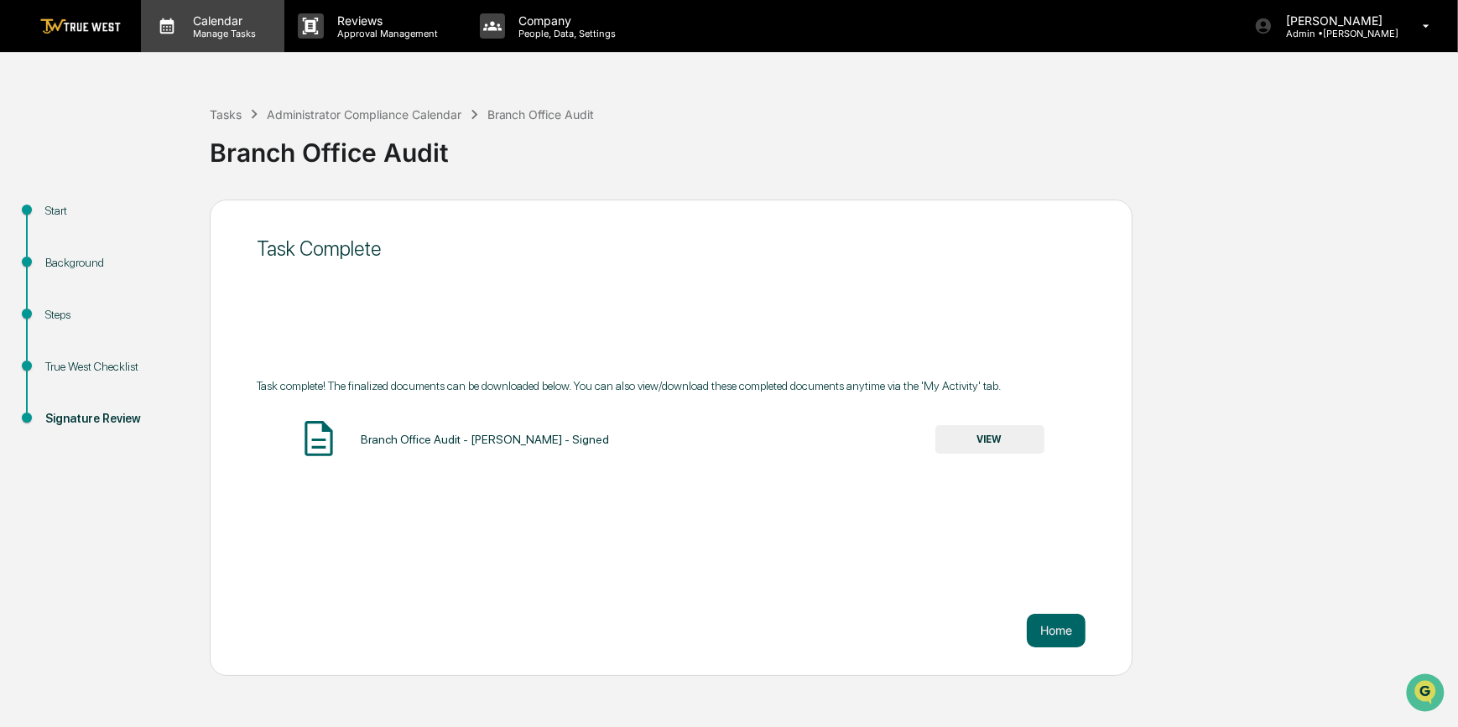
click at [226, 26] on p "Calendar" at bounding box center [221, 20] width 85 height 14
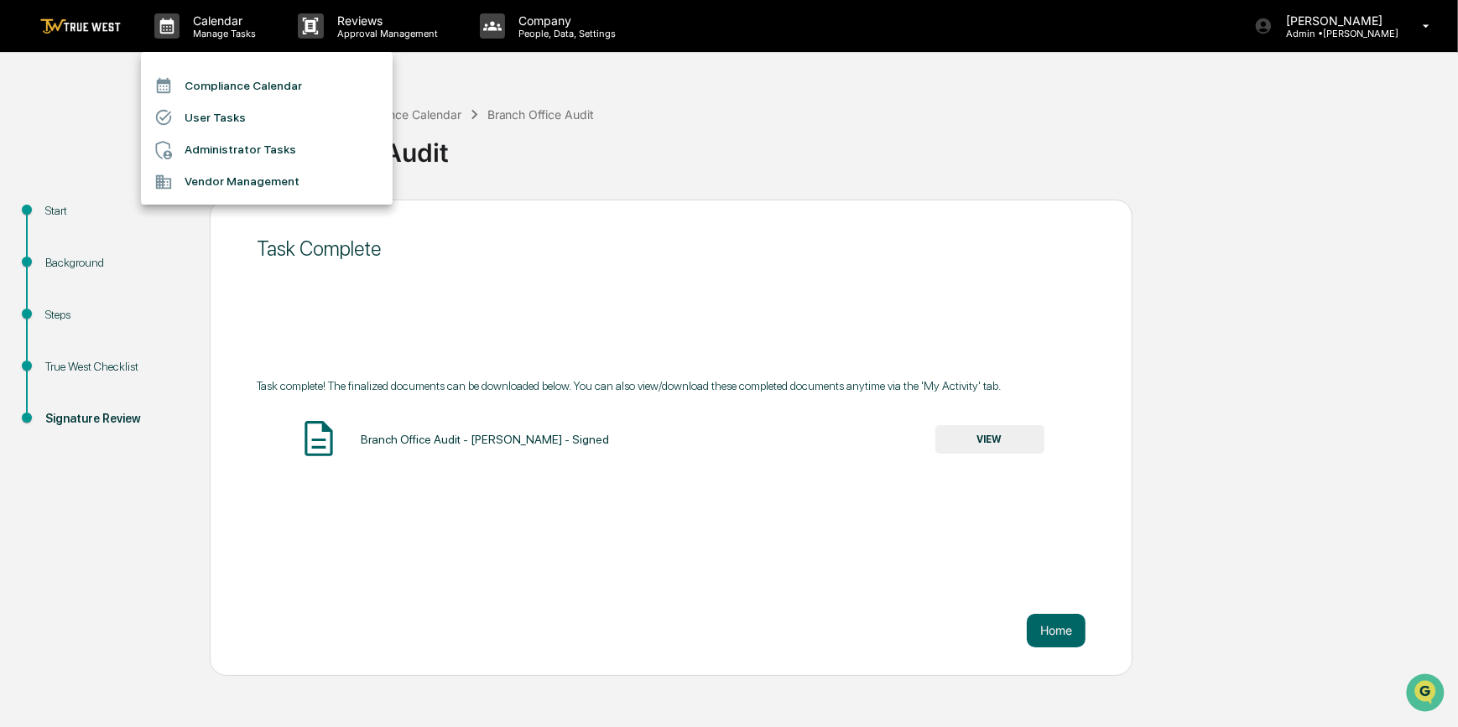
click at [239, 86] on li "Compliance Calendar" at bounding box center [267, 86] width 252 height 32
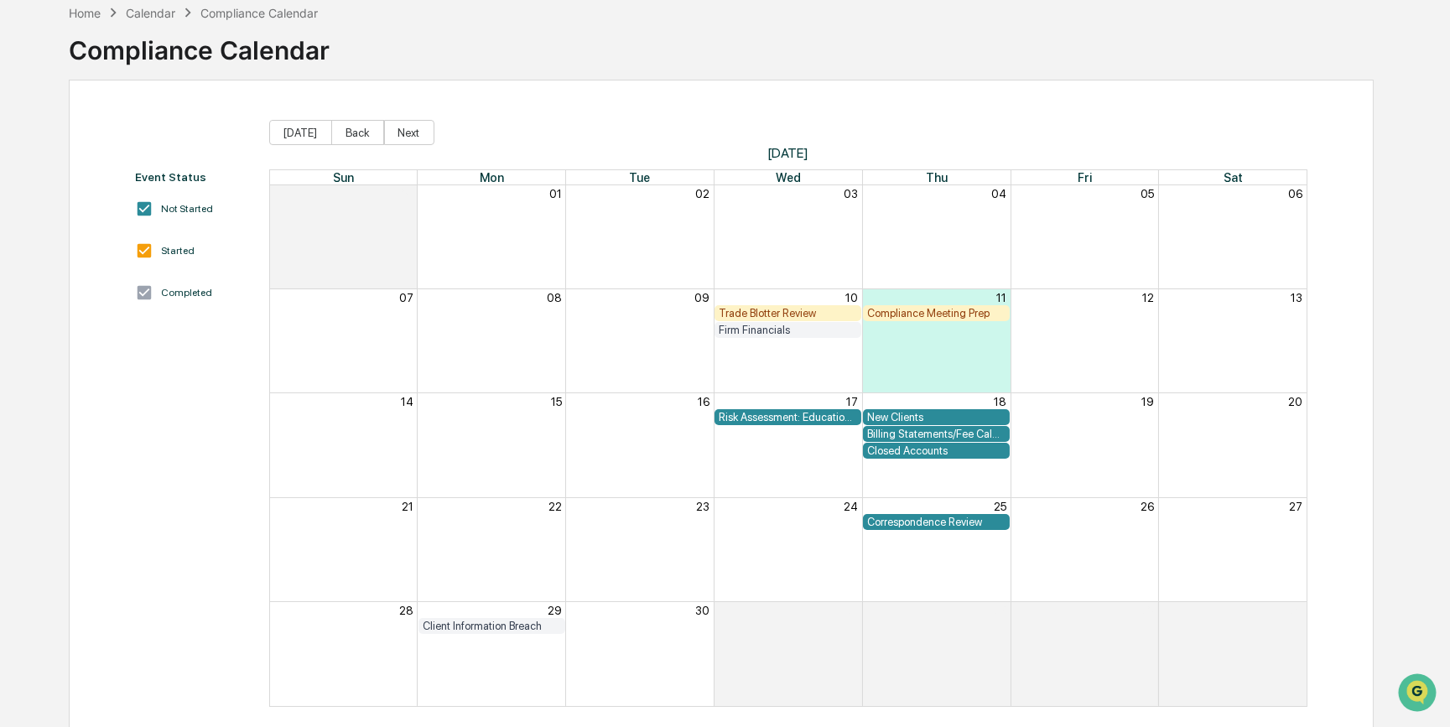
scroll to position [102, 0]
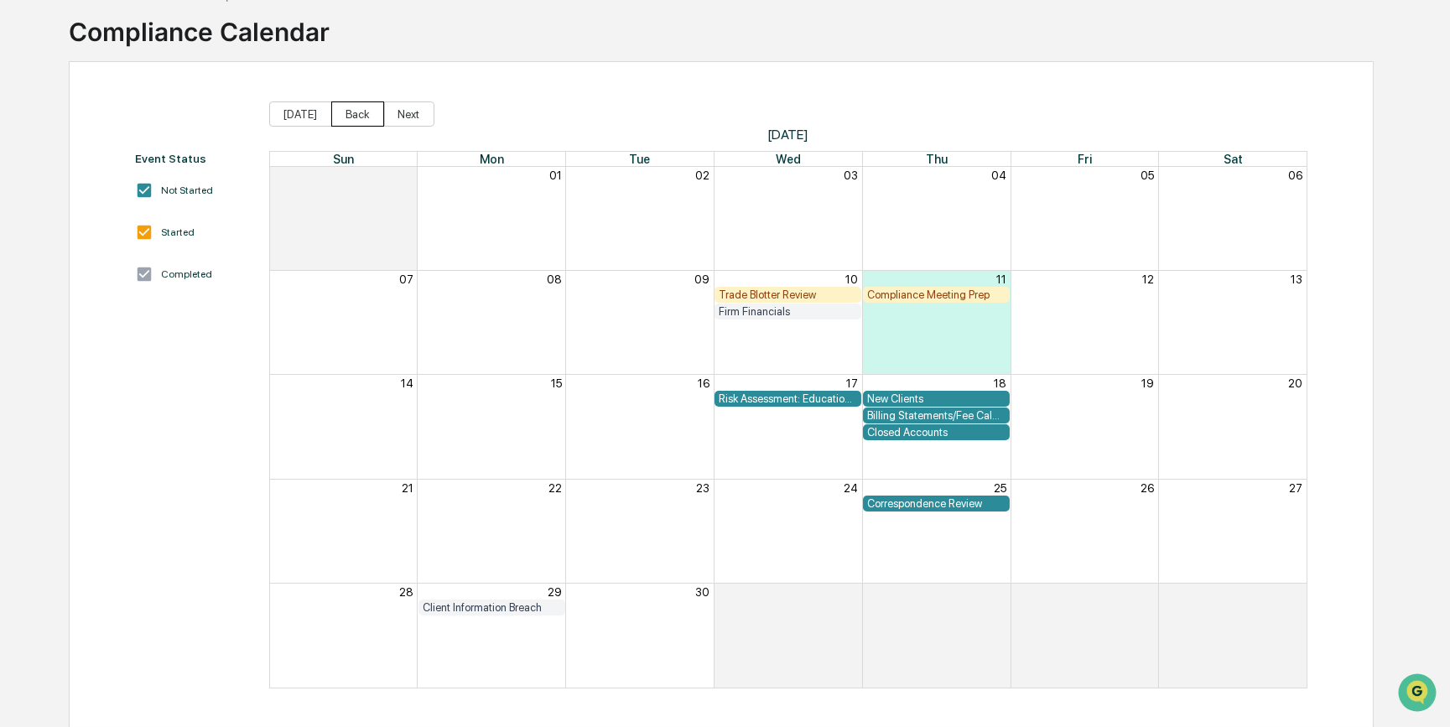
click at [365, 115] on button "Back" at bounding box center [357, 113] width 53 height 25
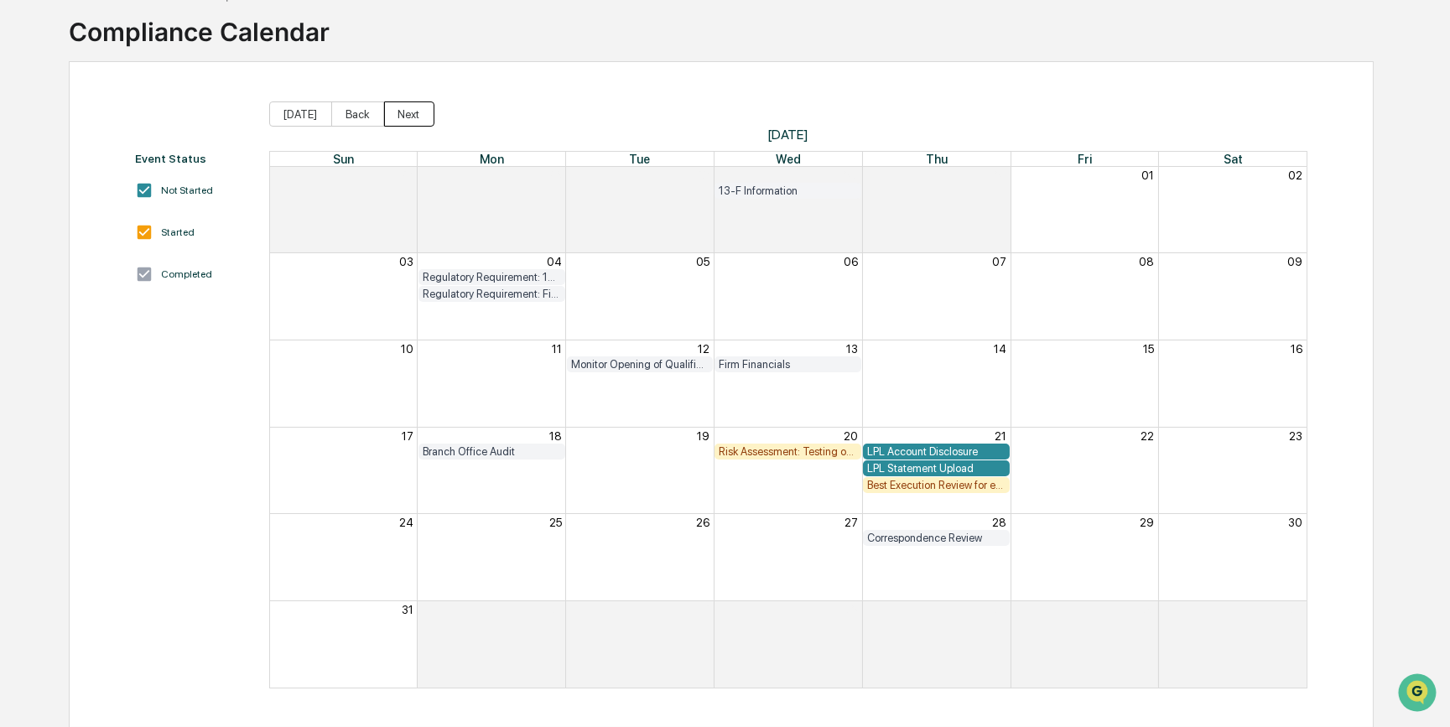
click at [414, 112] on button "Next" at bounding box center [409, 113] width 50 height 25
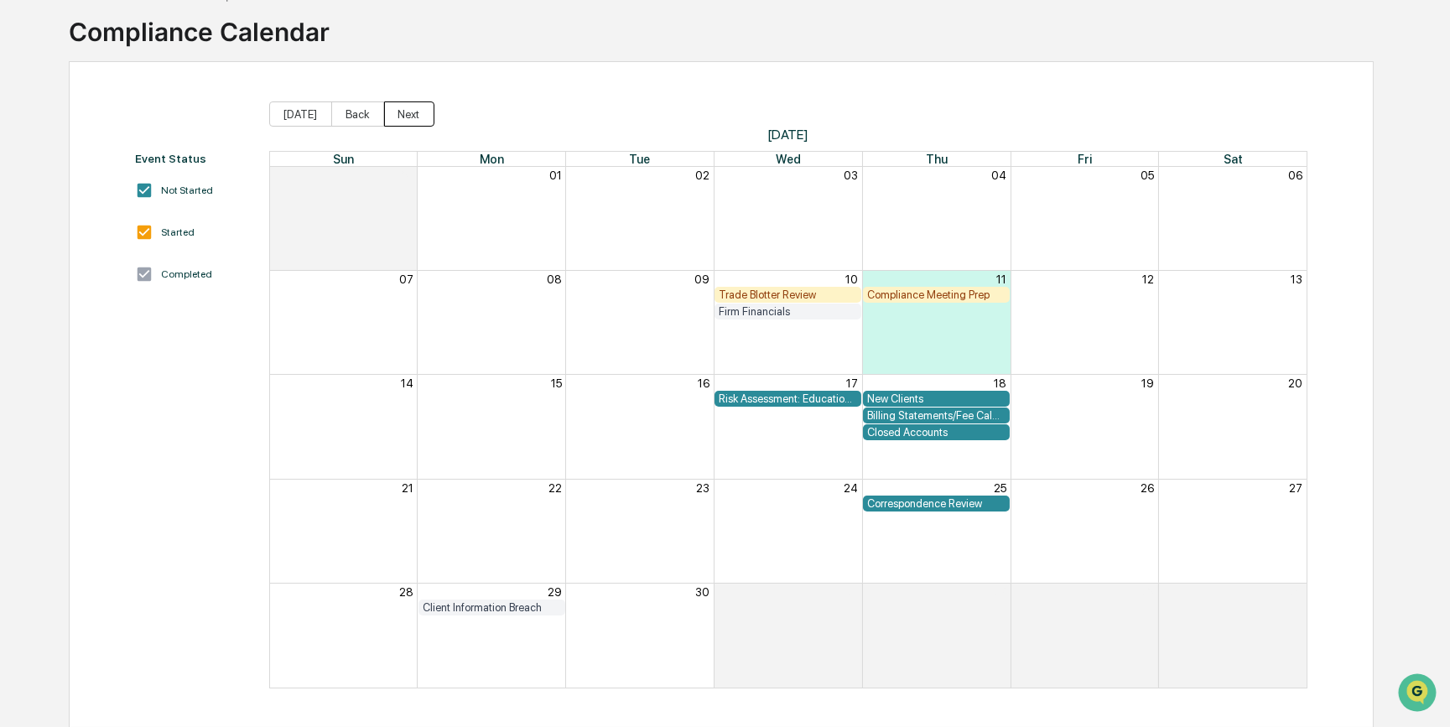
click at [419, 111] on button "Next" at bounding box center [409, 113] width 50 height 25
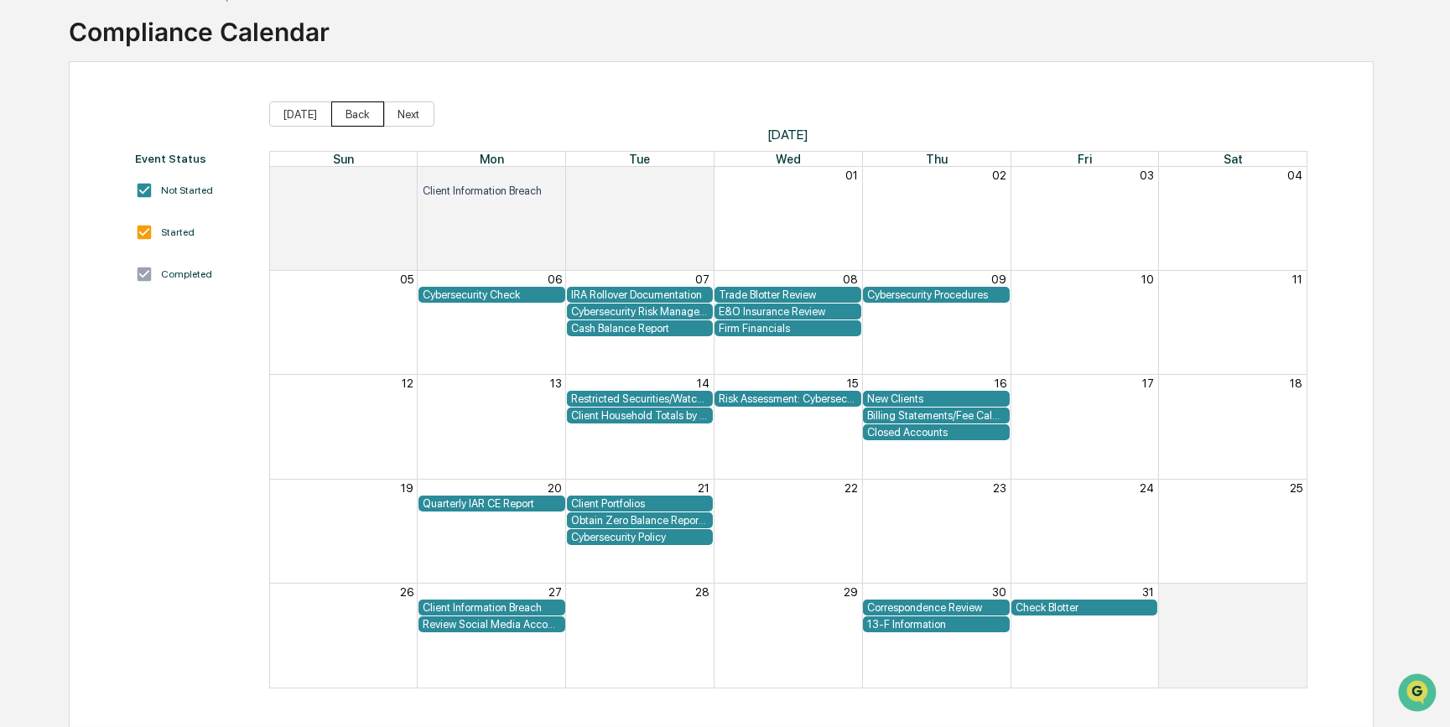
click at [343, 114] on button "Back" at bounding box center [357, 113] width 53 height 25
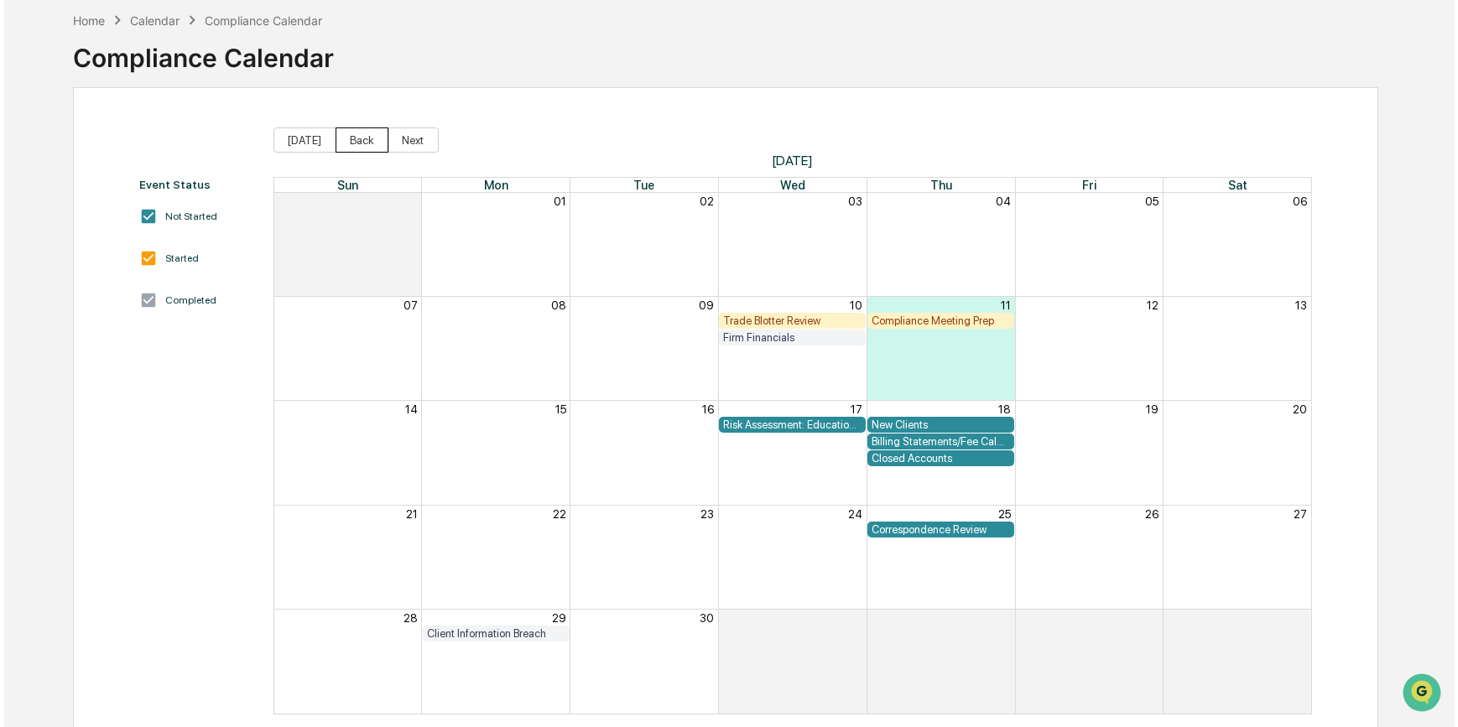
scroll to position [0, 0]
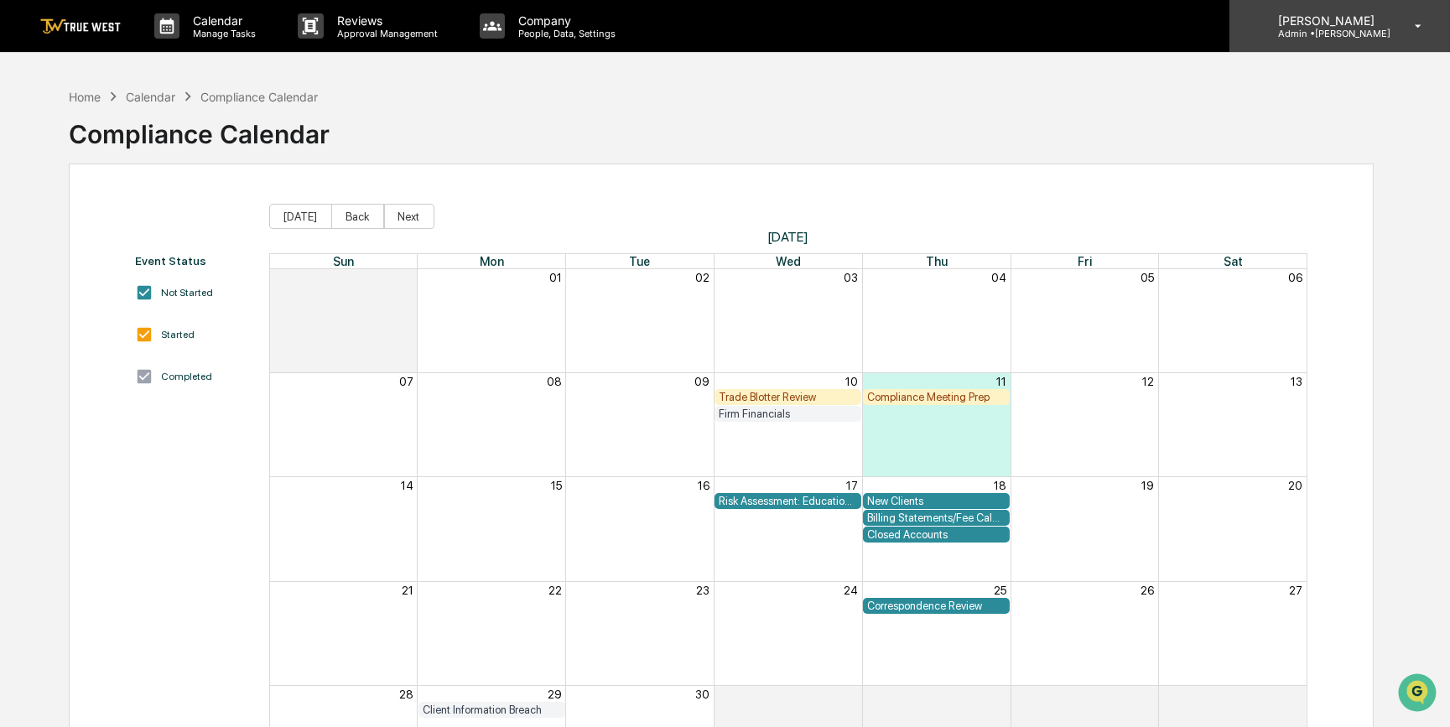
click at [1358, 34] on p "Admin • [GEOGRAPHIC_DATA]" at bounding box center [1328, 34] width 126 height 12
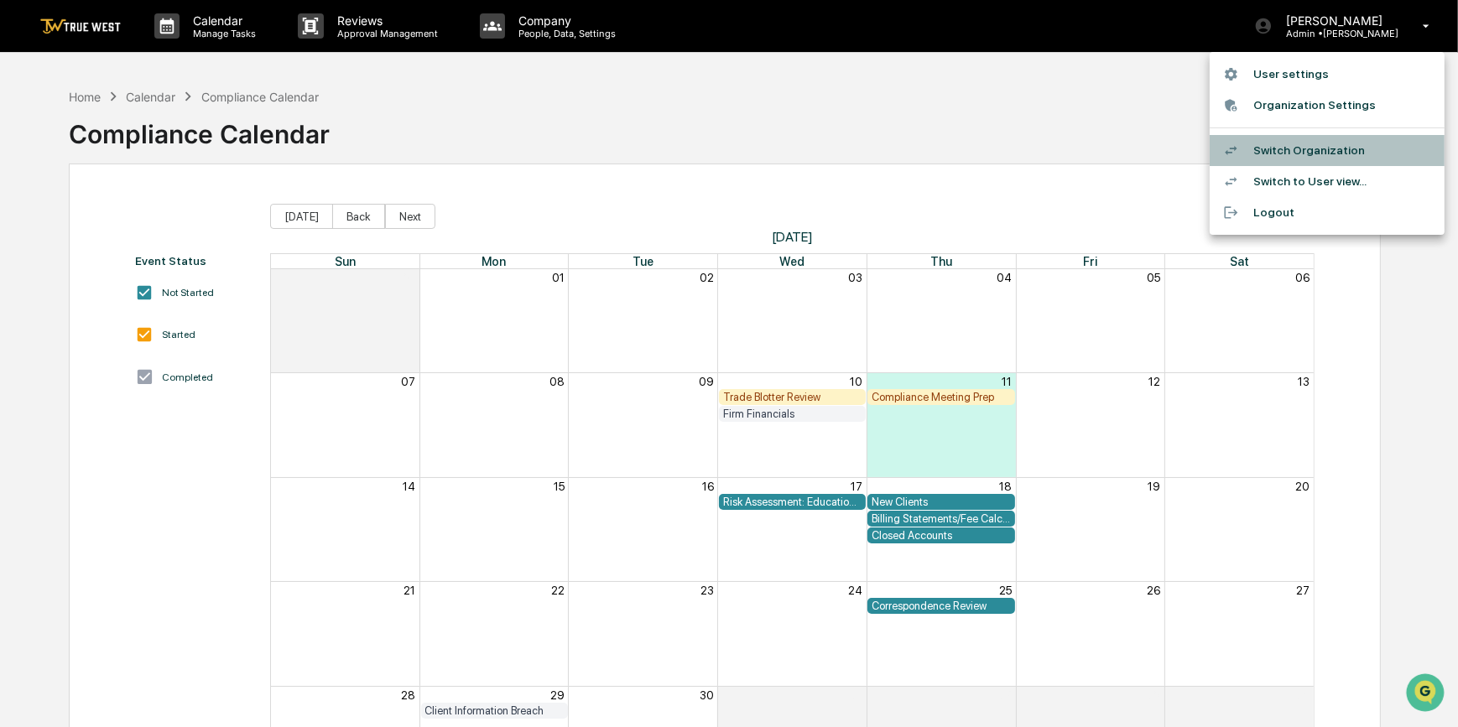
click at [1303, 153] on li "Switch Organization" at bounding box center [1326, 150] width 235 height 31
